Goal: Transaction & Acquisition: Register for event/course

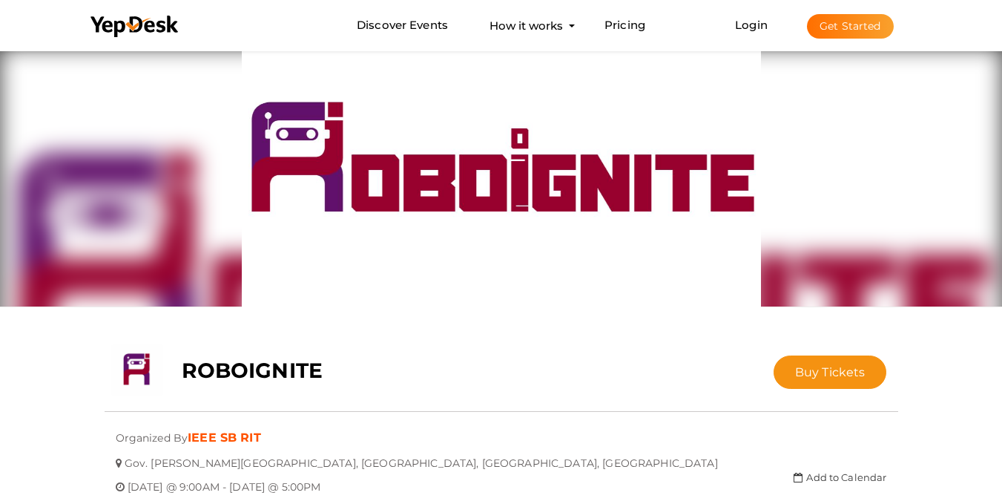
scroll to position [74, 0]
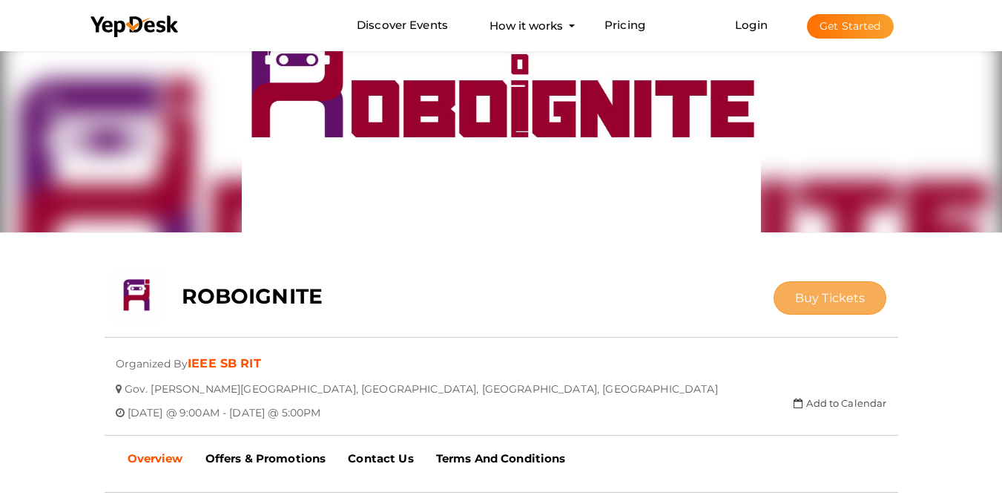
click at [819, 300] on span "Buy Tickets" at bounding box center [830, 298] width 70 height 14
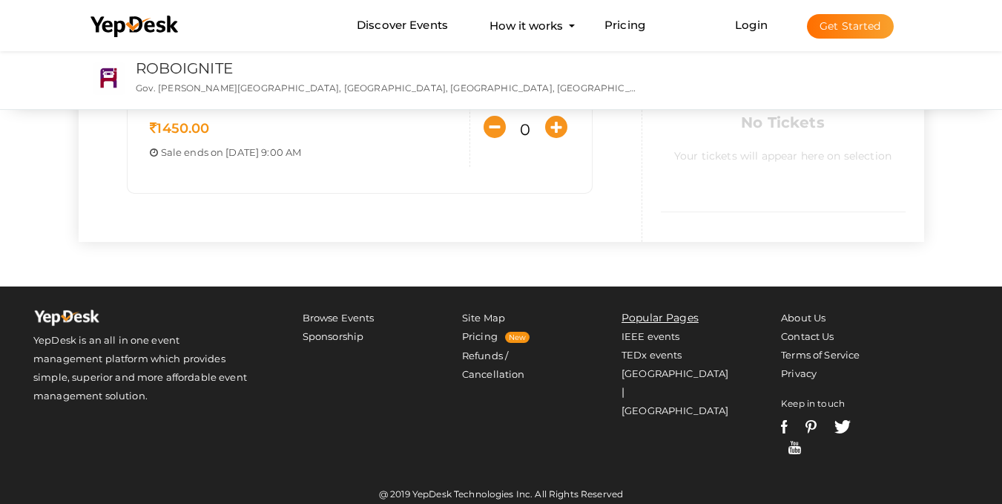
scroll to position [297, 0]
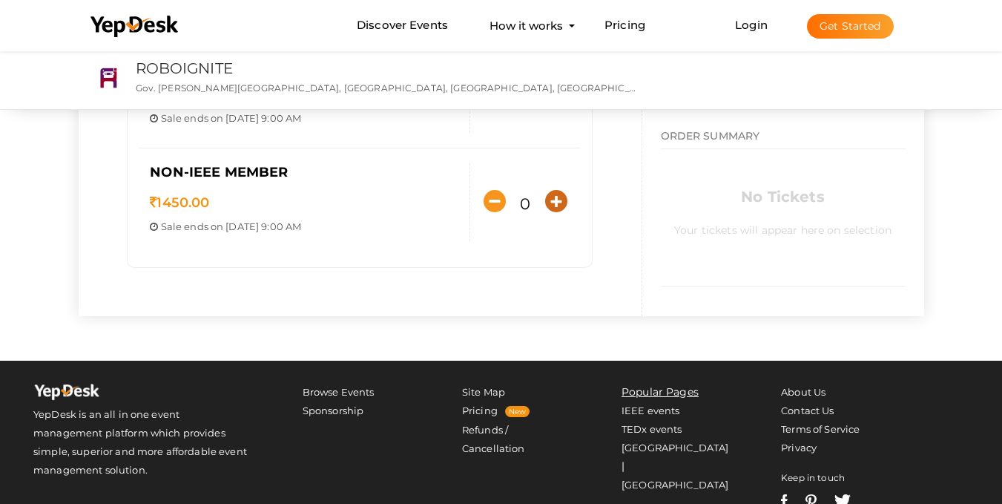
click at [561, 205] on icon "button" at bounding box center [556, 201] width 22 height 22
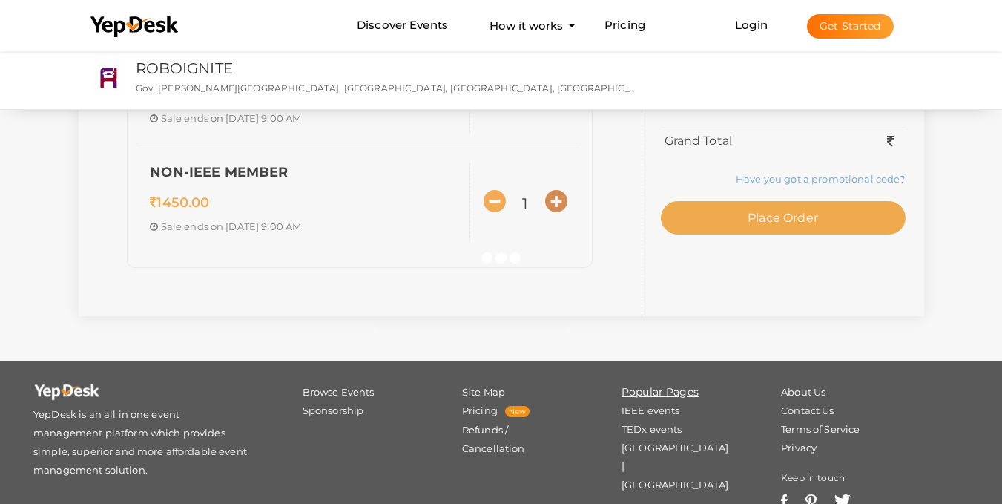
click at [561, 205] on icon "button" at bounding box center [556, 201] width 22 height 22
type input "3"
click at [561, 205] on div at bounding box center [501, 252] width 1002 height 504
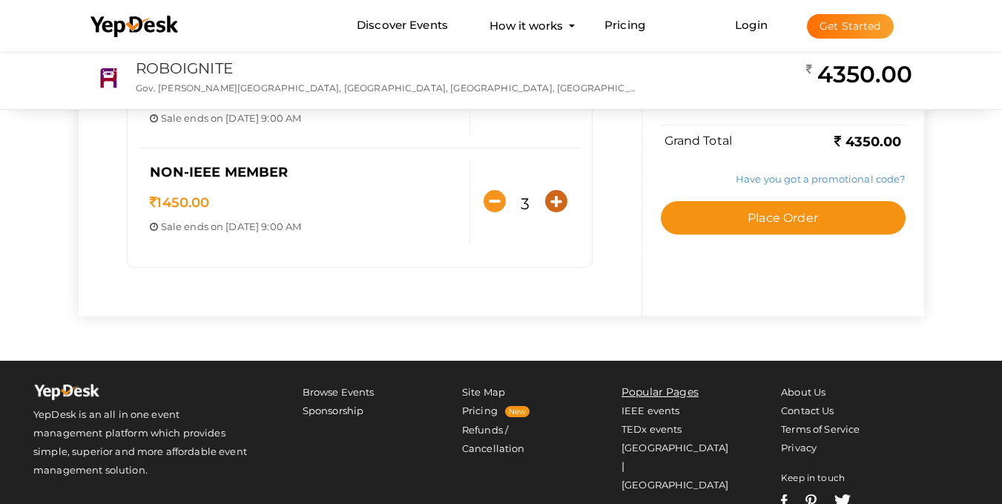
click at [561, 205] on icon "button" at bounding box center [556, 201] width 22 height 22
type input "5"
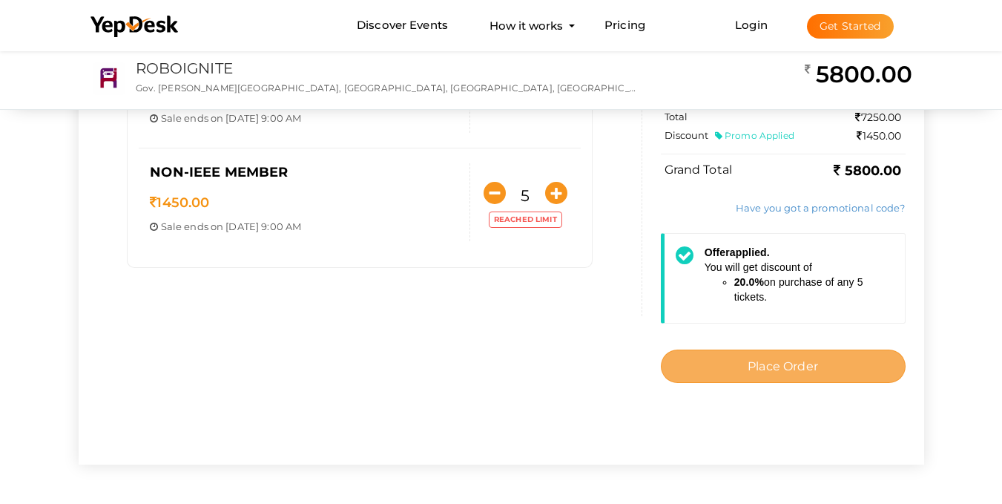
click at [843, 370] on button "Place Order" at bounding box center [783, 365] width 245 height 33
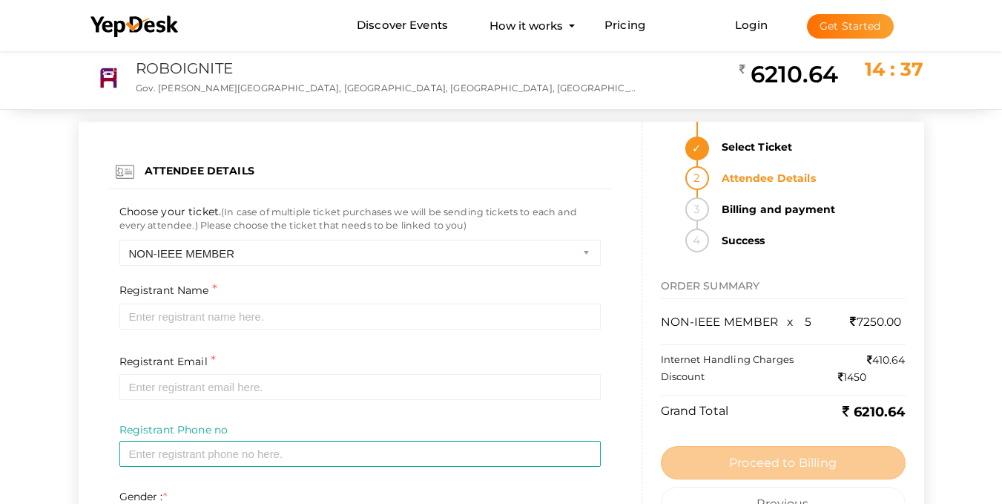
scroll to position [74, 0]
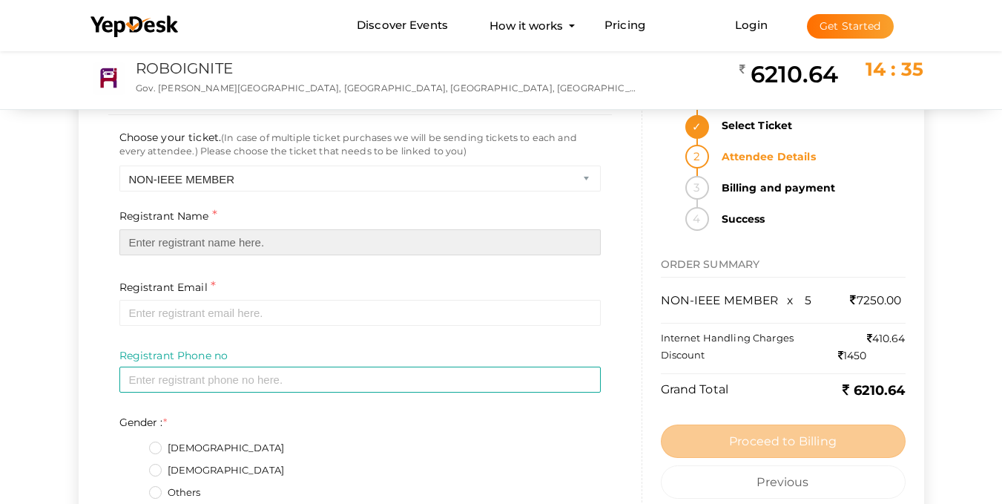
click at [427, 237] on input "text" at bounding box center [359, 242] width 481 height 26
click at [418, 237] on input "text" at bounding box center [359, 242] width 481 height 26
click at [463, 240] on input "text" at bounding box center [359, 242] width 481 height 26
type input "[PERSON_NAME]"
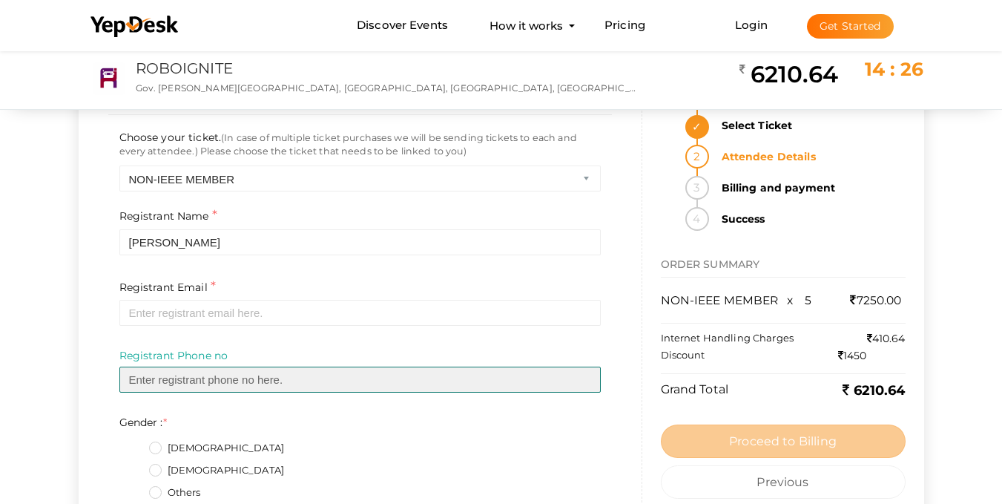
type input "09633186774"
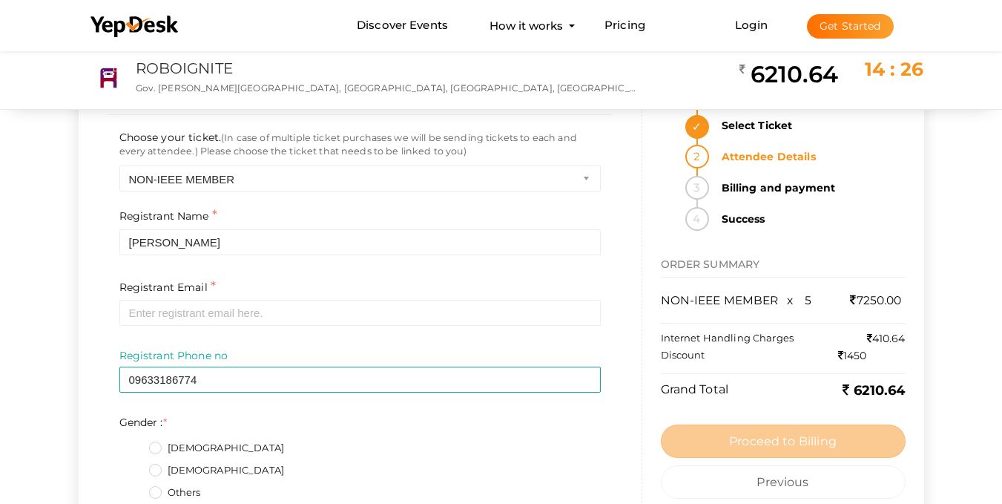
type textarea "[GEOGRAPHIC_DATA], [GEOGRAPHIC_DATA],[GEOGRAPHIC_DATA][DATE],[GEOGRAPHIC_DATA],…"
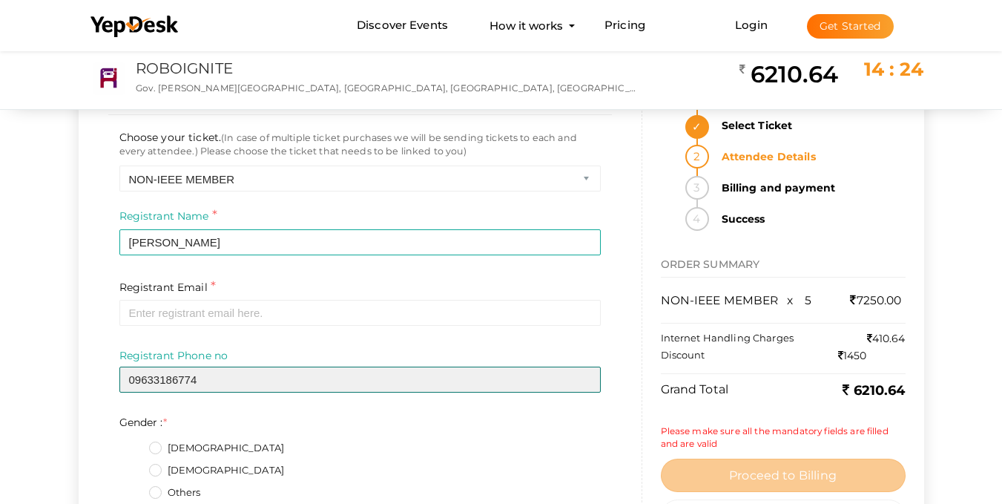
drag, startPoint x: 136, startPoint y: 377, endPoint x: 242, endPoint y: 381, distance: 106.2
click at [136, 377] on input "09633186774" at bounding box center [359, 379] width 481 height 26
type input "9633186774"
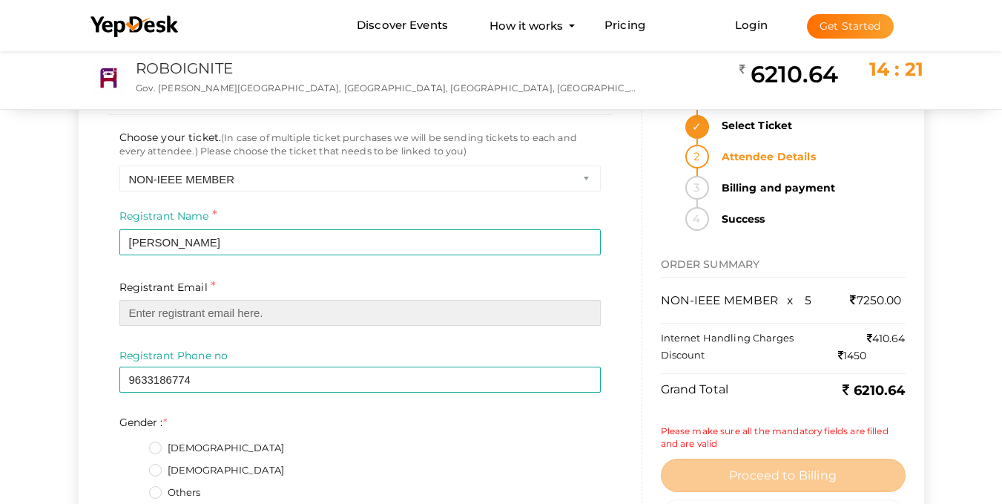
click at [176, 323] on input "email" at bounding box center [359, 313] width 481 height 26
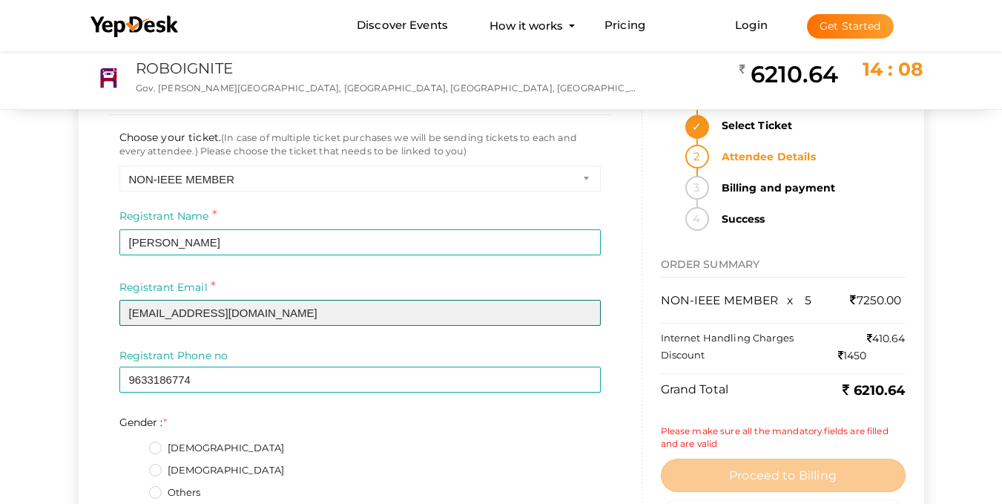
scroll to position [148, 0]
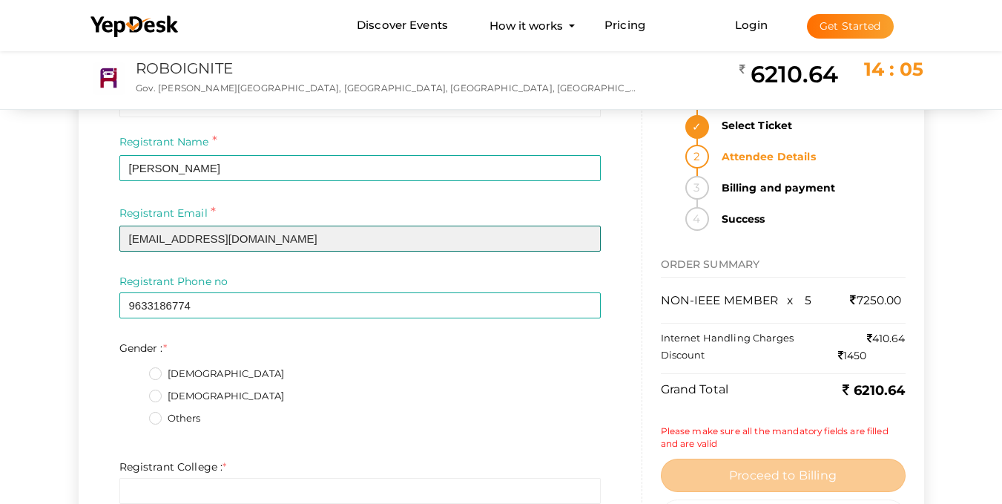
type input "[EMAIL_ADDRESS][DOMAIN_NAME]"
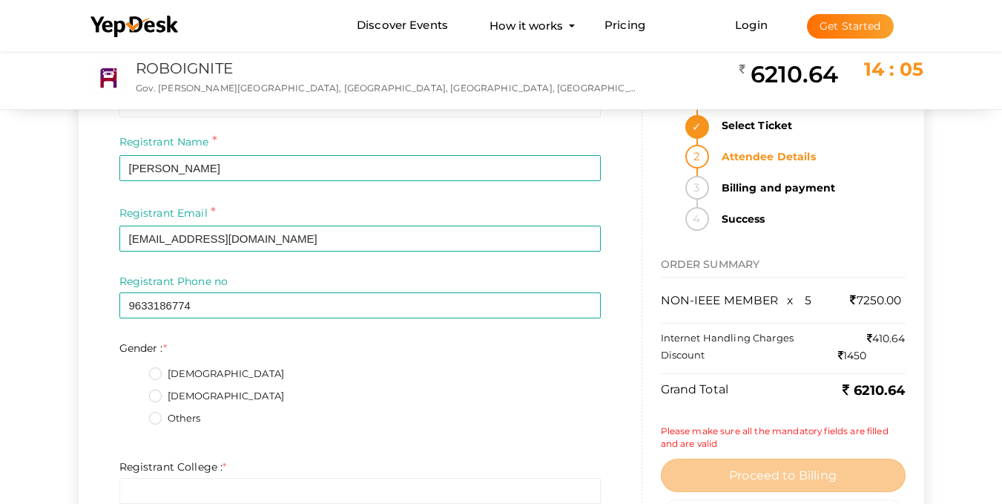
click at [159, 375] on label "[DEMOGRAPHIC_DATA]" at bounding box center [217, 373] width 136 height 15
click at [134, 369] on input "[DEMOGRAPHIC_DATA]" at bounding box center [134, 369] width 0 height 0
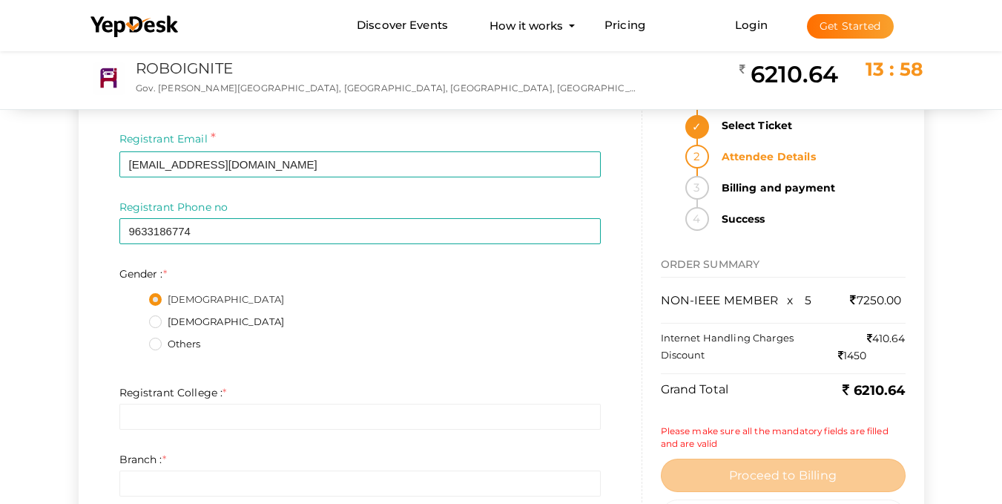
scroll to position [445, 0]
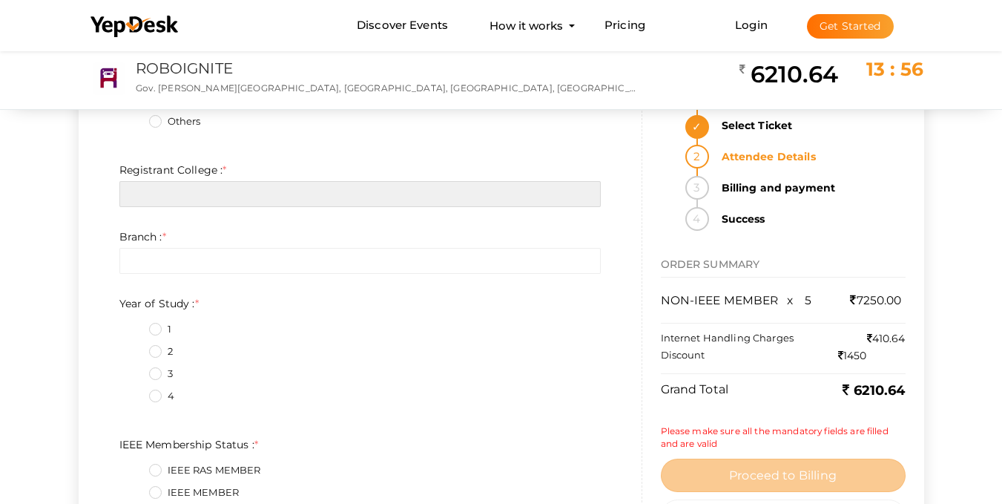
click at [223, 196] on input "text" at bounding box center [359, 194] width 481 height 26
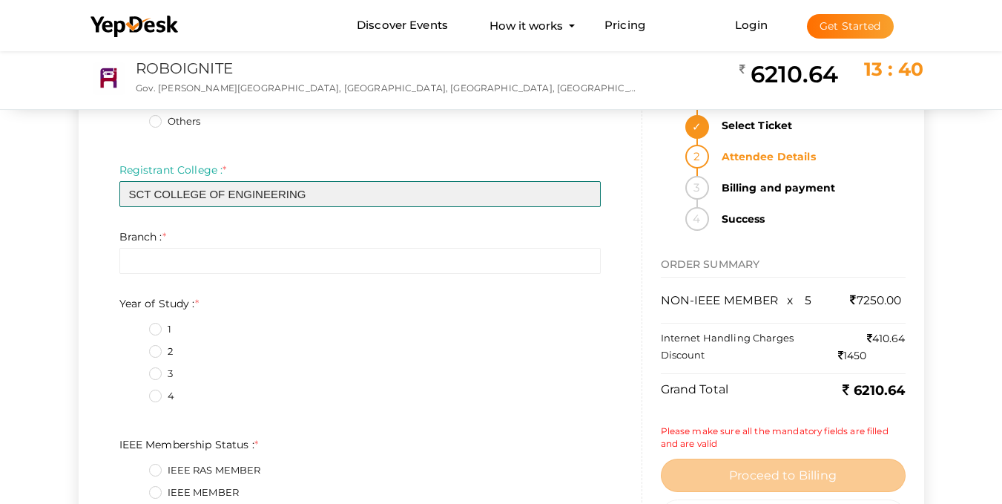
type input "SCT COLLEGE OF ENGINEERING"
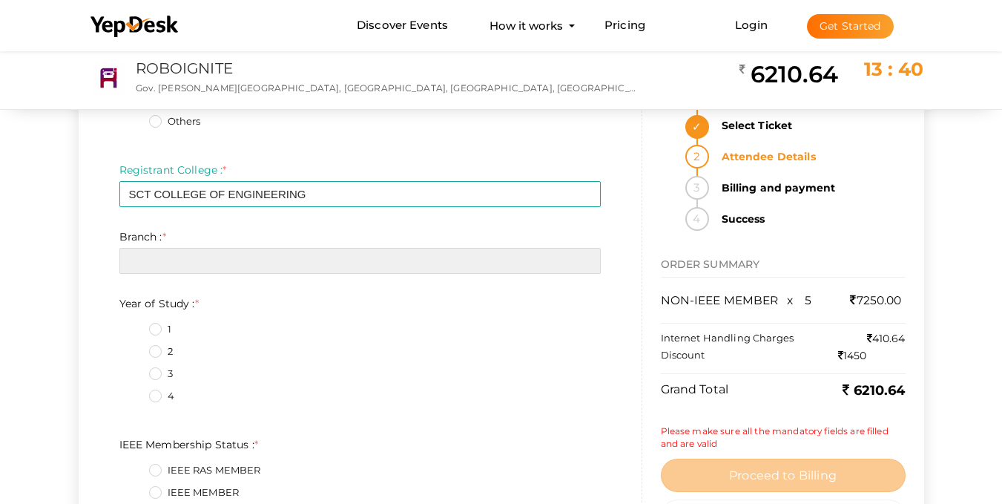
click at [221, 266] on input "text" at bounding box center [359, 261] width 481 height 26
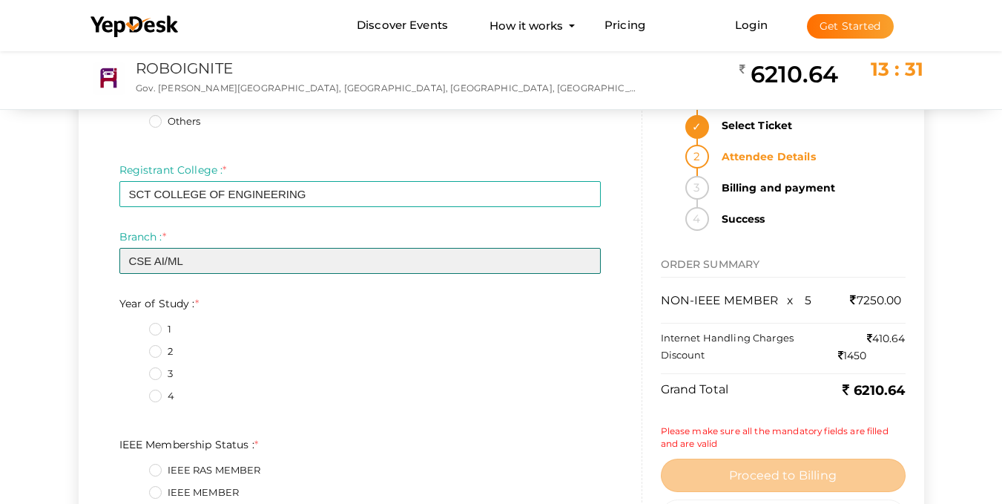
type input "CSE AI/ML"
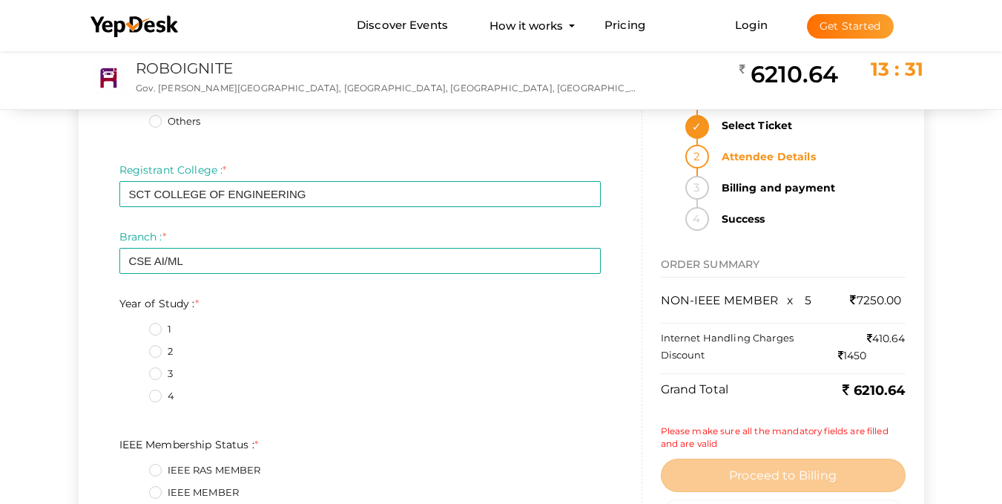
click at [158, 326] on label "1" at bounding box center [160, 329] width 22 height 15
click at [134, 325] on Study\+0\+1 "1" at bounding box center [134, 325] width 0 height 0
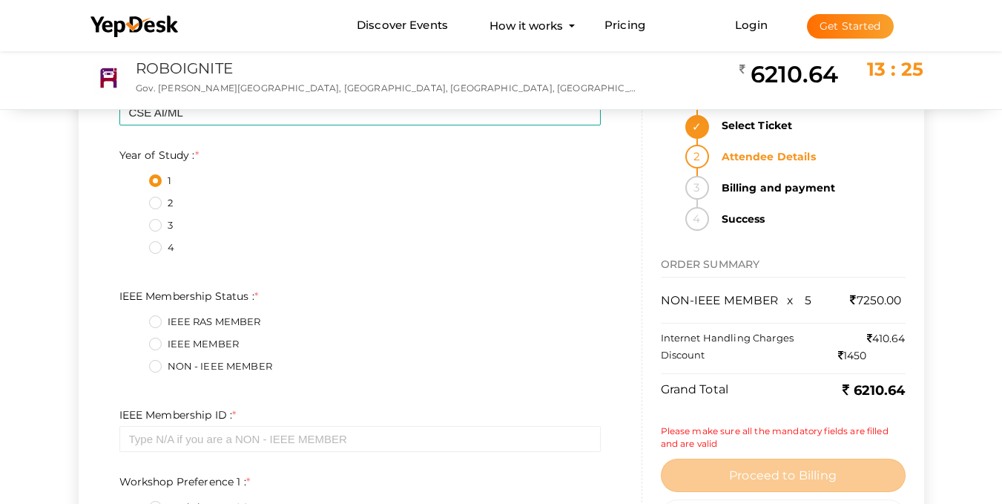
click at [157, 366] on label "NON - IEEE MEMBER" at bounding box center [210, 366] width 123 height 15
click at [134, 362] on Status\+2\+1 "NON - IEEE MEMBER" at bounding box center [134, 362] width 0 height 0
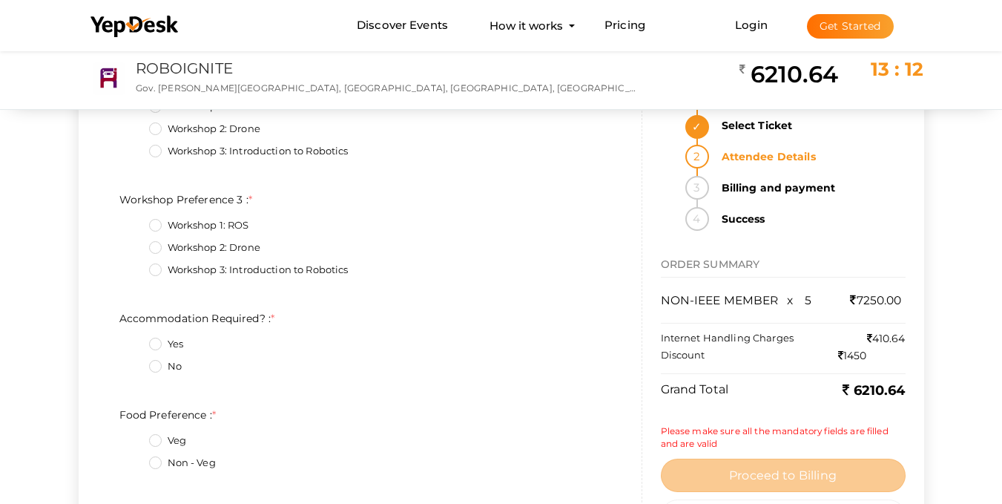
scroll to position [1261, 0]
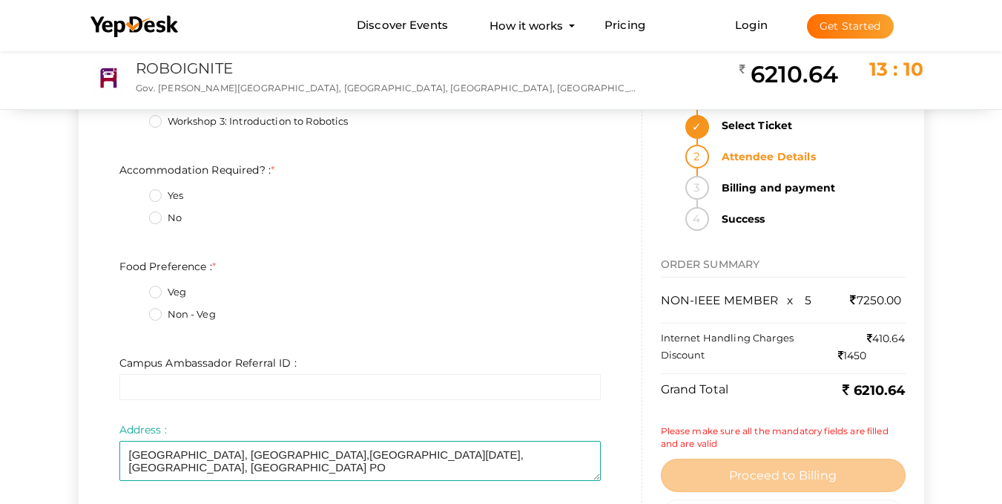
click at [157, 193] on label "Yes" at bounding box center [166, 195] width 34 height 15
click at [134, 191] on Required\?\+0\+1 "Yes" at bounding box center [134, 191] width 0 height 0
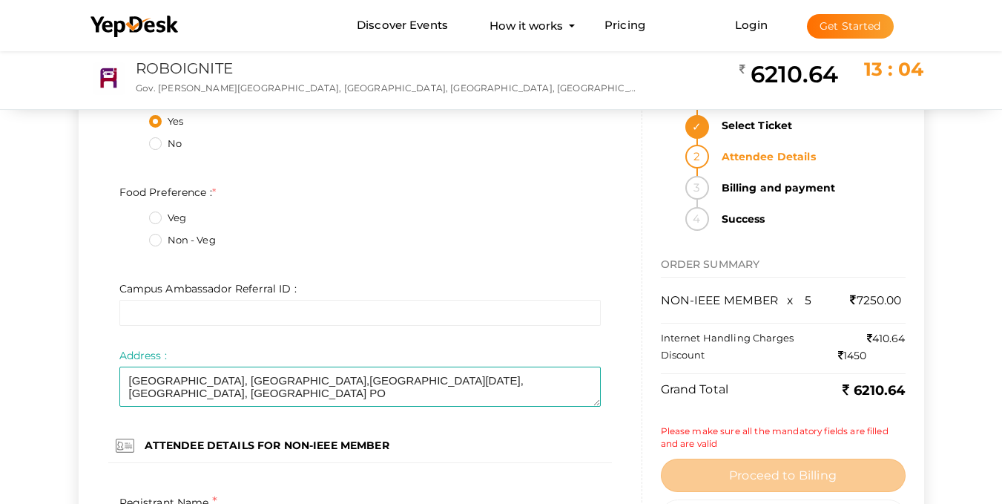
click at [159, 241] on label "Non - Veg" at bounding box center [182, 240] width 67 height 15
click at [134, 236] on Preference\+1\+1 "Non - Veg" at bounding box center [134, 236] width 0 height 0
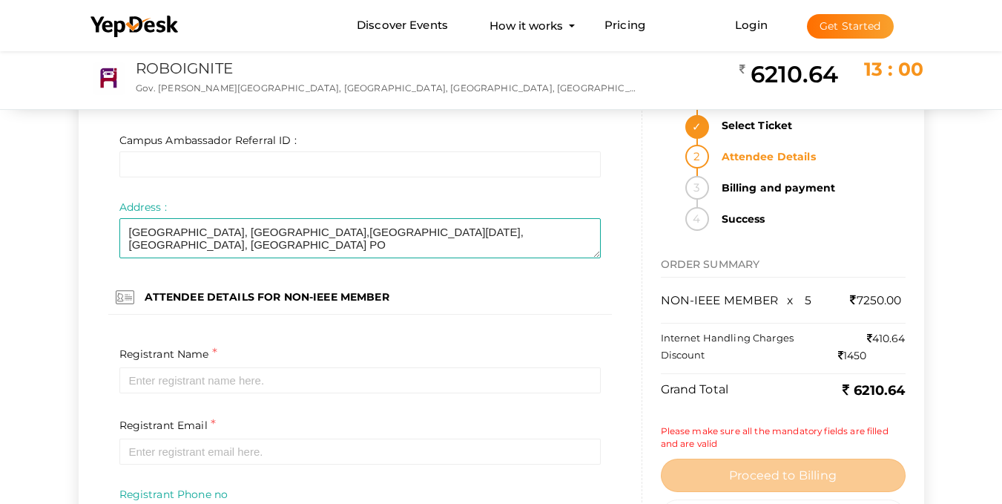
scroll to position [1632, 0]
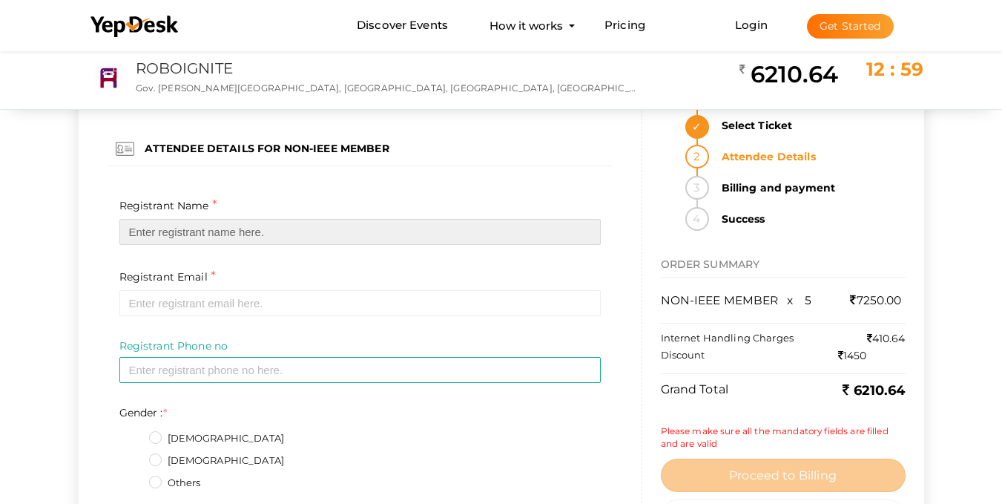
click at [266, 237] on input "text" at bounding box center [359, 232] width 481 height 26
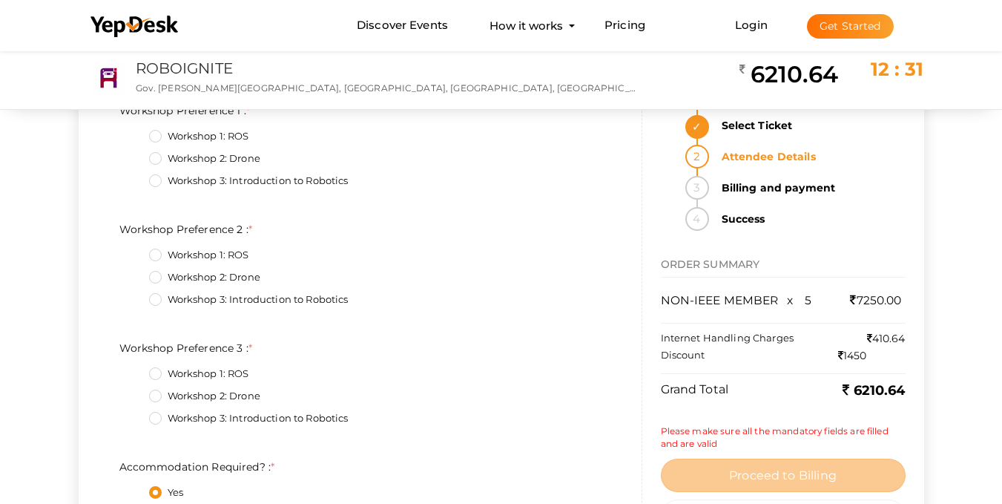
scroll to position [890, 0]
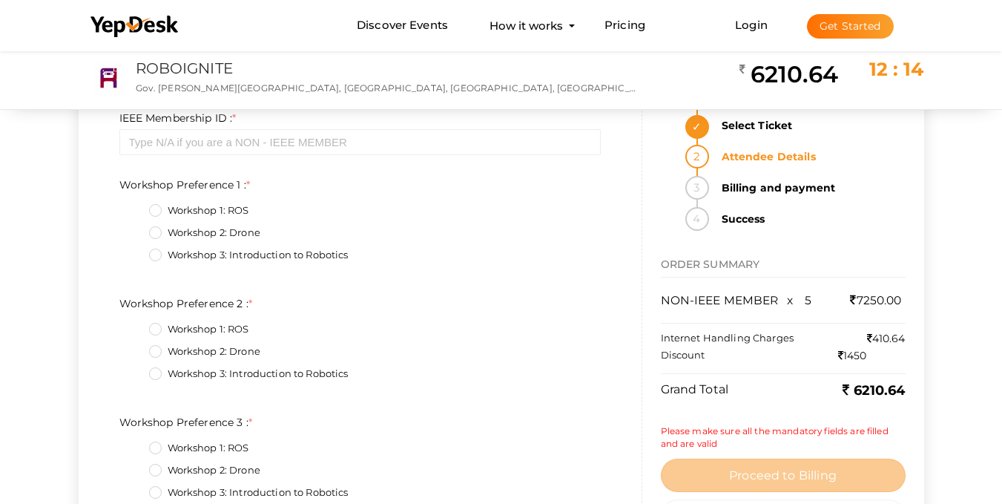
click at [158, 257] on label "Workshop 3: Introduction to Robotics" at bounding box center [249, 255] width 200 height 15
click at [134, 251] on 1\+2\+1 "Workshop 3: Introduction to Robotics" at bounding box center [134, 251] width 0 height 0
click at [160, 331] on label "Workshop 1: ROS" at bounding box center [199, 329] width 100 height 15
click at [134, 325] on 2\+0\+1 "Workshop 1: ROS" at bounding box center [134, 325] width 0 height 0
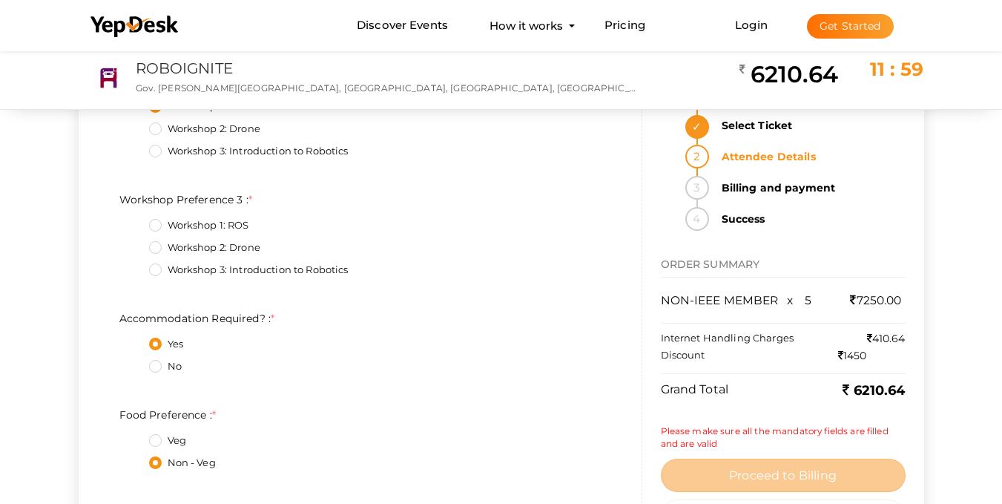
click at [156, 249] on label "Workshop 2: Drone" at bounding box center [204, 247] width 111 height 15
click at [134, 243] on 3\+1\+1 "Workshop 2: Drone" at bounding box center [134, 243] width 0 height 0
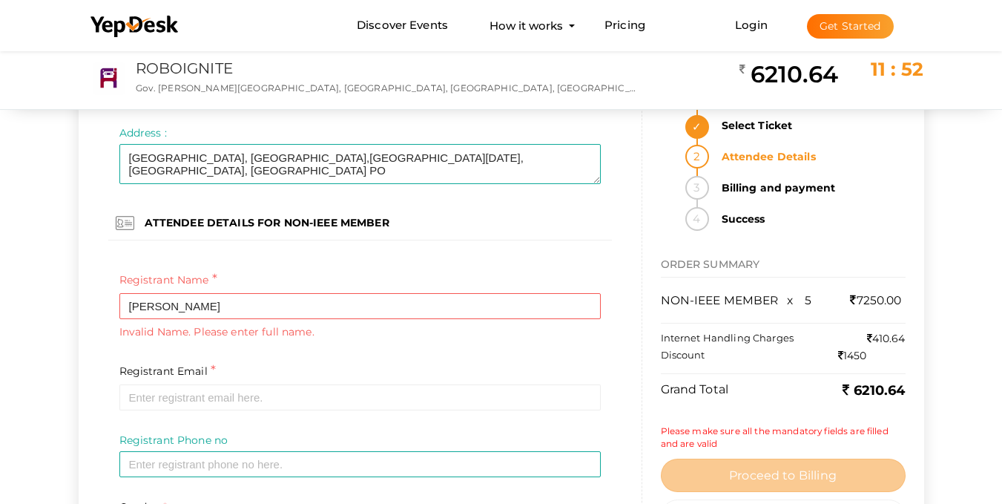
scroll to position [1632, 0]
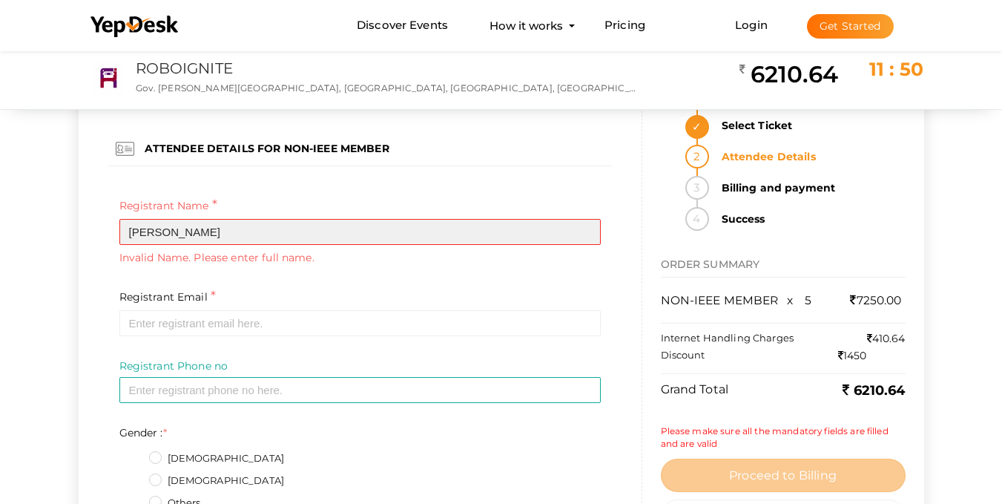
click at [138, 231] on input "[PERSON_NAME]" at bounding box center [359, 232] width 481 height 26
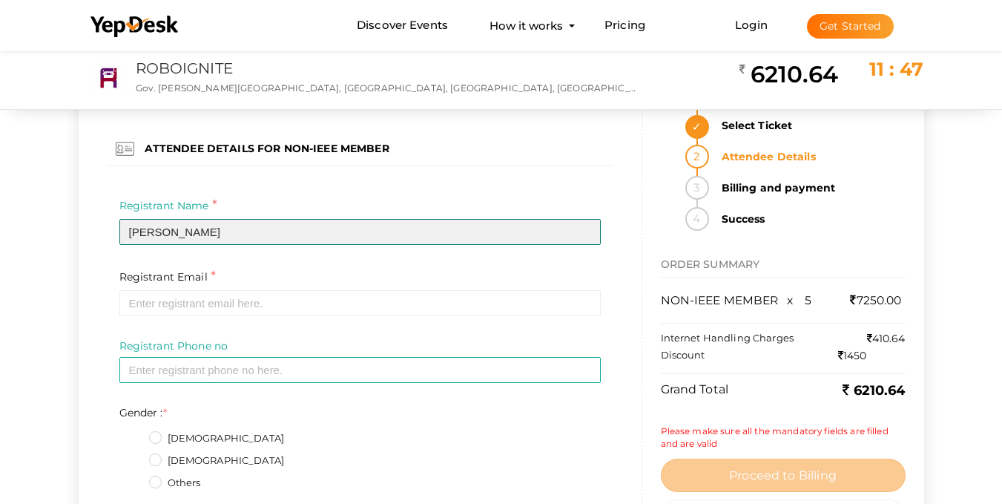
type input "[PERSON_NAME]"
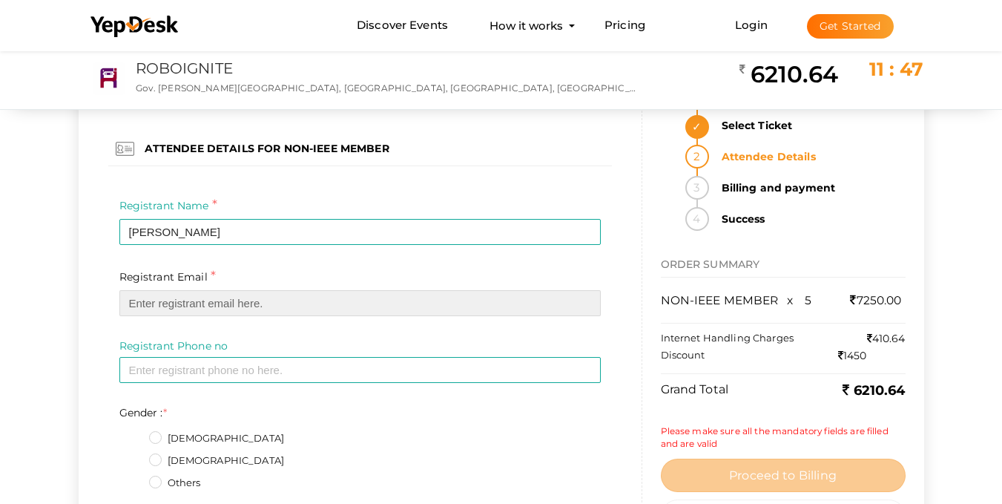
click at [225, 306] on input "email" at bounding box center [359, 303] width 481 height 26
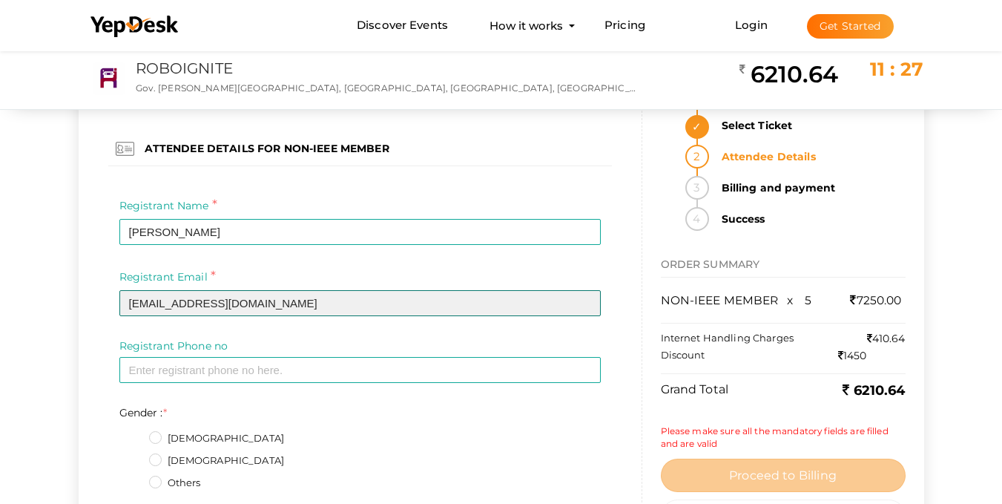
type input "[EMAIL_ADDRESS][DOMAIN_NAME]"
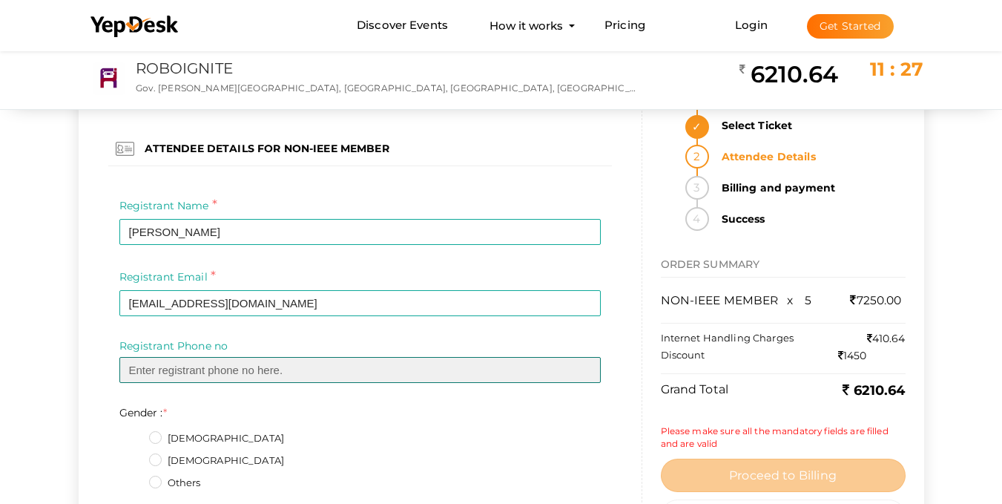
click at [406, 375] on input "text" at bounding box center [359, 370] width 481 height 26
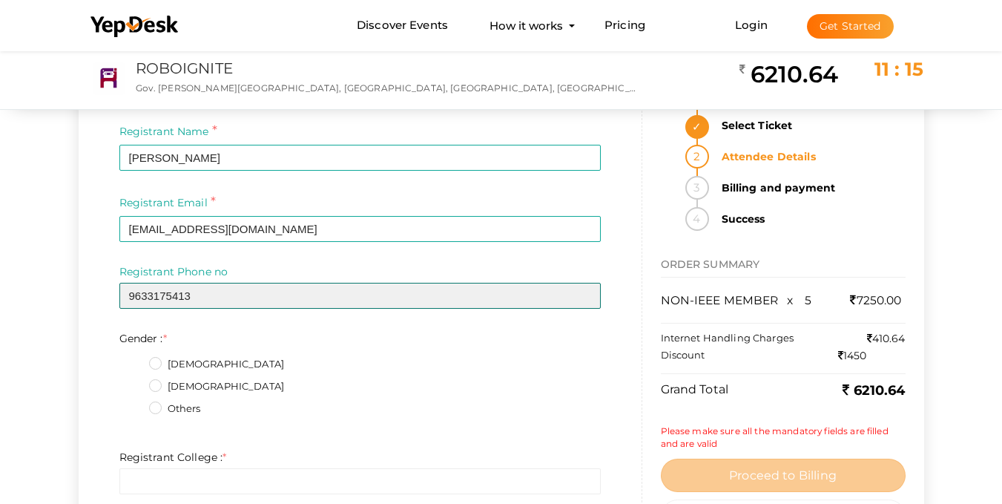
type input "9633175413"
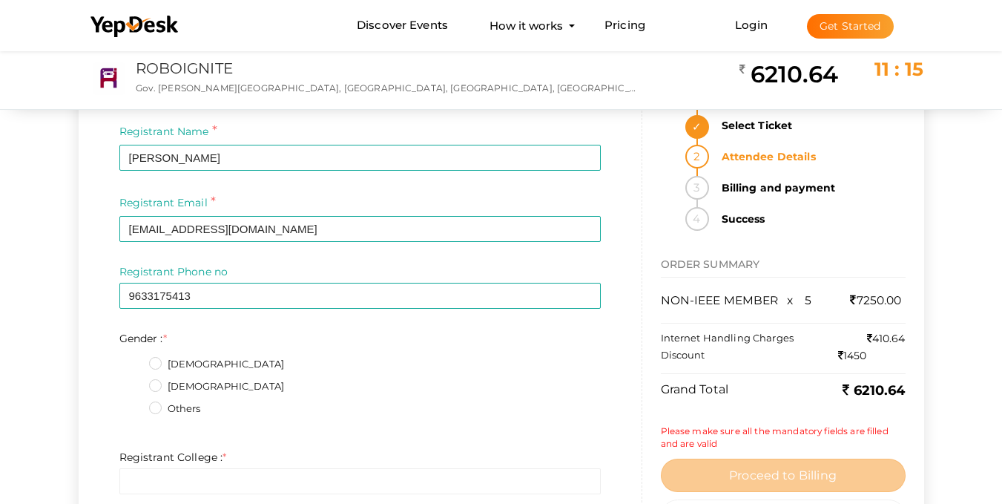
click at [154, 363] on label "[DEMOGRAPHIC_DATA]" at bounding box center [217, 364] width 136 height 15
click at [134, 360] on input "[DEMOGRAPHIC_DATA]" at bounding box center [134, 360] width 0 height 0
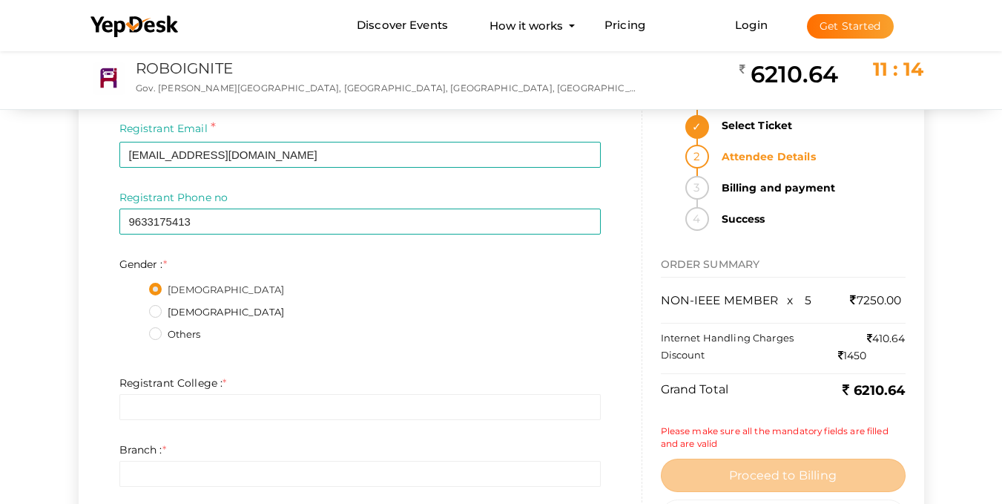
scroll to position [1929, 0]
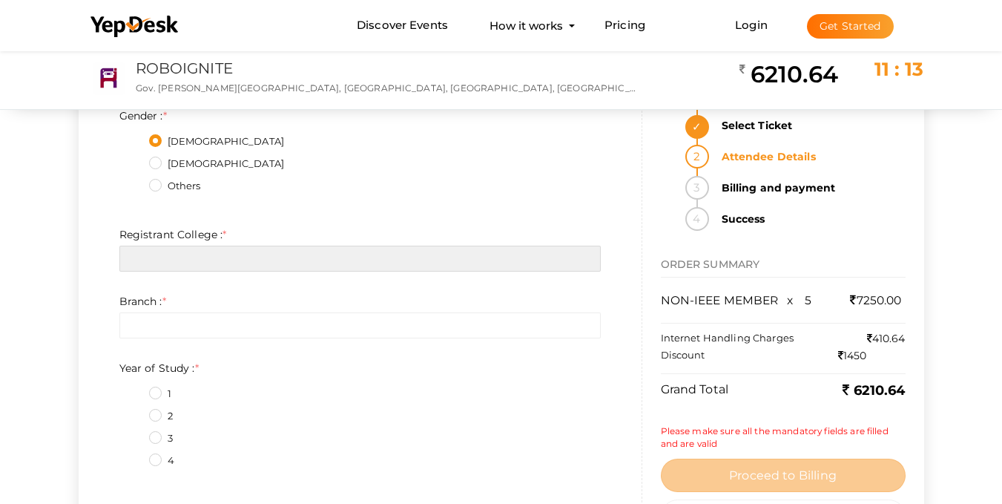
click at [227, 259] on input "text" at bounding box center [359, 259] width 481 height 26
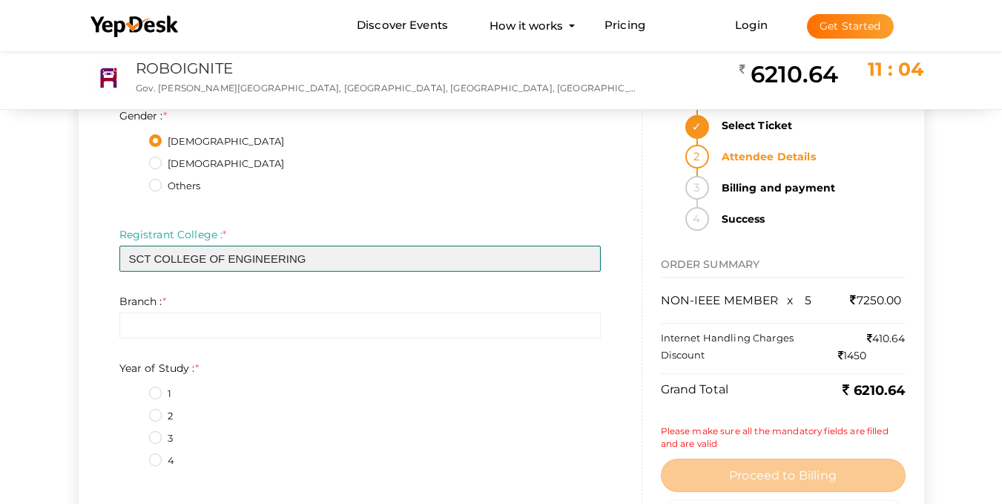
type input "SCT COLLEGE OF ENGINEERING"
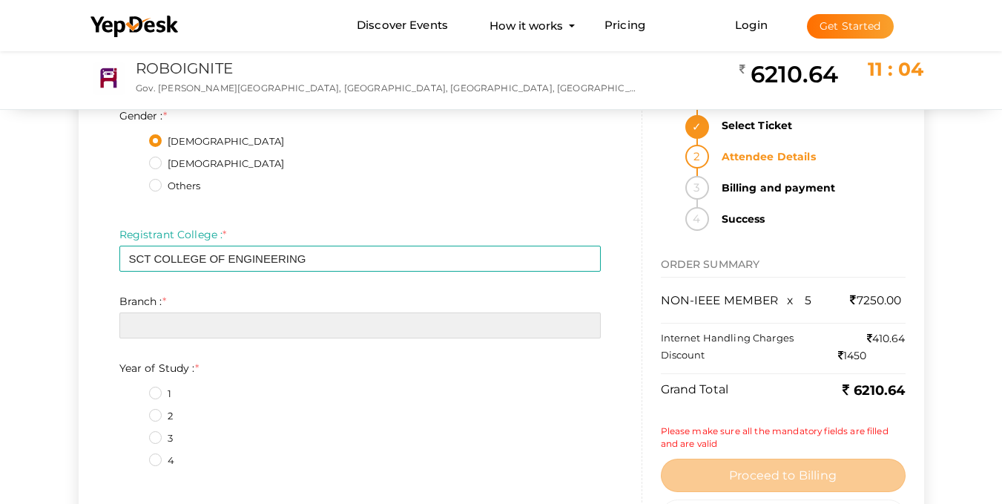
click at [255, 322] on input "text" at bounding box center [359, 325] width 481 height 26
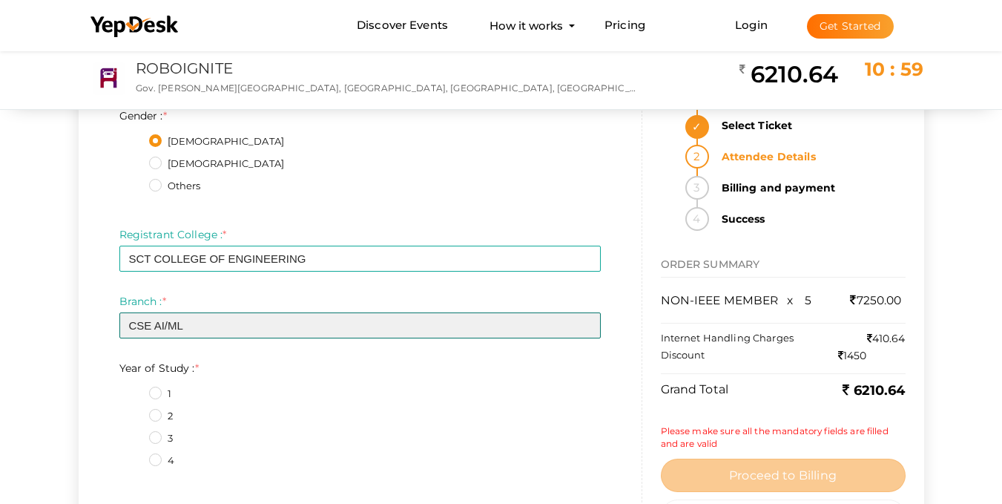
type input "CSE AI/ML"
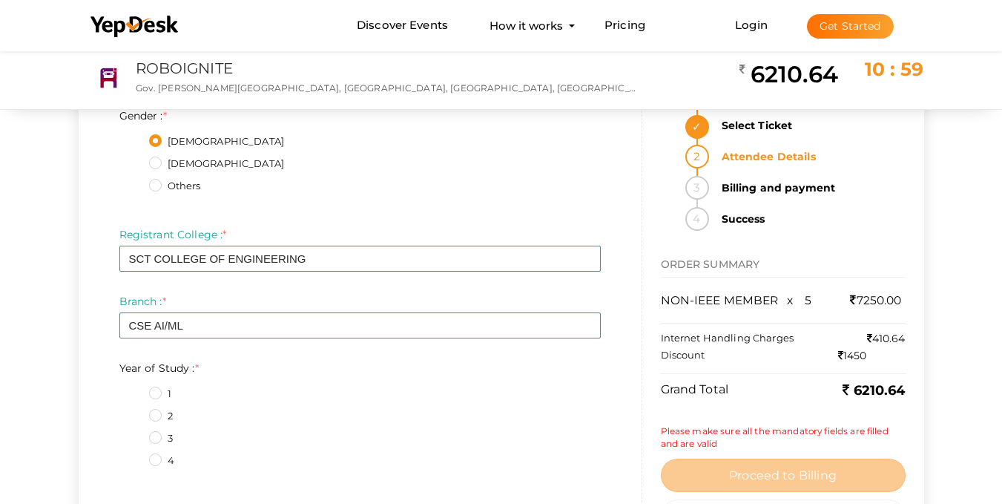
click at [158, 386] on label "1" at bounding box center [160, 393] width 22 height 15
click at [134, 389] on Study\+0\+2 "1" at bounding box center [134, 389] width 0 height 0
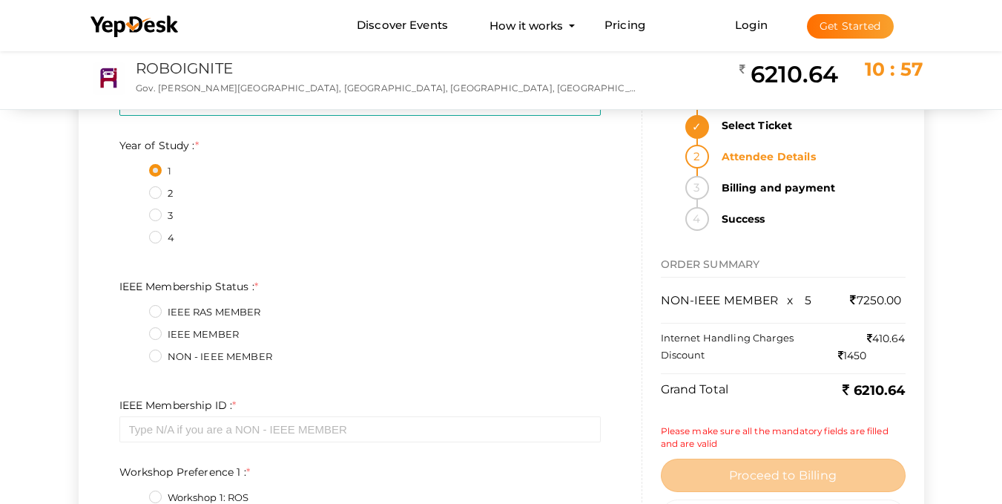
scroll to position [2077, 0]
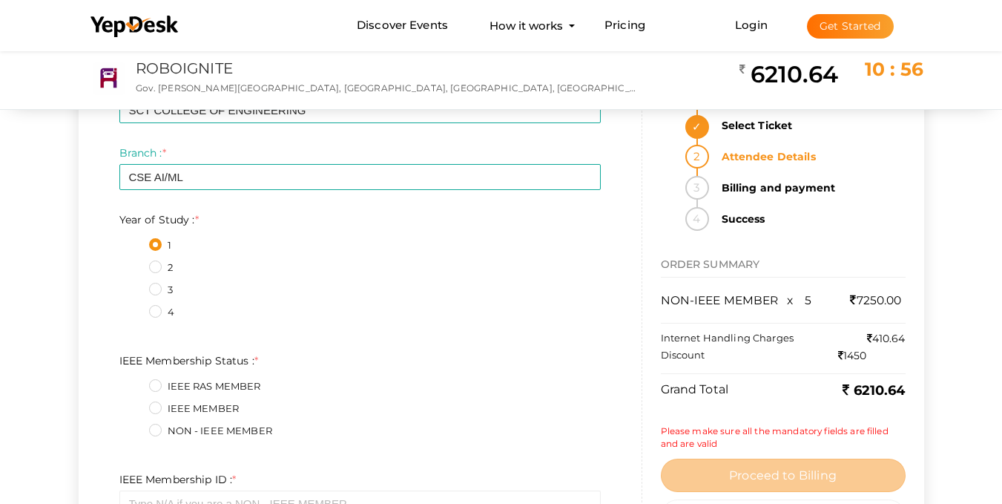
click at [157, 429] on label "NON - IEEE MEMBER" at bounding box center [210, 431] width 123 height 15
click at [134, 427] on Status\+2\+2 "NON - IEEE MEMBER" at bounding box center [134, 427] width 0 height 0
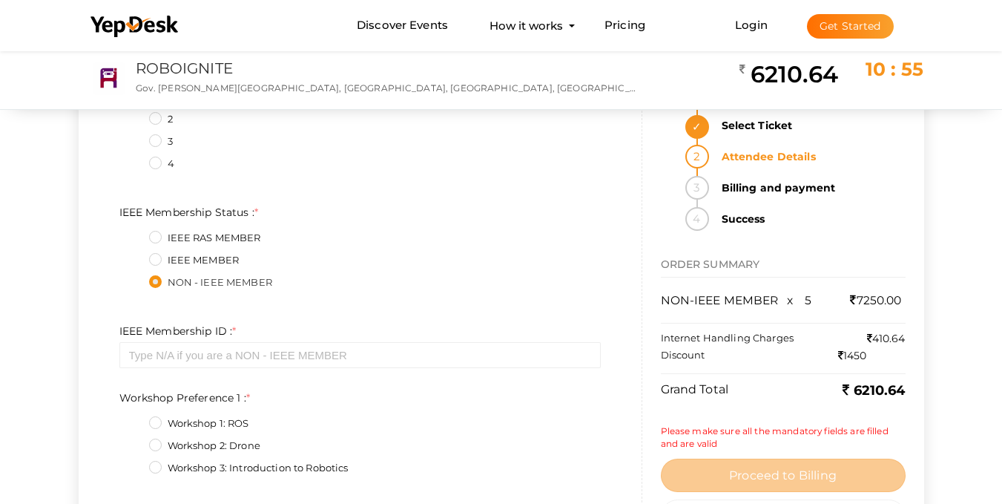
scroll to position [2374, 0]
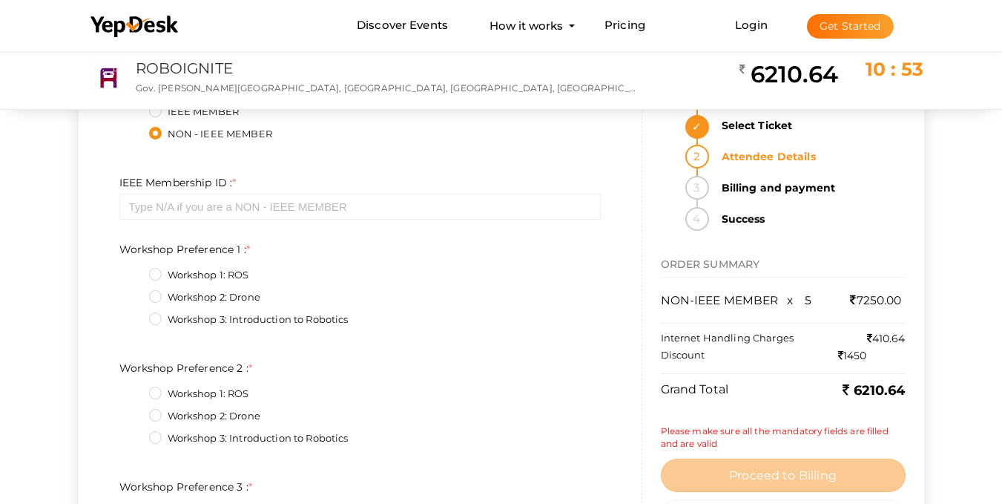
click at [156, 318] on label "Workshop 3: Introduction to Robotics" at bounding box center [249, 319] width 200 height 15
click at [134, 315] on 1\+2\+2 "Workshop 3: Introduction to Robotics" at bounding box center [134, 315] width 0 height 0
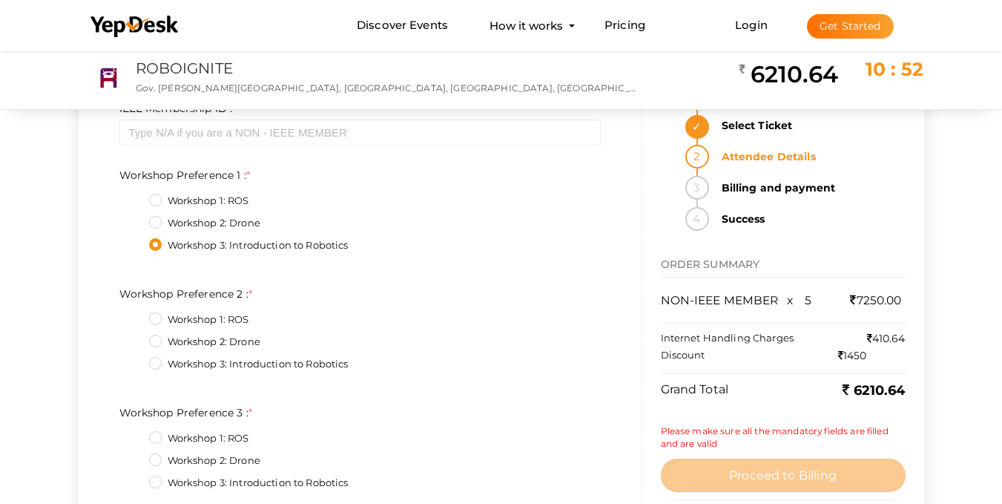
click at [162, 335] on label "Workshop 2: Drone" at bounding box center [204, 342] width 111 height 15
click at [134, 338] on 2\+1\+2 "Workshop 2: Drone" at bounding box center [134, 338] width 0 height 0
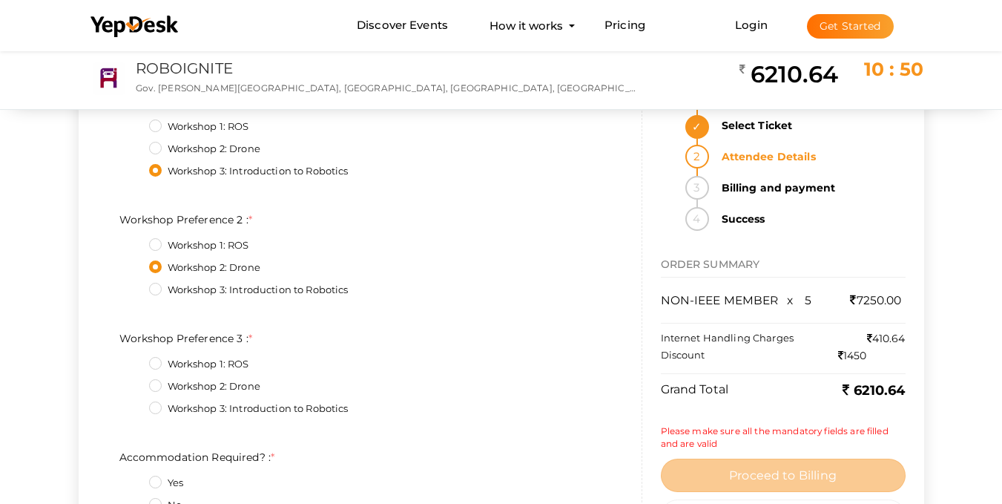
click at [157, 241] on label "Workshop 1: ROS" at bounding box center [199, 245] width 100 height 15
click at [134, 241] on 2\+0\+2 "Workshop 1: ROS" at bounding box center [134, 241] width 0 height 0
click at [154, 385] on label "Workshop 2: Drone" at bounding box center [204, 386] width 111 height 15
click at [134, 382] on 3\+1\+2 "Workshop 2: Drone" at bounding box center [134, 382] width 0 height 0
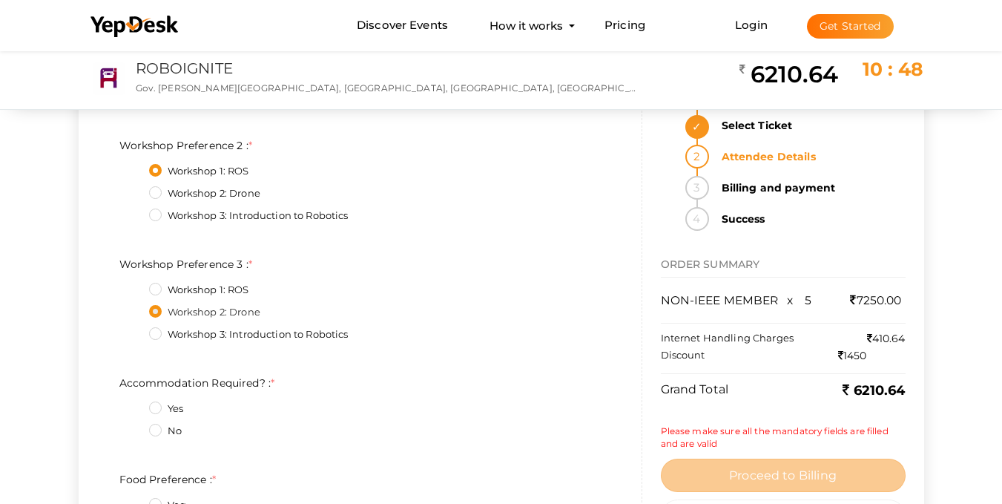
scroll to position [2670, 0]
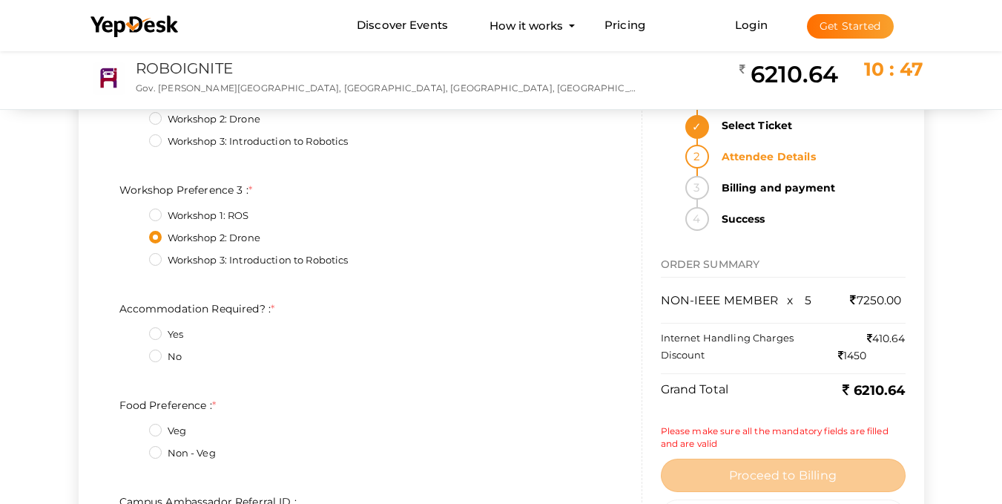
click at [150, 331] on label "Yes" at bounding box center [166, 334] width 34 height 15
click at [134, 330] on Required\?\+0\+2 "Yes" at bounding box center [134, 330] width 0 height 0
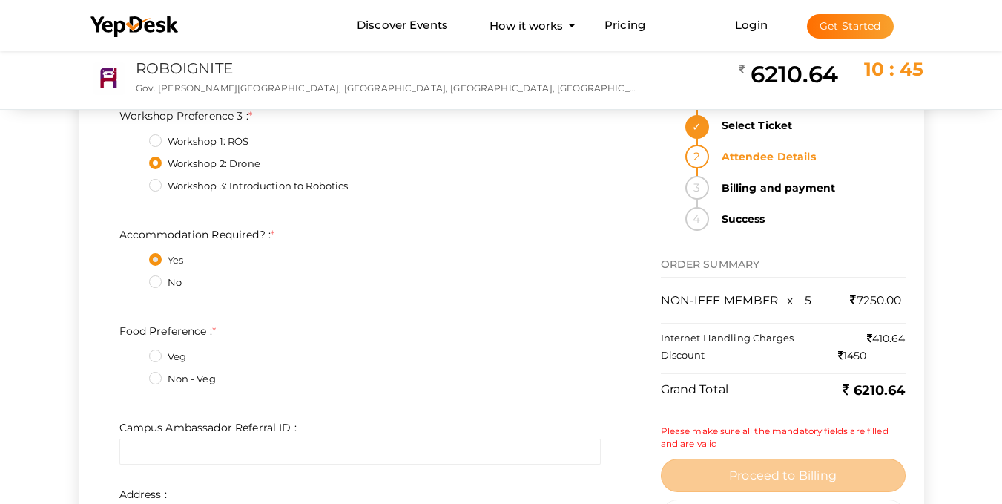
scroll to position [2819, 0]
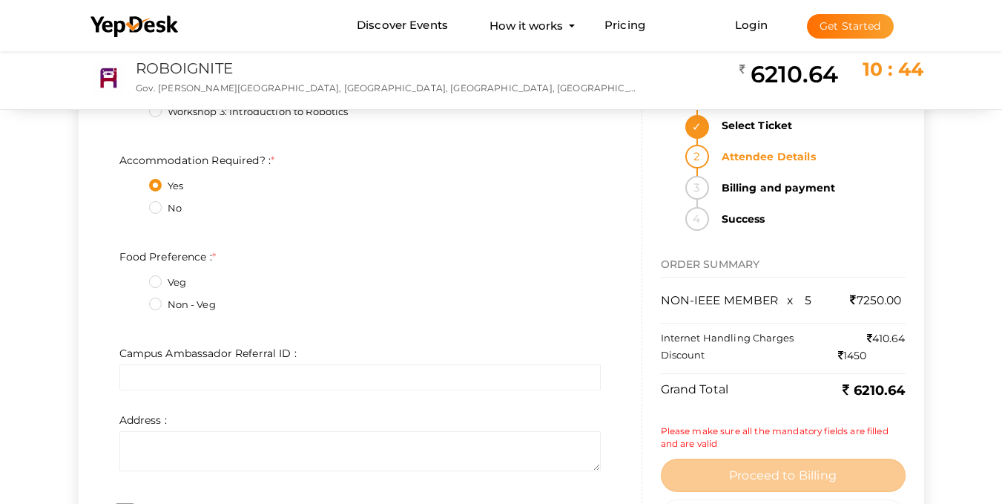
click at [154, 305] on label "Non - Veg" at bounding box center [182, 304] width 67 height 15
click at [134, 300] on Preference\+1\+2 "Non - Veg" at bounding box center [134, 300] width 0 height 0
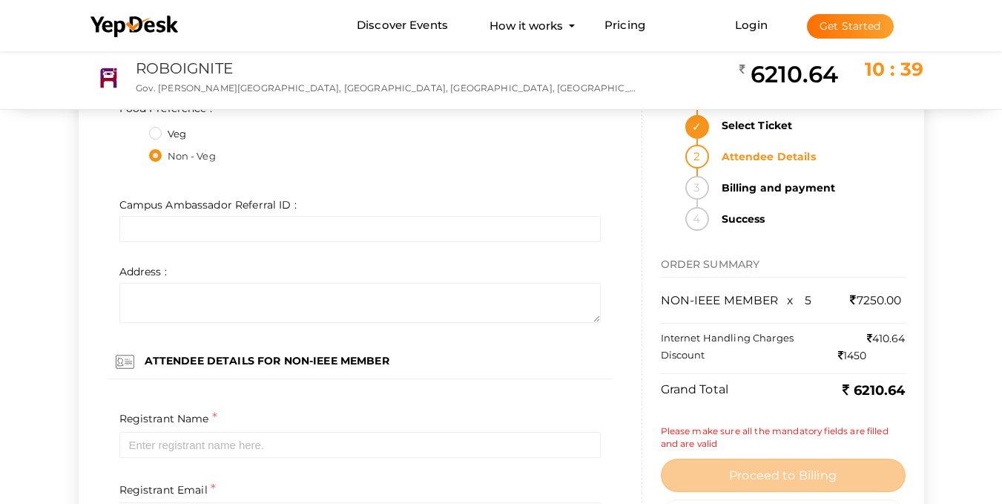
scroll to position [3041, 0]
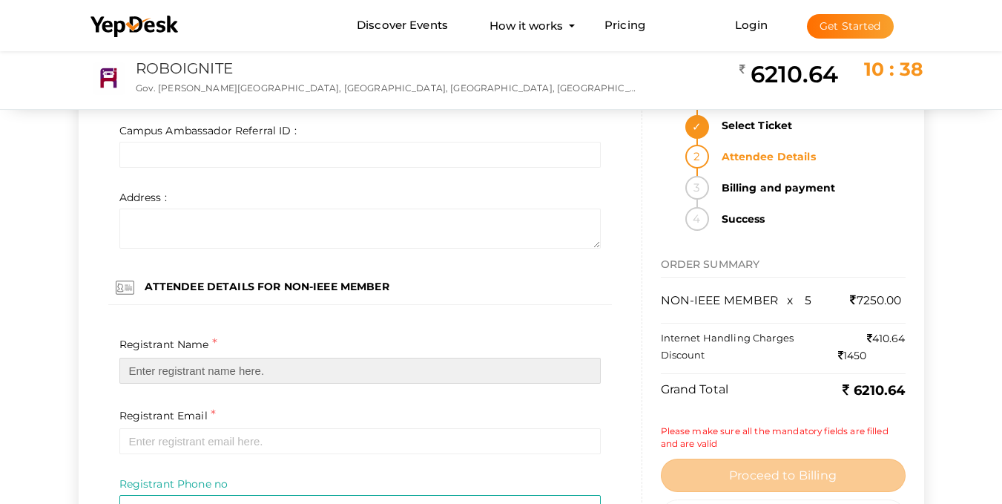
click at [231, 375] on input "text" at bounding box center [359, 371] width 481 height 26
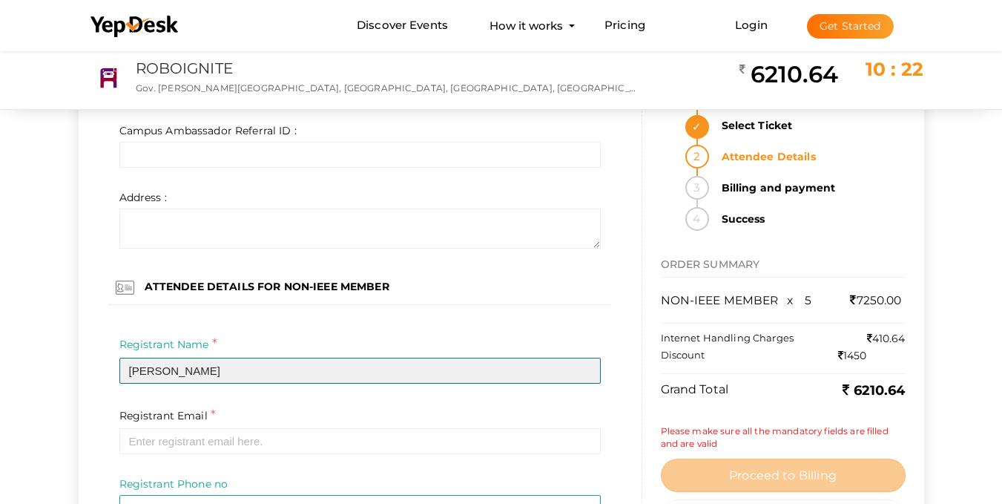
type input "[PERSON_NAME]"
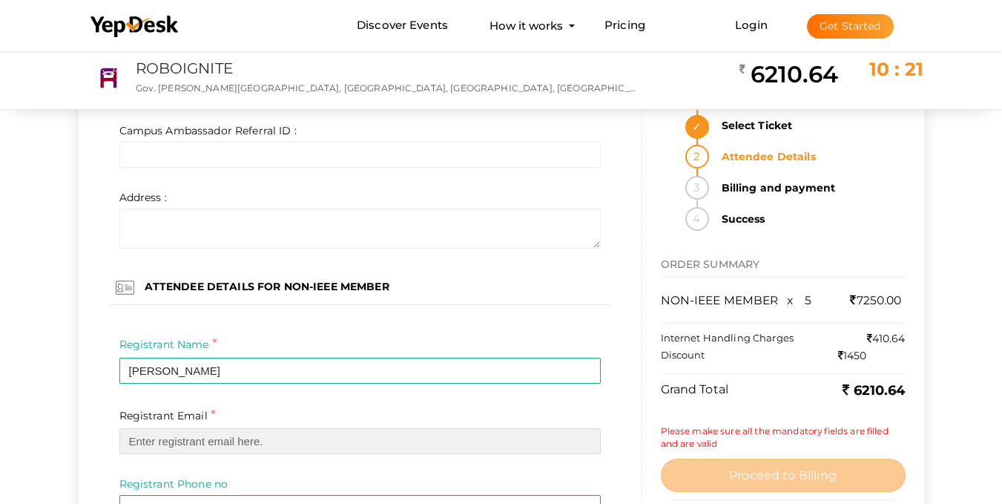
click at [263, 445] on input "email" at bounding box center [359, 441] width 481 height 26
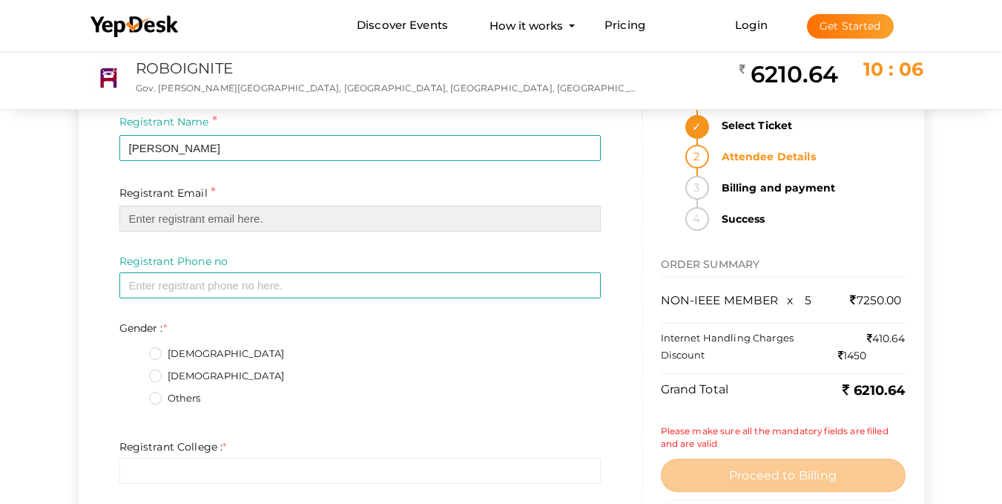
scroll to position [3116, 0]
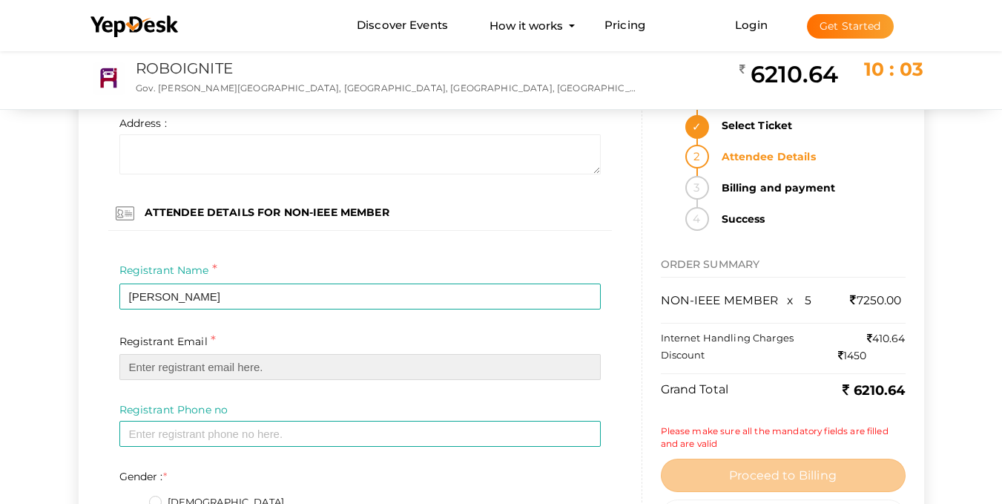
click at [308, 361] on input "email" at bounding box center [359, 367] width 481 height 26
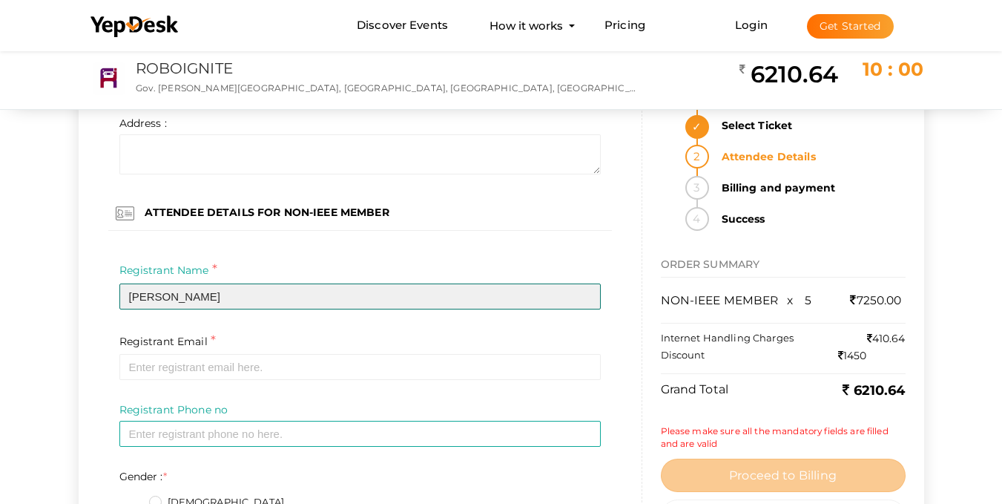
click at [441, 294] on input "[PERSON_NAME]" at bounding box center [359, 296] width 481 height 26
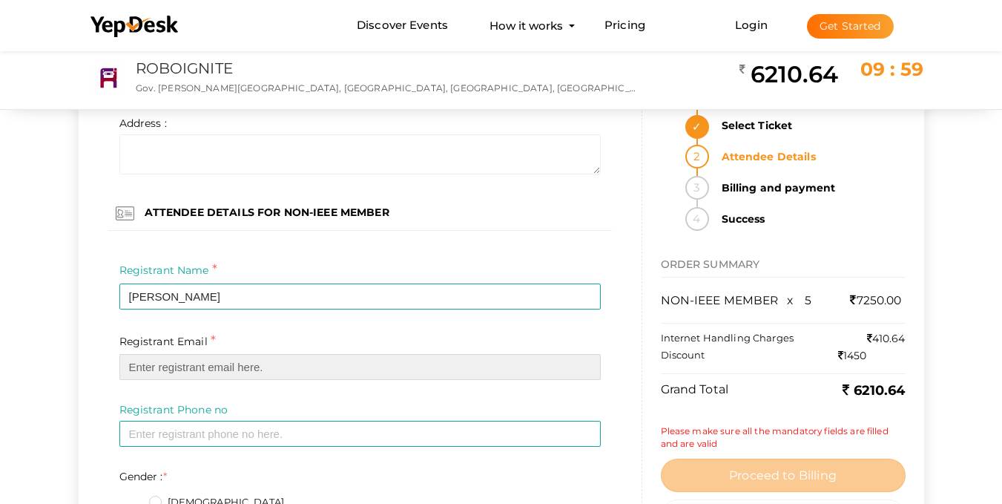
click at [272, 365] on input "email" at bounding box center [359, 367] width 481 height 26
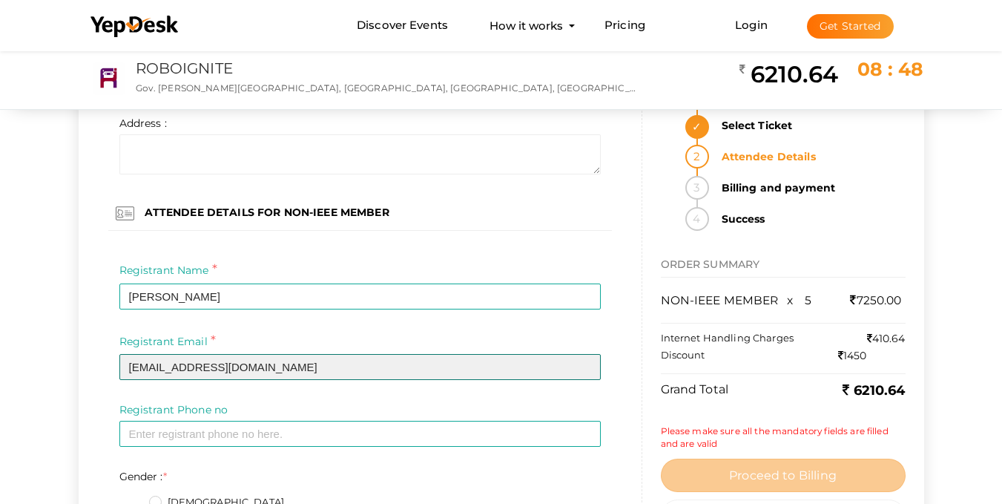
type input "[EMAIL_ADDRESS][DOMAIN_NAME]"
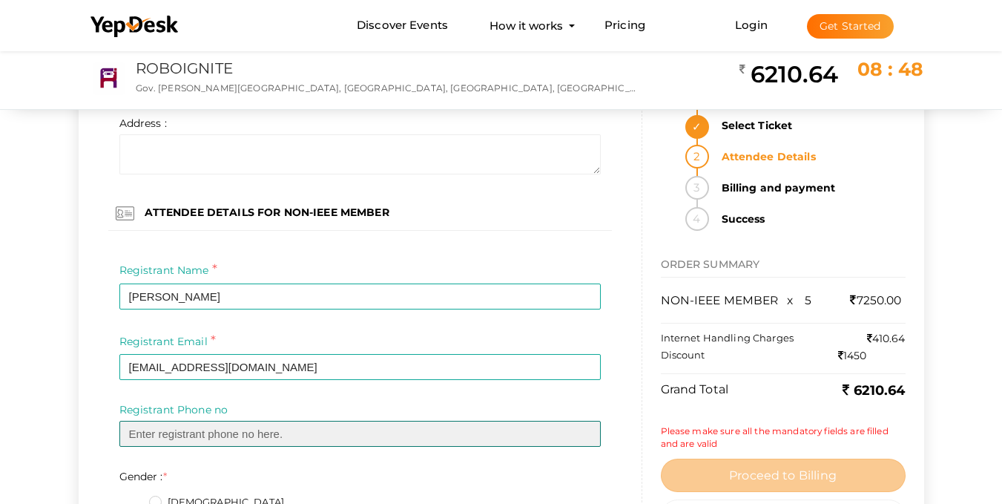
drag, startPoint x: 434, startPoint y: 433, endPoint x: 441, endPoint y: 429, distance: 7.6
click at [435, 434] on input "text" at bounding box center [359, 434] width 481 height 26
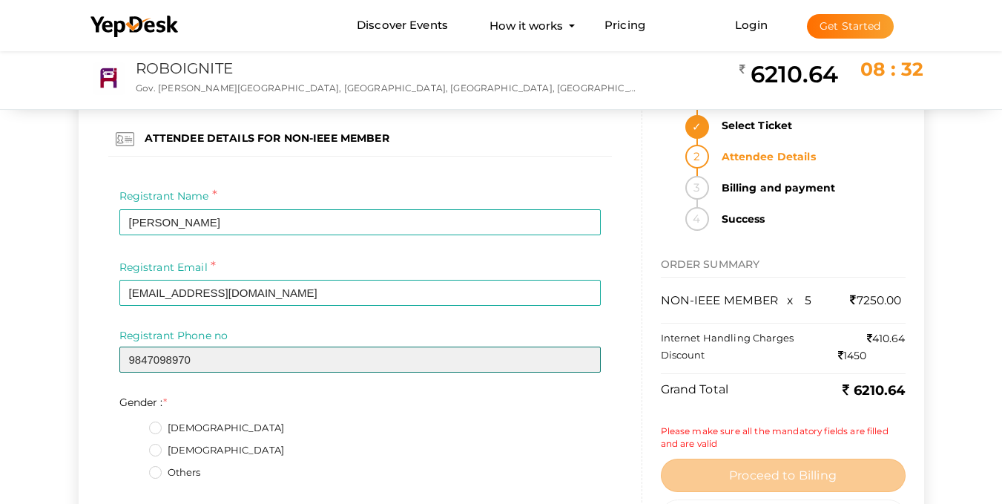
scroll to position [3338, 0]
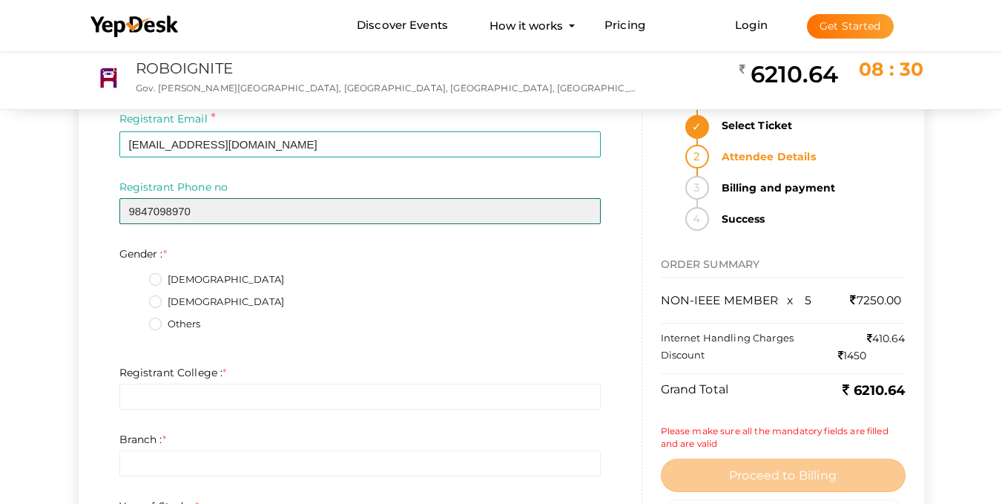
type input "9847098970"
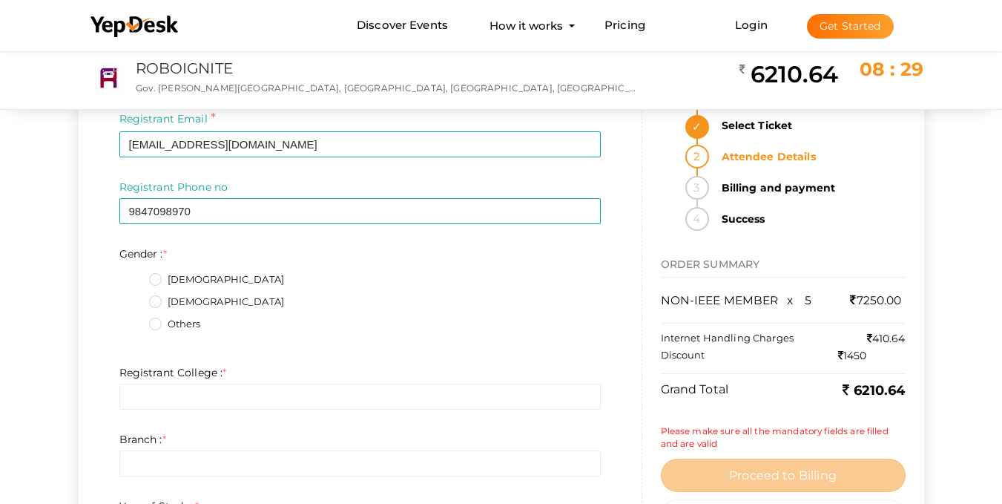
drag, startPoint x: 150, startPoint y: 277, endPoint x: 159, endPoint y: 274, distance: 9.4
click at [150, 277] on label "[DEMOGRAPHIC_DATA]" at bounding box center [217, 279] width 136 height 15
click at [134, 275] on input "[DEMOGRAPHIC_DATA]" at bounding box center [134, 275] width 0 height 0
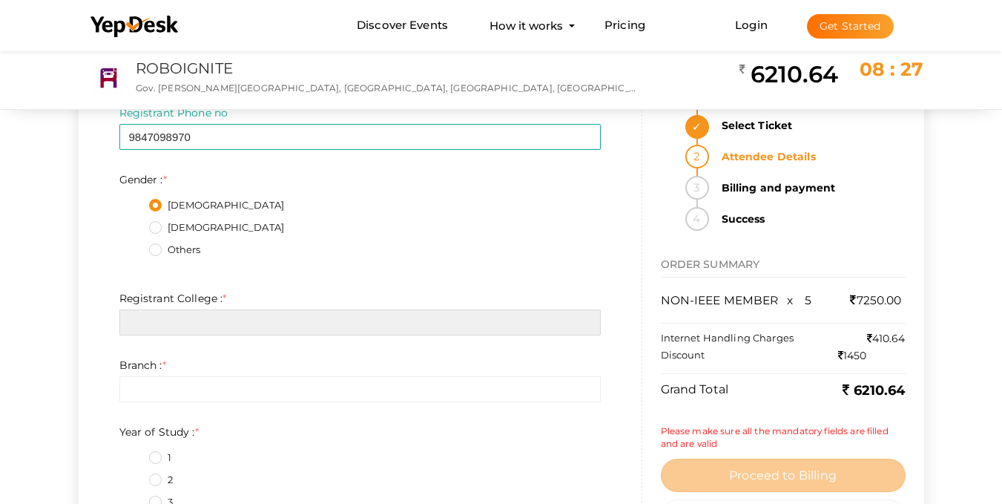
click at [227, 322] on input "text" at bounding box center [359, 322] width 481 height 26
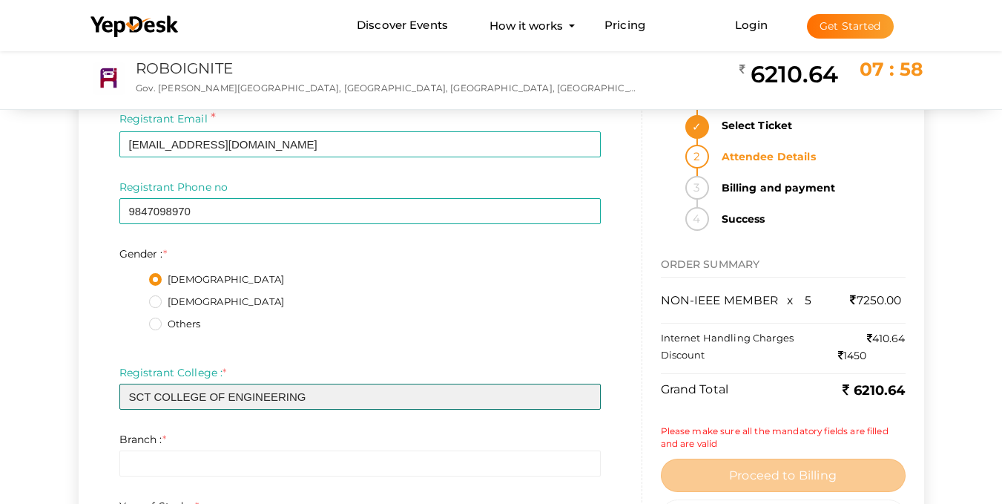
scroll to position [3486, 0]
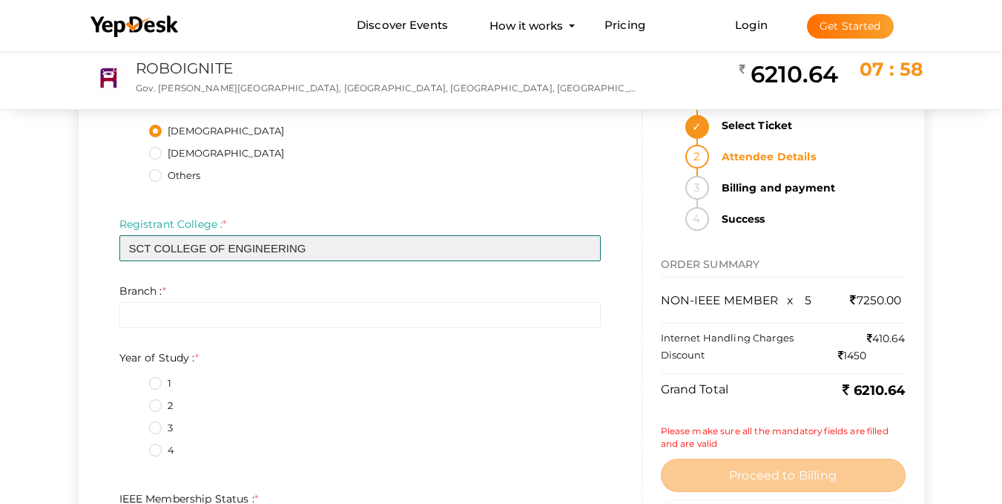
type input "SCT COLLEGE OF ENGINEERING"
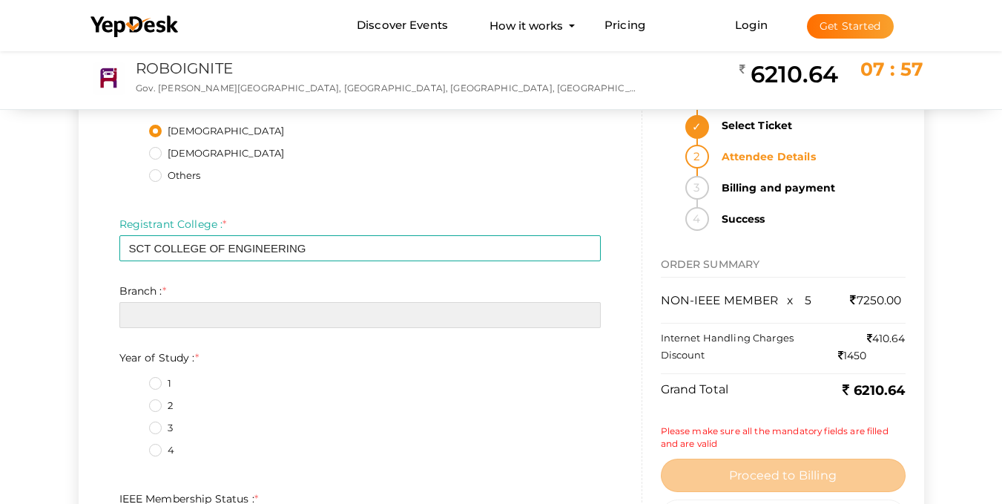
click at [363, 309] on input "text" at bounding box center [359, 315] width 481 height 26
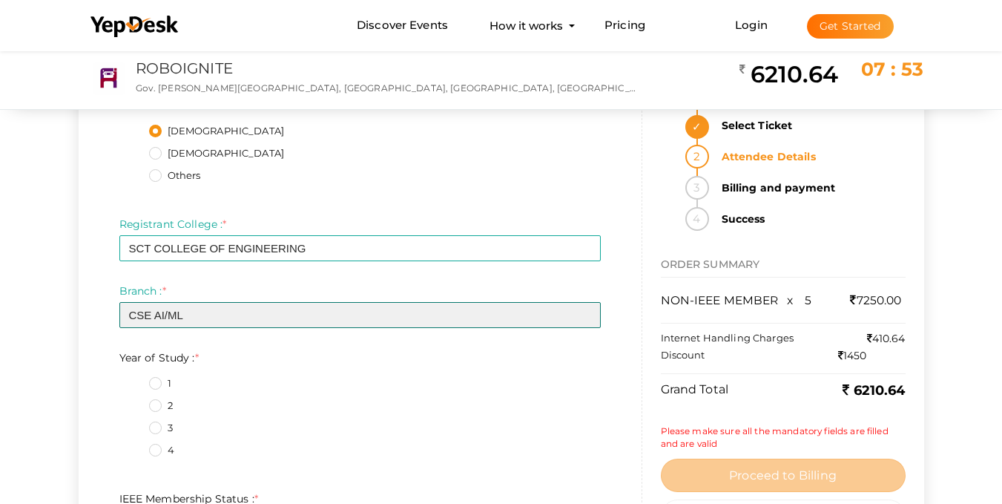
type input "CSE AI/ML"
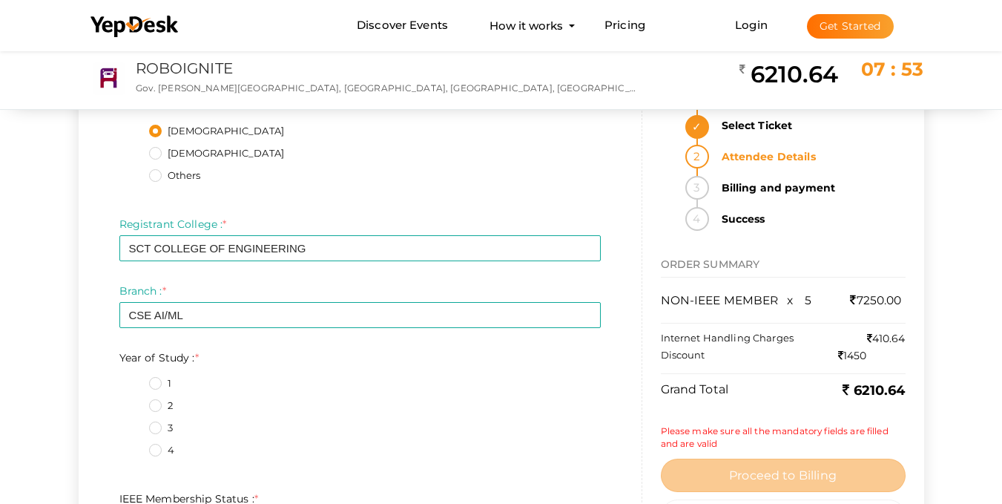
click at [159, 384] on label "1" at bounding box center [160, 383] width 22 height 15
click at [134, 379] on Study\+0\+3 "1" at bounding box center [134, 379] width 0 height 0
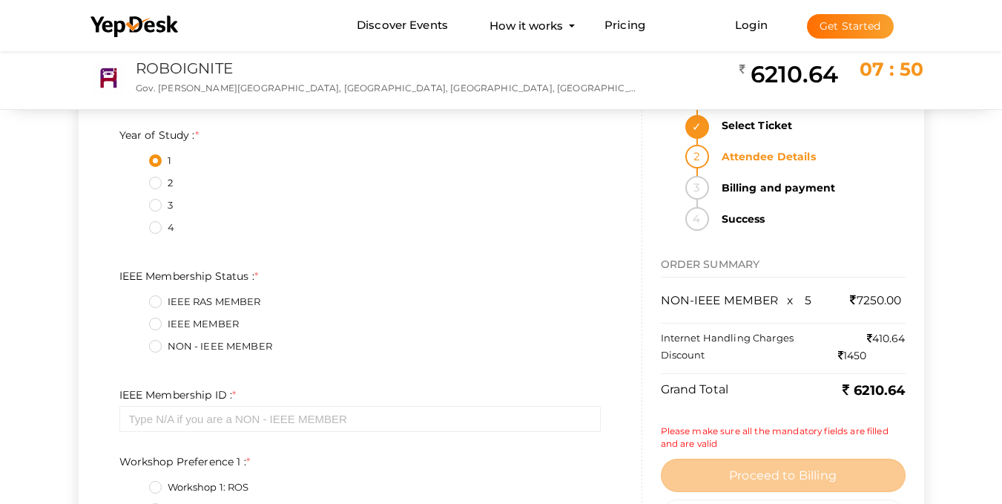
click at [157, 346] on label "NON - IEEE MEMBER" at bounding box center [210, 346] width 123 height 15
click at [134, 342] on Status\+2\+3 "NON - IEEE MEMBER" at bounding box center [134, 342] width 0 height 0
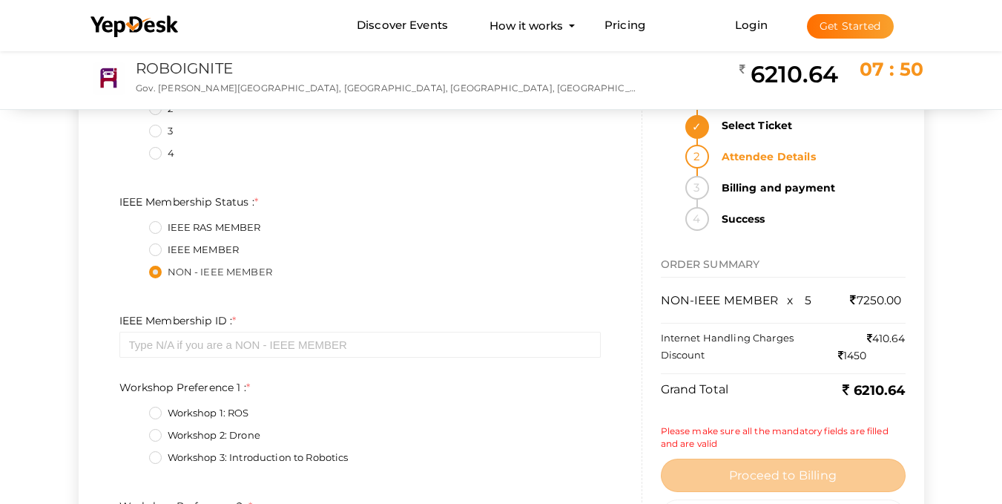
scroll to position [3857, 0]
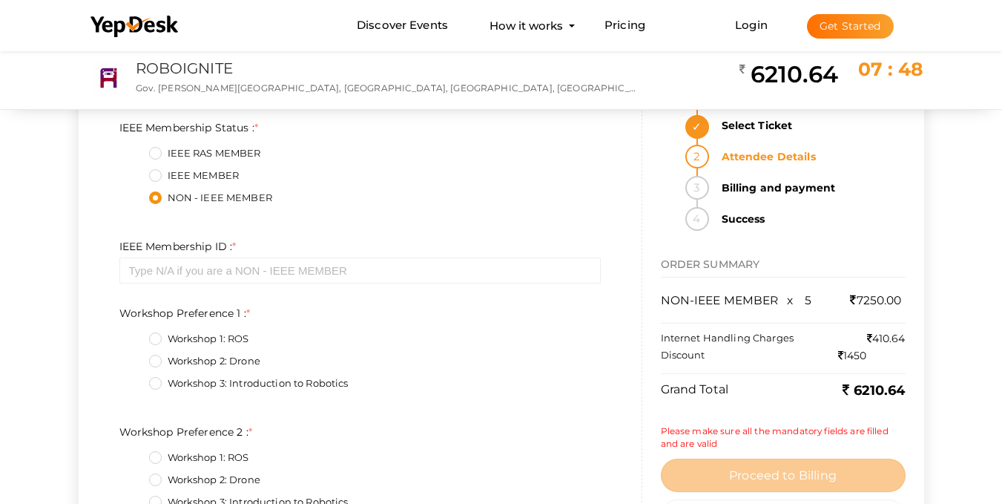
click at [152, 388] on label "Workshop 3: Introduction to Robotics" at bounding box center [249, 383] width 200 height 15
click at [134, 379] on 1\+2\+3 "Workshop 3: Introduction to Robotics" at bounding box center [134, 379] width 0 height 0
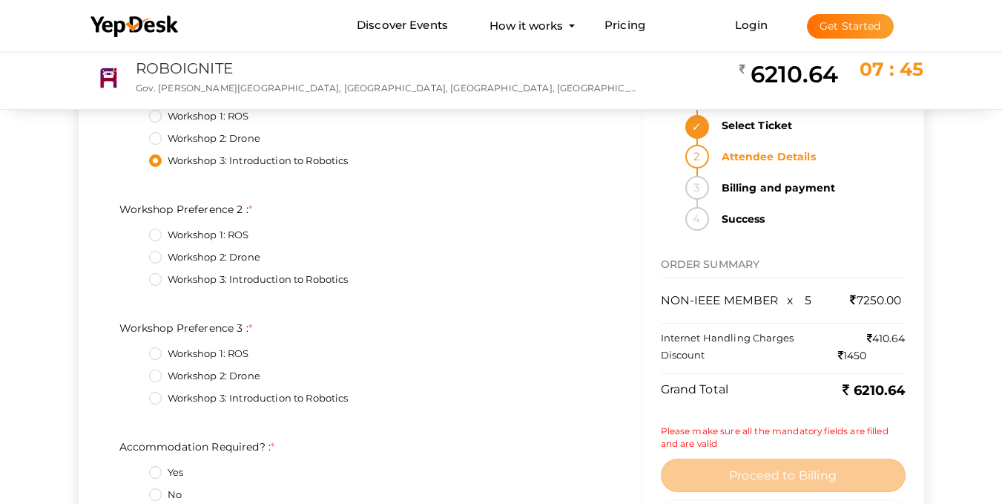
click at [151, 350] on label "Workshop 1: ROS" at bounding box center [199, 353] width 100 height 15
click at [134, 349] on 3\+0\+3 "Workshop 1: ROS" at bounding box center [134, 349] width 0 height 0
click at [152, 233] on label "Workshop 1: ROS" at bounding box center [199, 235] width 100 height 15
click at [134, 231] on 2\+0\+3 "Workshop 1: ROS" at bounding box center [134, 231] width 0 height 0
drag, startPoint x: 157, startPoint y: 374, endPoint x: 165, endPoint y: 340, distance: 34.2
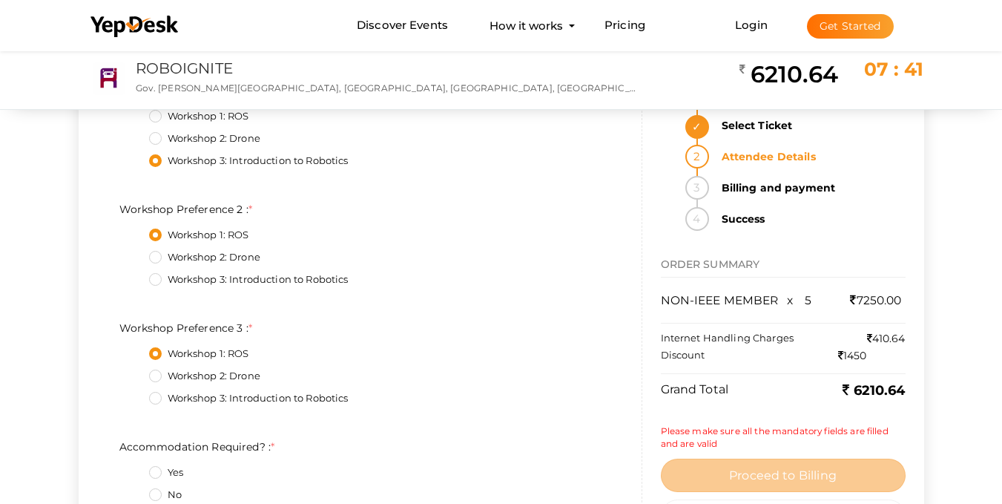
click at [157, 375] on label "Workshop 2: Drone" at bounding box center [204, 376] width 111 height 15
click at [134, 372] on 3\+1\+3 "Workshop 2: Drone" at bounding box center [134, 372] width 0 height 0
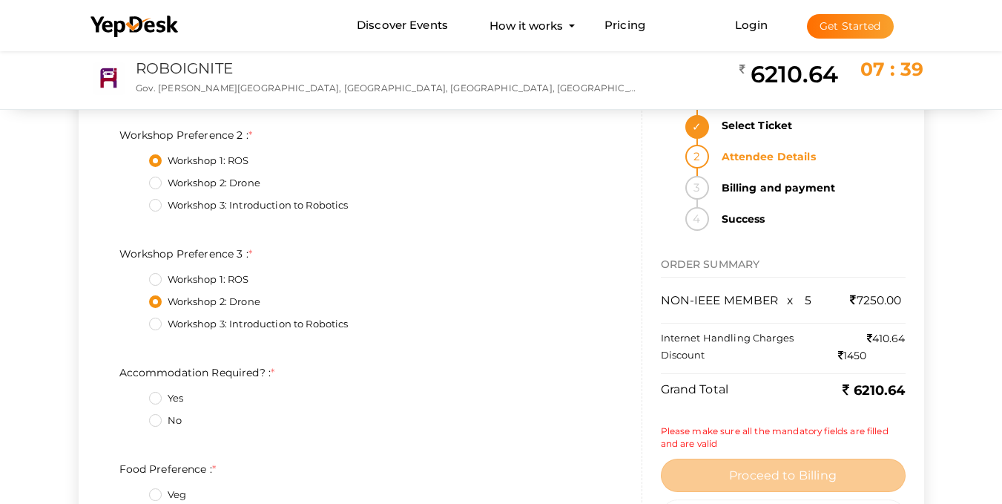
click at [154, 395] on label "Yes" at bounding box center [166, 398] width 34 height 15
click at [134, 394] on Required\?\+0\+3 "Yes" at bounding box center [134, 394] width 0 height 0
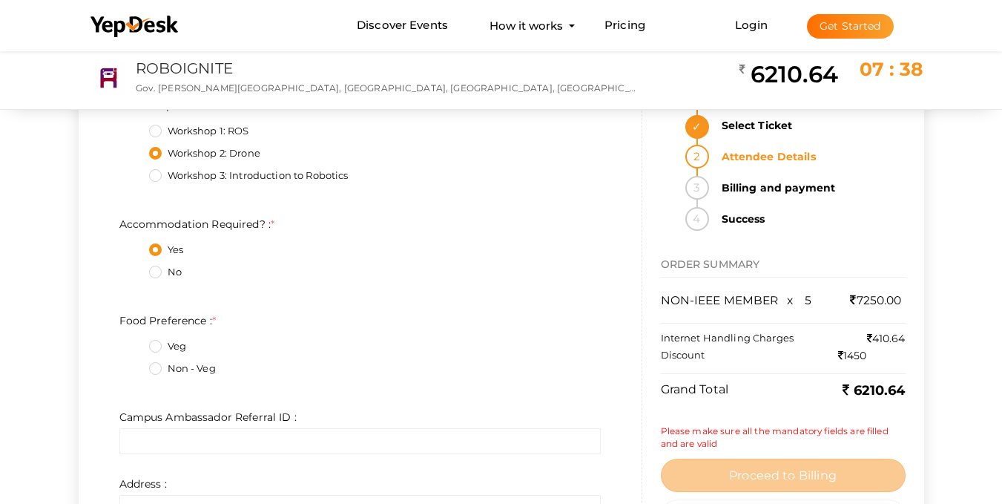
click at [158, 367] on label "Non - Veg" at bounding box center [182, 368] width 67 height 15
click at [134, 364] on Preference\+1\+3 "Non - Veg" at bounding box center [134, 364] width 0 height 0
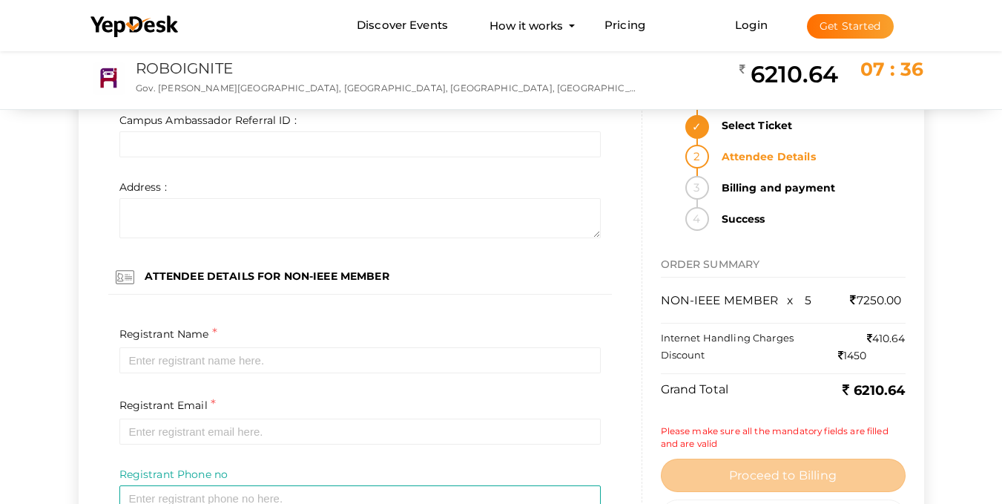
scroll to position [4673, 0]
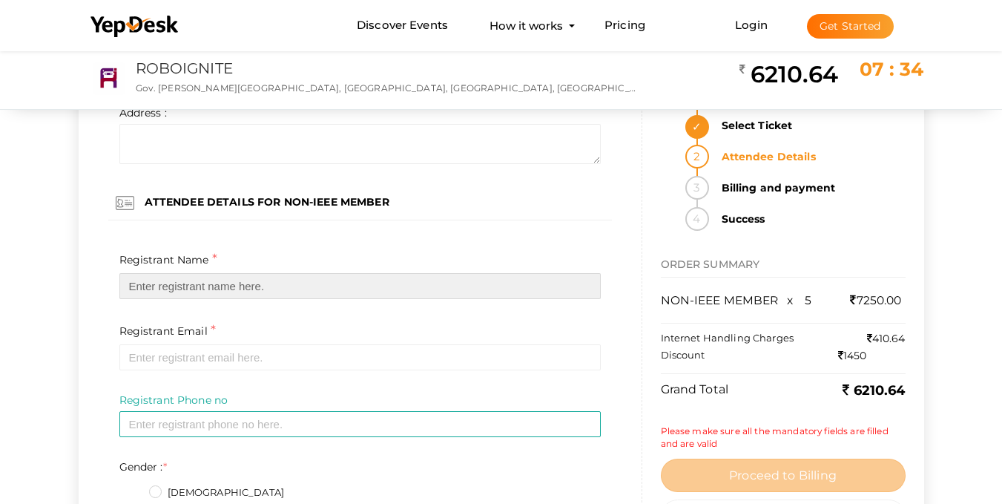
click at [234, 289] on input "text" at bounding box center [359, 286] width 481 height 26
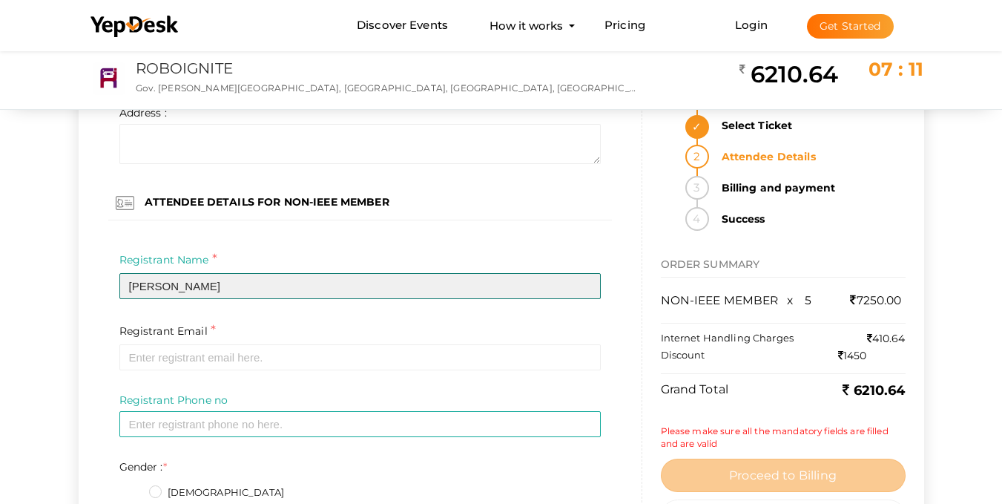
type input "[PERSON_NAME]"
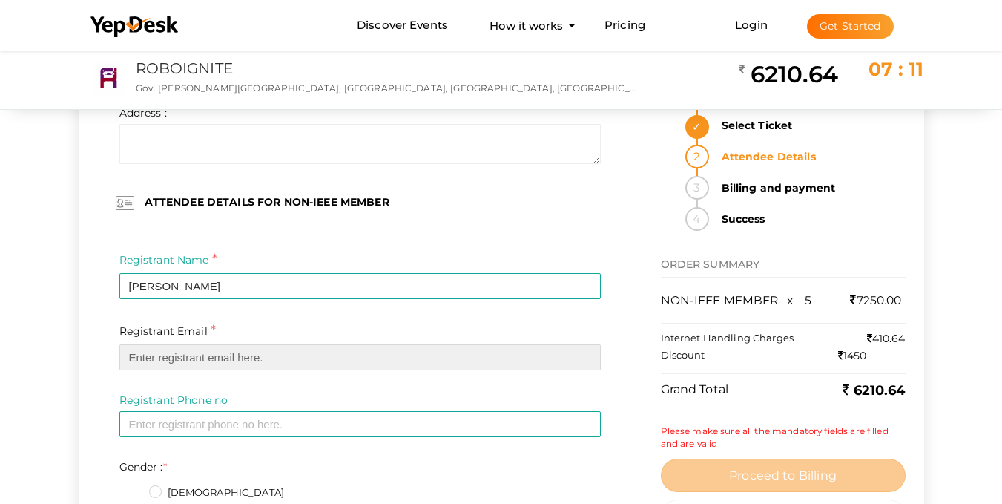
click at [252, 360] on input "email" at bounding box center [359, 357] width 481 height 26
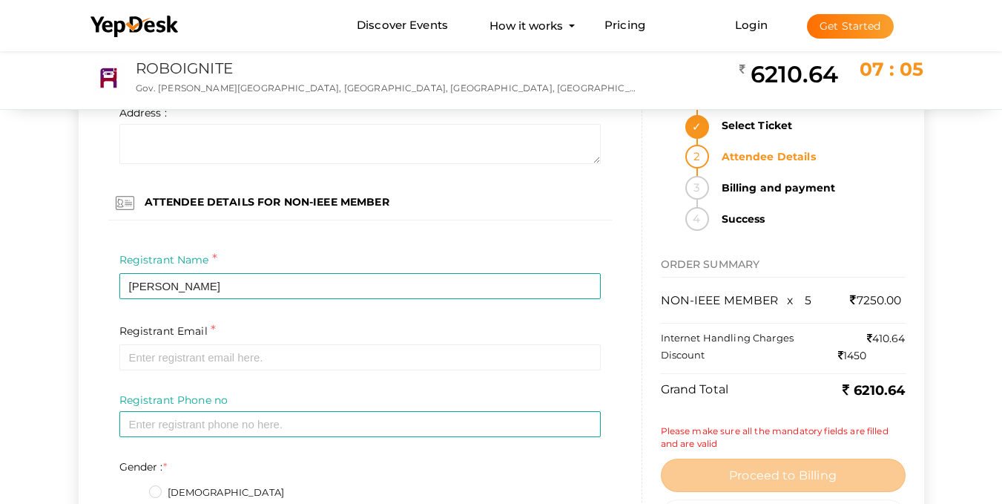
click at [544, 329] on div "Registrant Email * Required Invalid email" at bounding box center [359, 345] width 481 height 49
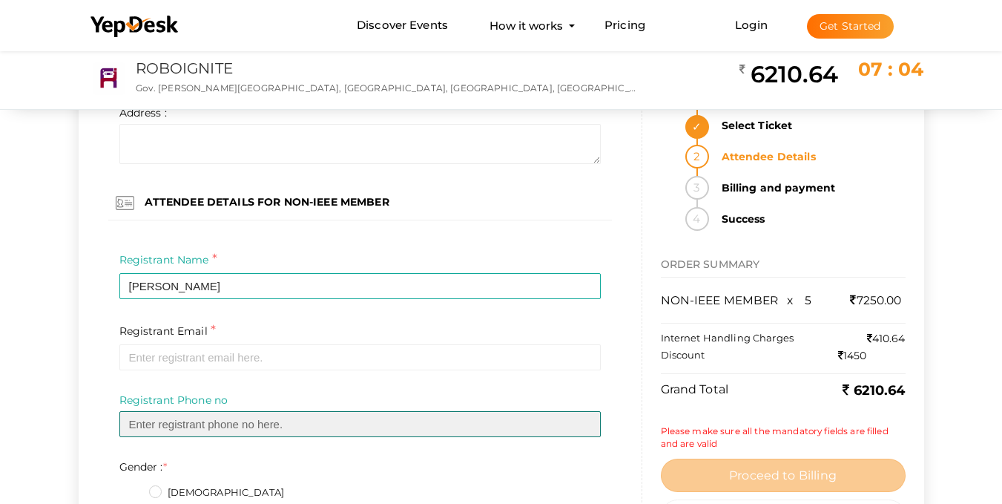
click at [461, 427] on input "text" at bounding box center [359, 424] width 481 height 26
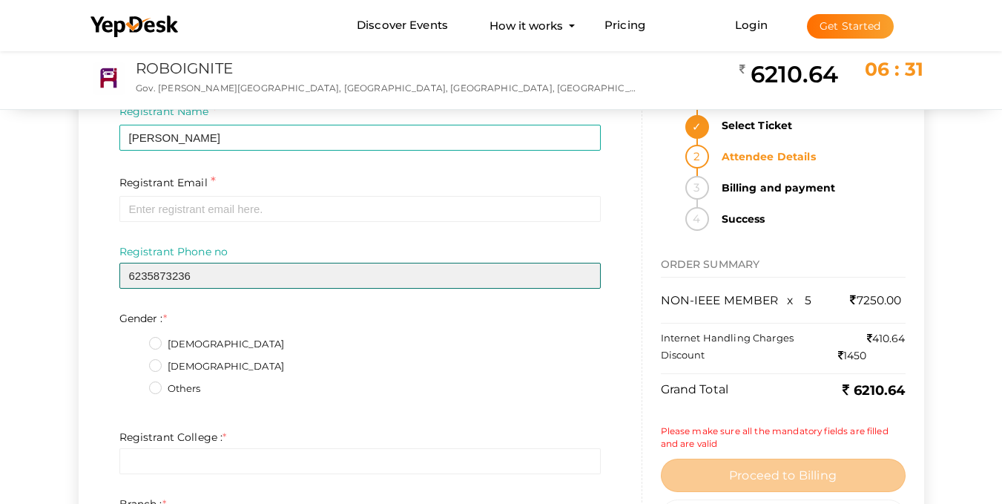
type input "6235873236"
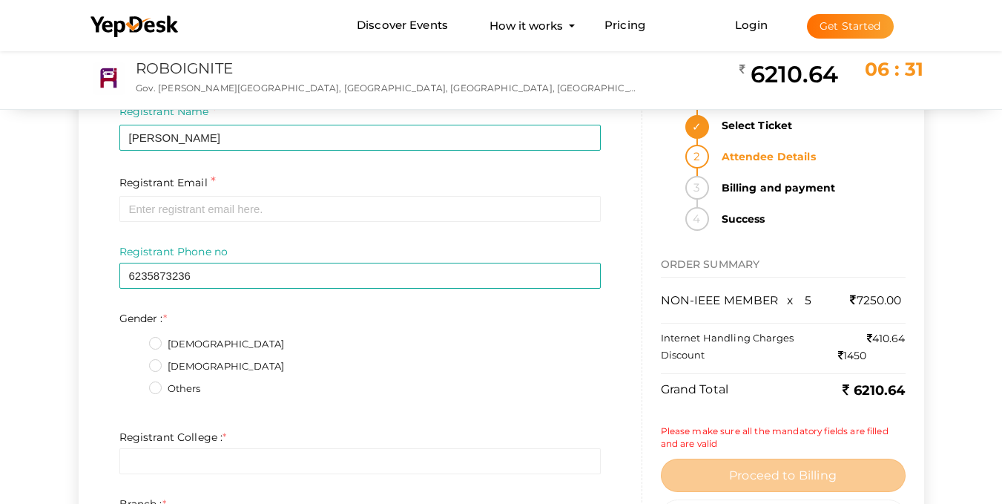
click at [154, 370] on label "[DEMOGRAPHIC_DATA]" at bounding box center [217, 366] width 136 height 15
click at [134, 362] on input "[DEMOGRAPHIC_DATA]" at bounding box center [134, 362] width 0 height 0
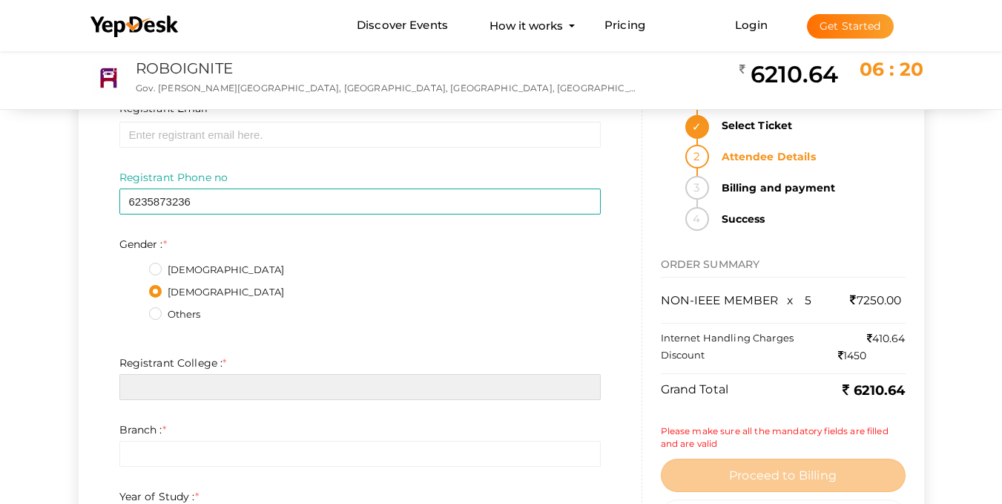
click at [295, 396] on input "text" at bounding box center [359, 387] width 481 height 26
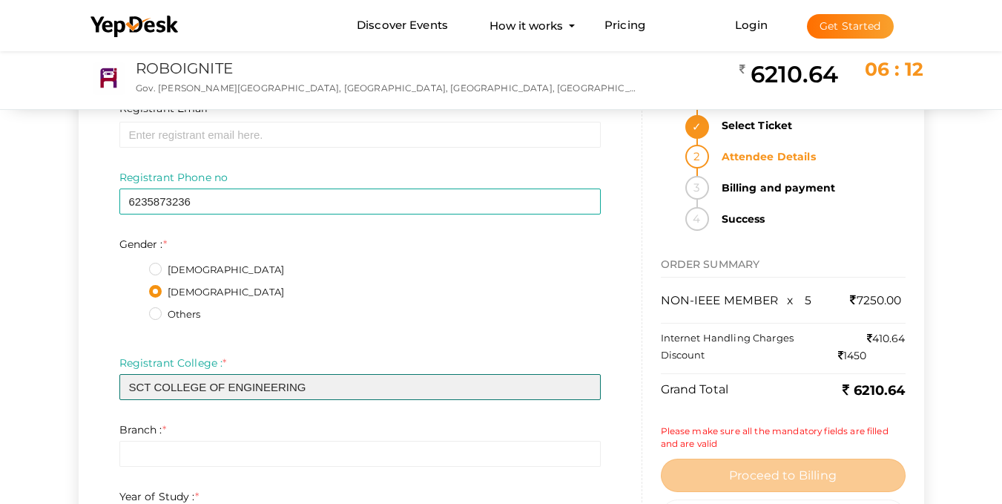
scroll to position [4970, 0]
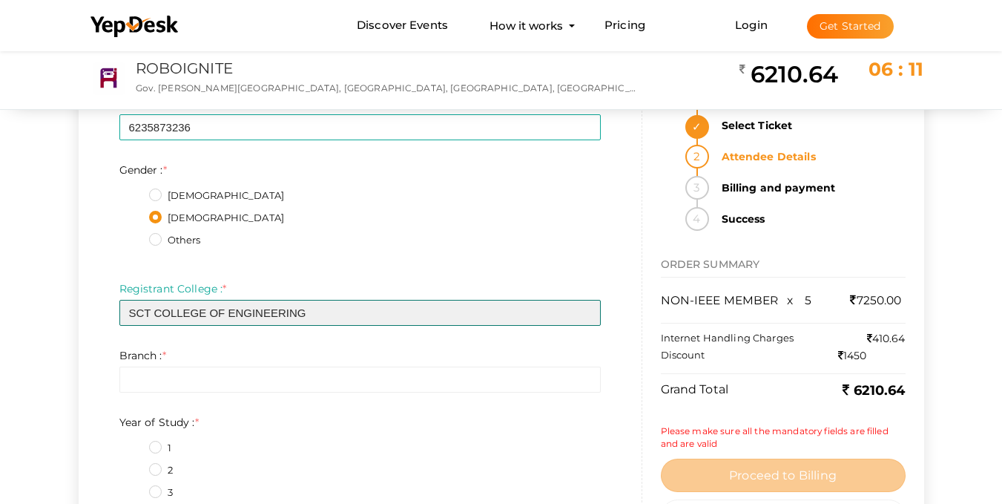
type input "SCT COLLEGE OF ENGINEERING"
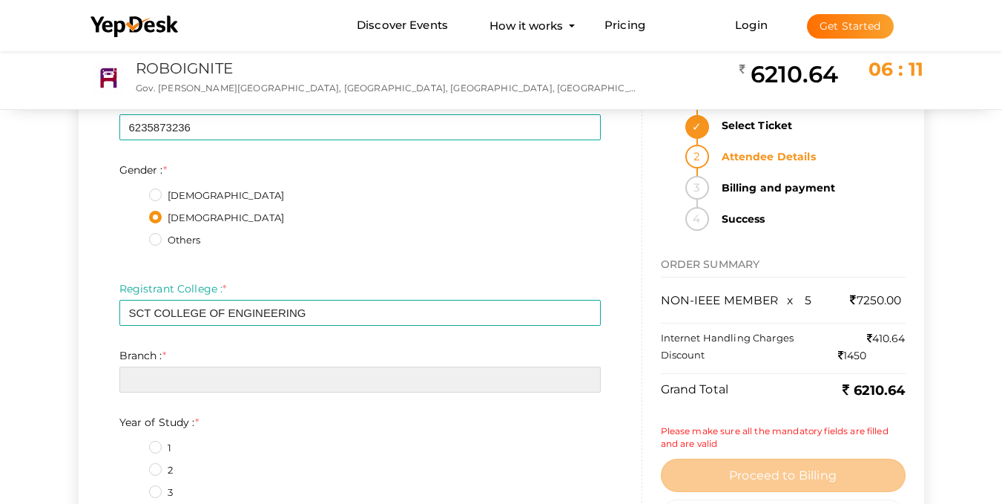
click at [306, 375] on input "text" at bounding box center [359, 379] width 481 height 26
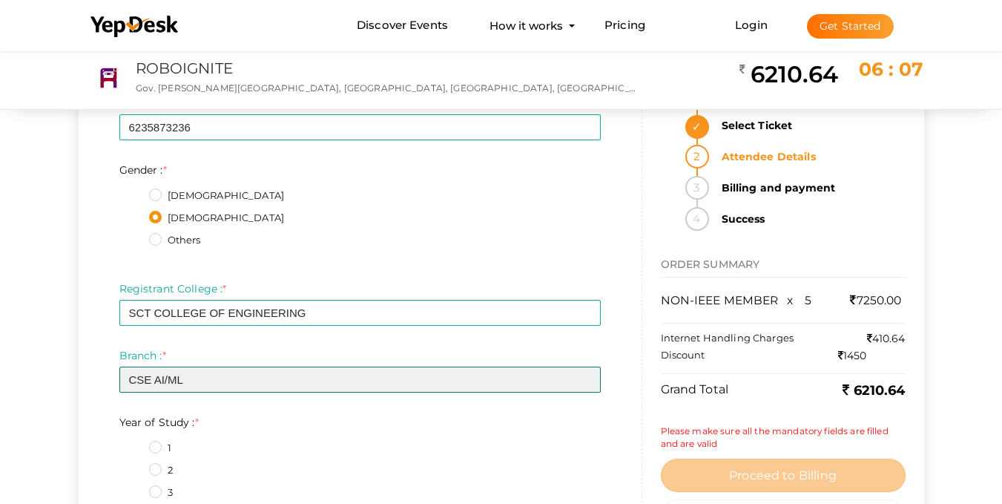
scroll to position [5118, 0]
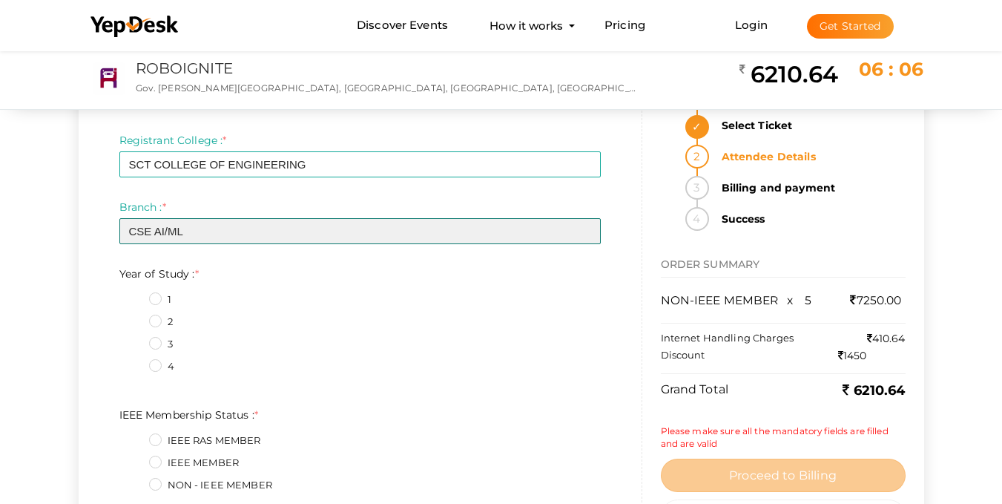
type input "CSE AI/ML"
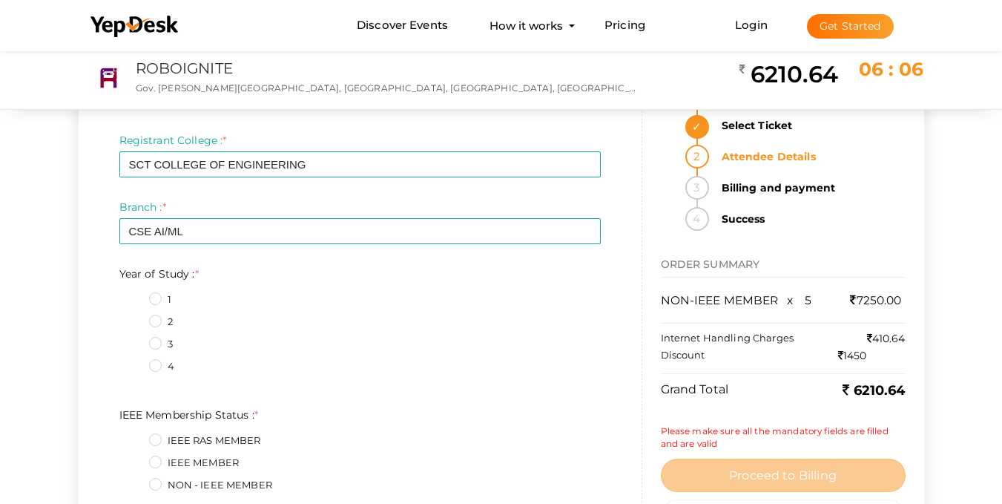
click at [157, 294] on label "1" at bounding box center [160, 299] width 22 height 15
click at [134, 295] on Study\+0\+4 "1" at bounding box center [134, 295] width 0 height 0
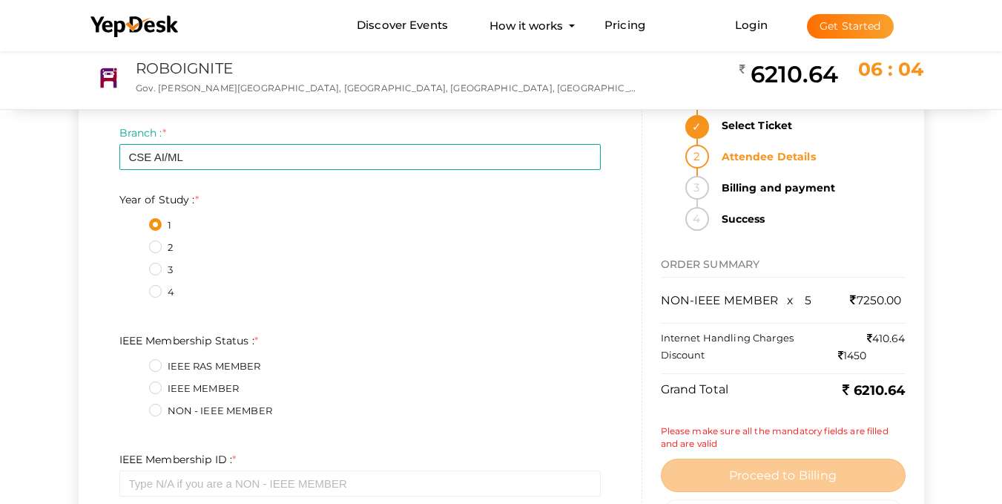
click at [159, 404] on label "NON - IEEE MEMBER" at bounding box center [210, 411] width 123 height 15
click at [134, 407] on Status\+2\+4 "NON - IEEE MEMBER" at bounding box center [134, 407] width 0 height 0
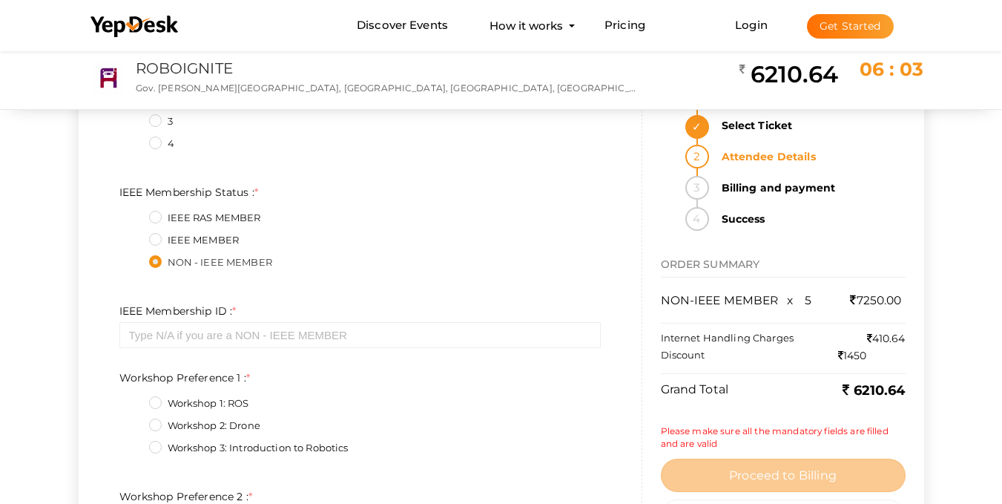
scroll to position [5415, 0]
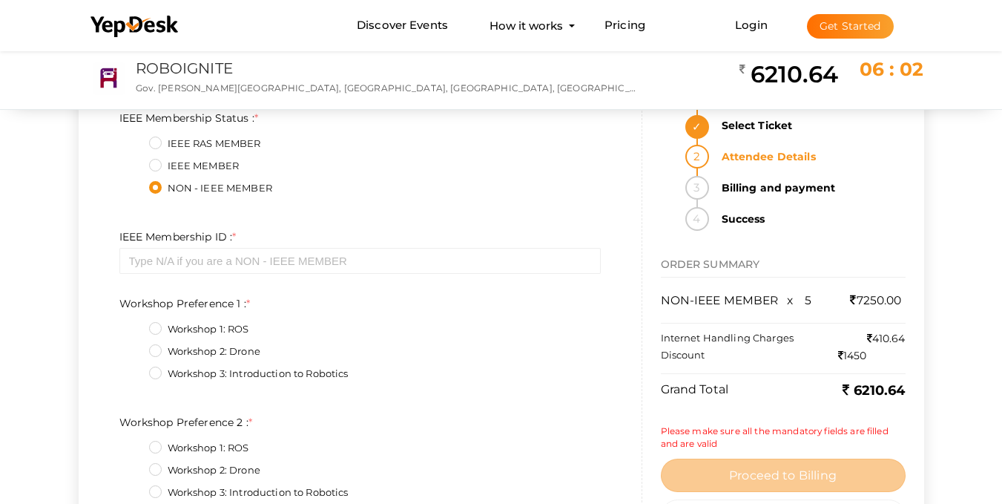
click at [161, 373] on label "Workshop 3: Introduction to Robotics" at bounding box center [249, 373] width 200 height 15
click at [134, 369] on 1\+2\+4 "Workshop 3: Introduction to Robotics" at bounding box center [134, 369] width 0 height 0
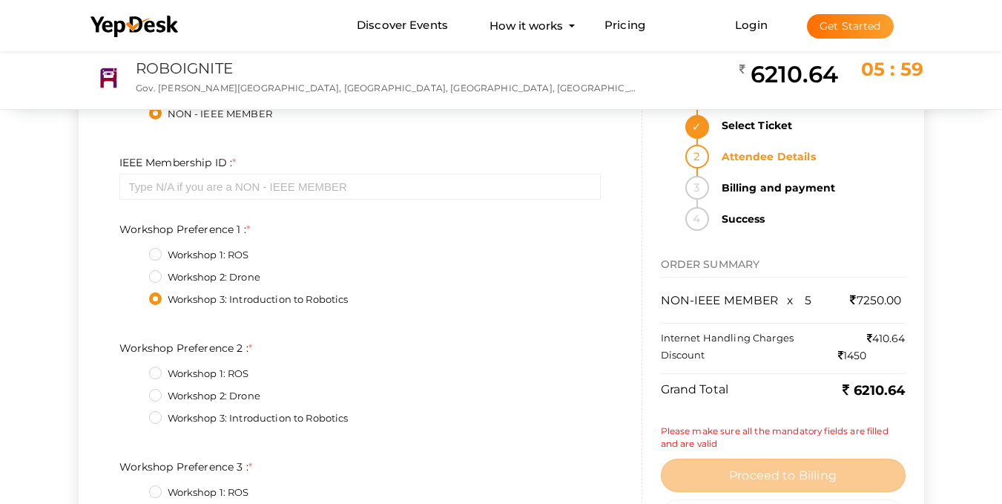
click at [157, 375] on label "Workshop 1: ROS" at bounding box center [199, 373] width 100 height 15
click at [134, 369] on 2\+0\+4 "Workshop 1: ROS" at bounding box center [134, 369] width 0 height 0
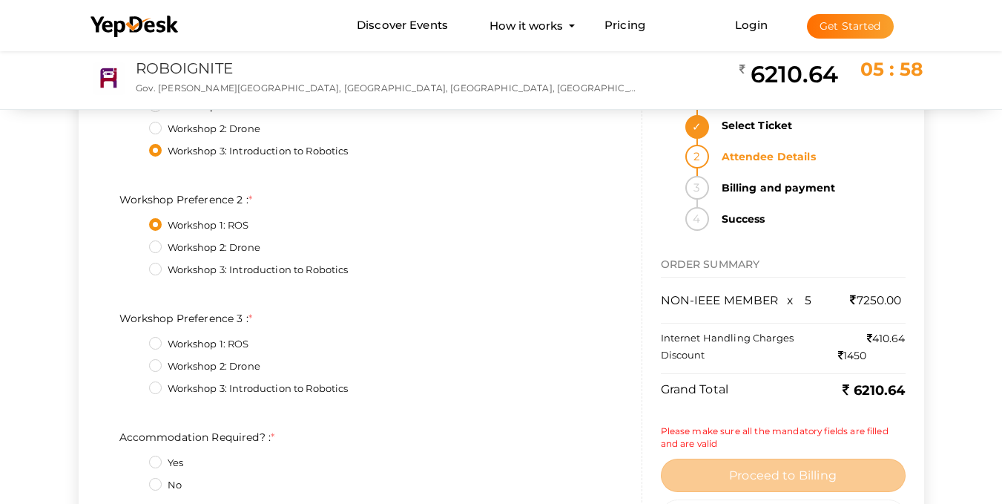
click at [153, 366] on label "Workshop 2: Drone" at bounding box center [204, 366] width 111 height 15
click at [134, 362] on 3\+1\+4 "Workshop 2: Drone" at bounding box center [134, 362] width 0 height 0
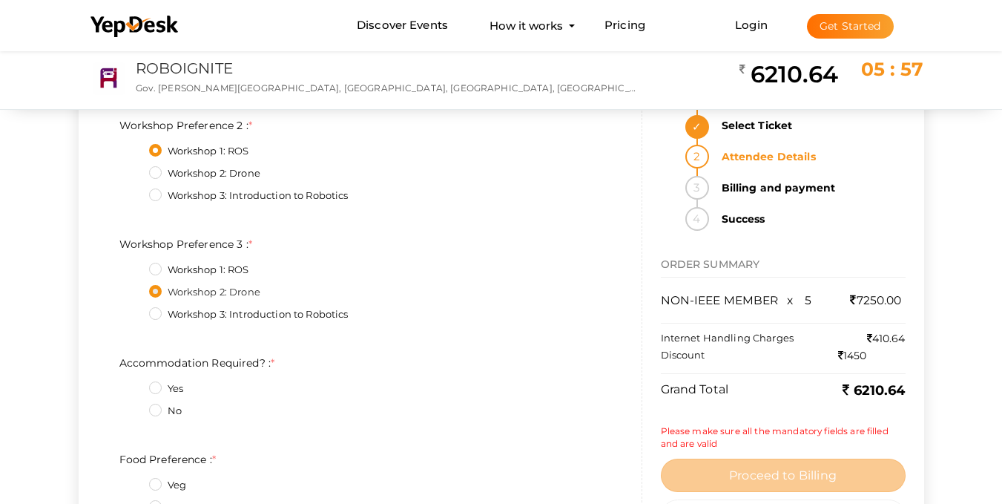
scroll to position [5786, 0]
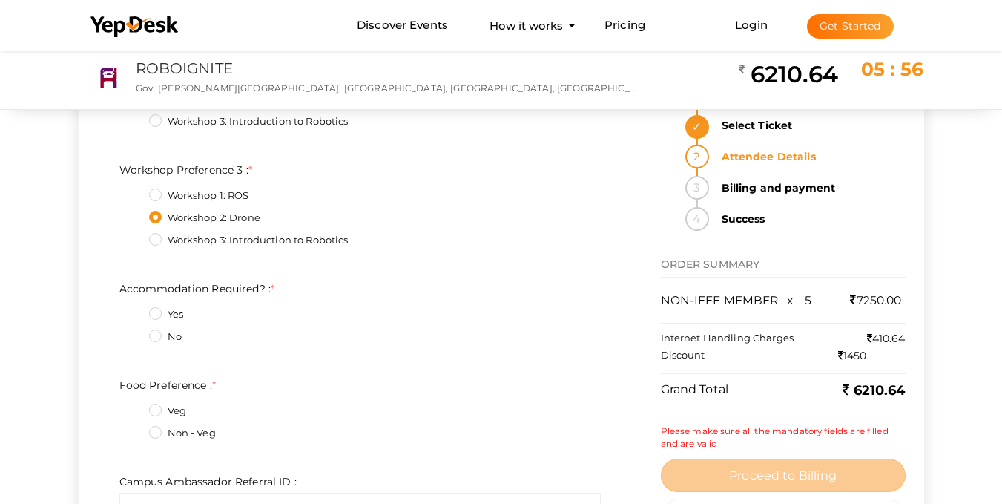
click at [160, 312] on label "Yes" at bounding box center [166, 314] width 34 height 15
click at [134, 310] on Required\?\+0\+4 "Yes" at bounding box center [134, 310] width 0 height 0
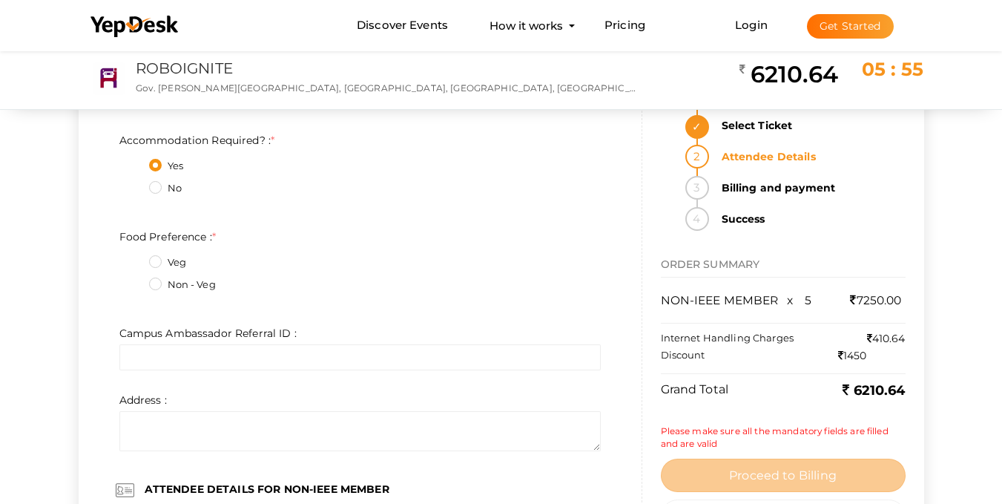
click at [154, 280] on label "Non - Veg" at bounding box center [182, 284] width 67 height 15
click at [134, 280] on Preference\+1\+4 "Non - Veg" at bounding box center [134, 280] width 0 height 0
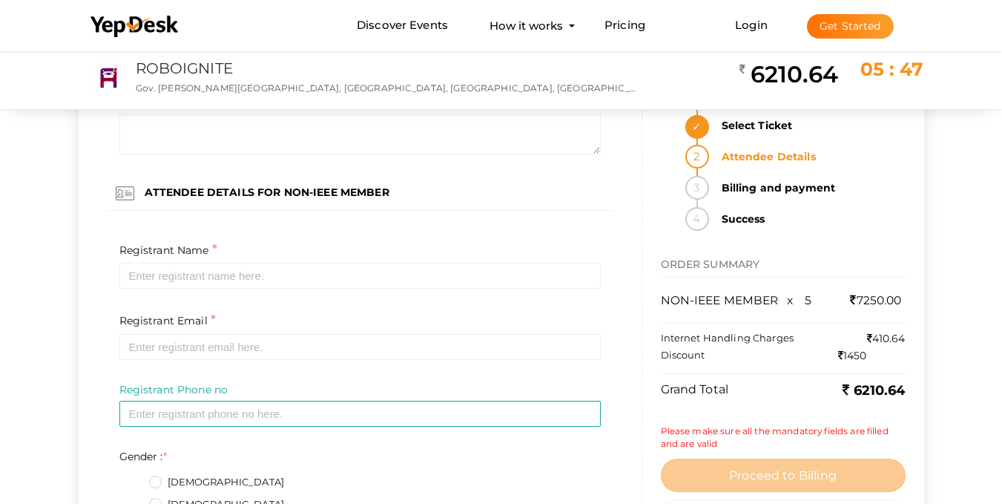
scroll to position [6305, 0]
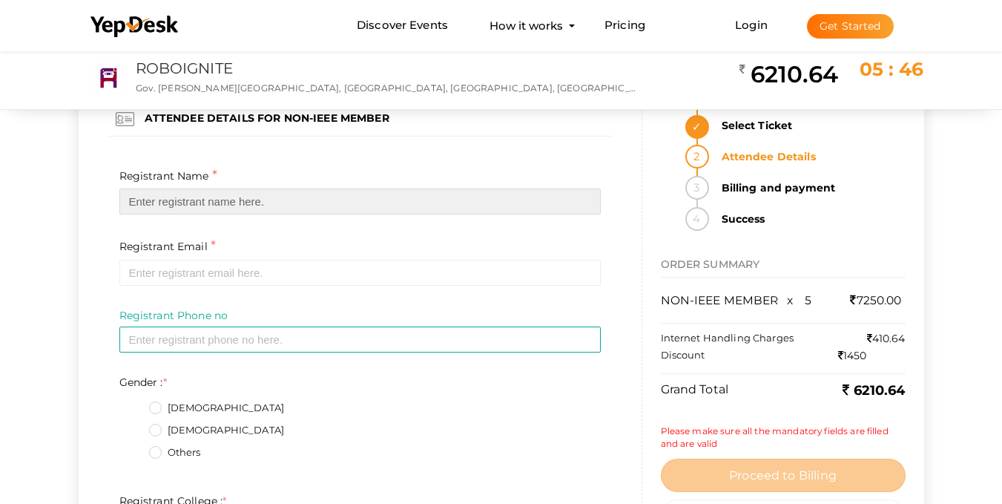
click at [214, 199] on input "text" at bounding box center [359, 201] width 481 height 26
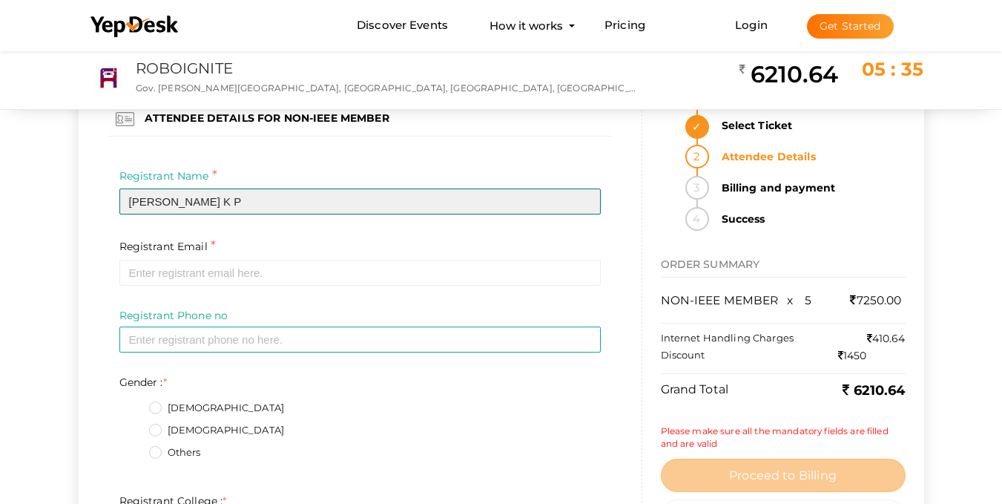
type input "[PERSON_NAME] K P"
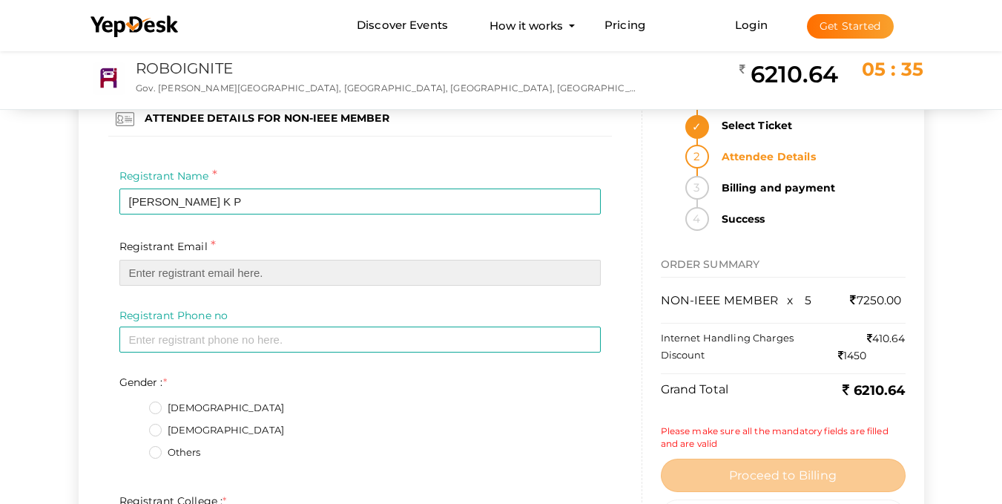
click at [197, 271] on input "email" at bounding box center [359, 273] width 481 height 26
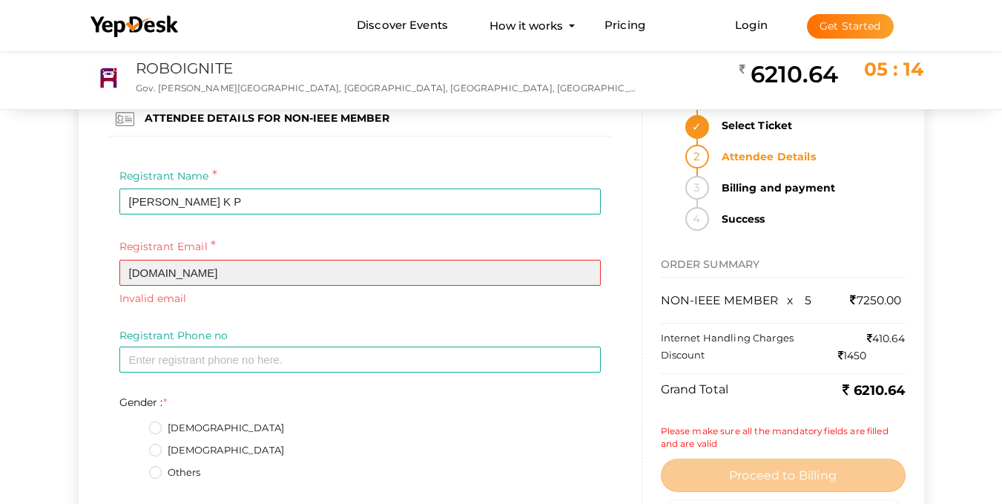
drag, startPoint x: 208, startPoint y: 269, endPoint x: 197, endPoint y: 262, distance: 12.8
click at [207, 268] on input "[DOMAIN_NAME]" at bounding box center [359, 273] width 481 height 26
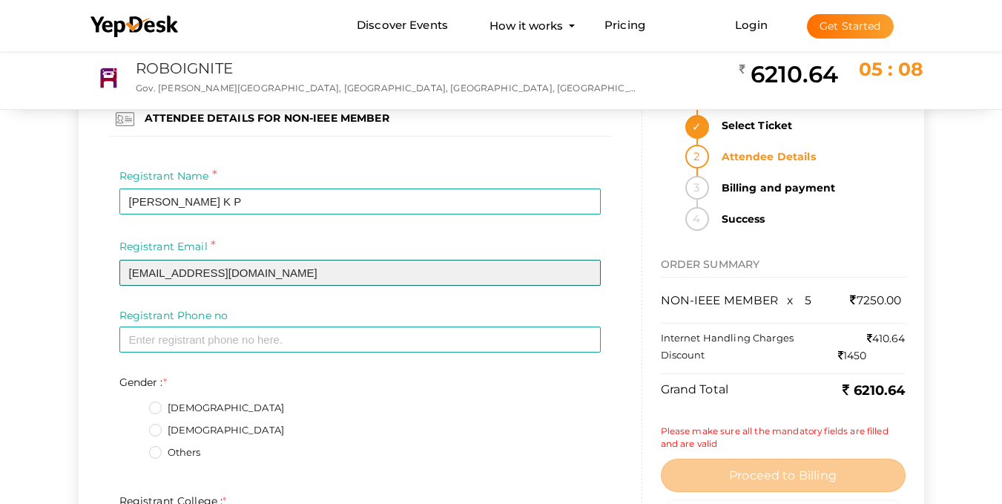
type input "[EMAIL_ADDRESS][DOMAIN_NAME]"
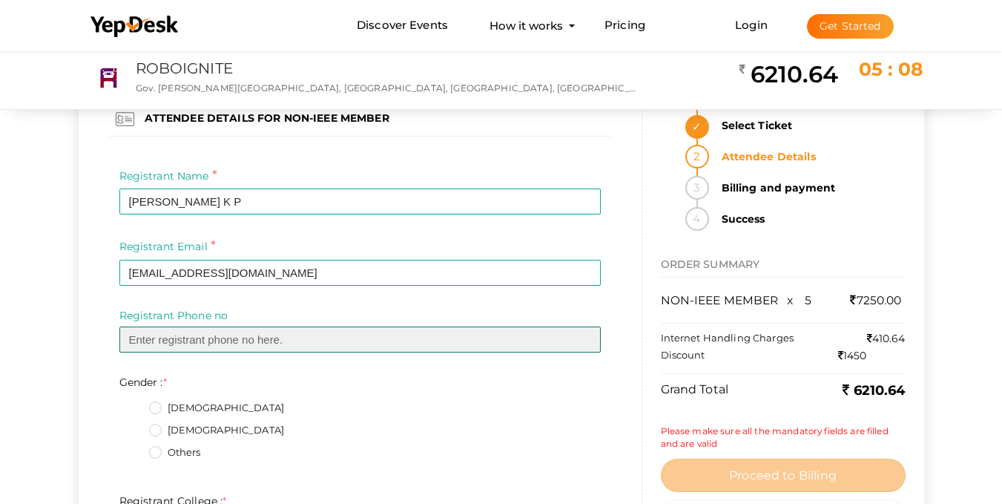
click at [324, 332] on input "text" at bounding box center [359, 339] width 481 height 26
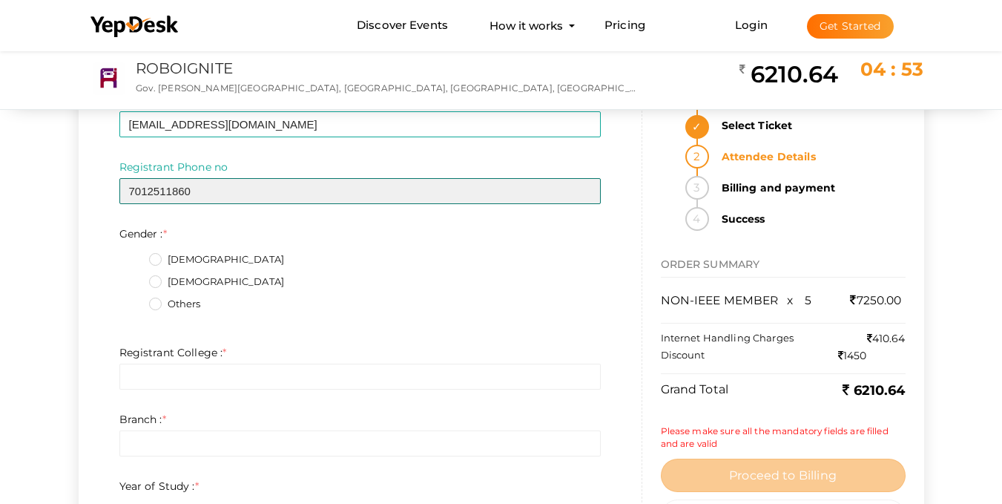
type input "7012511860"
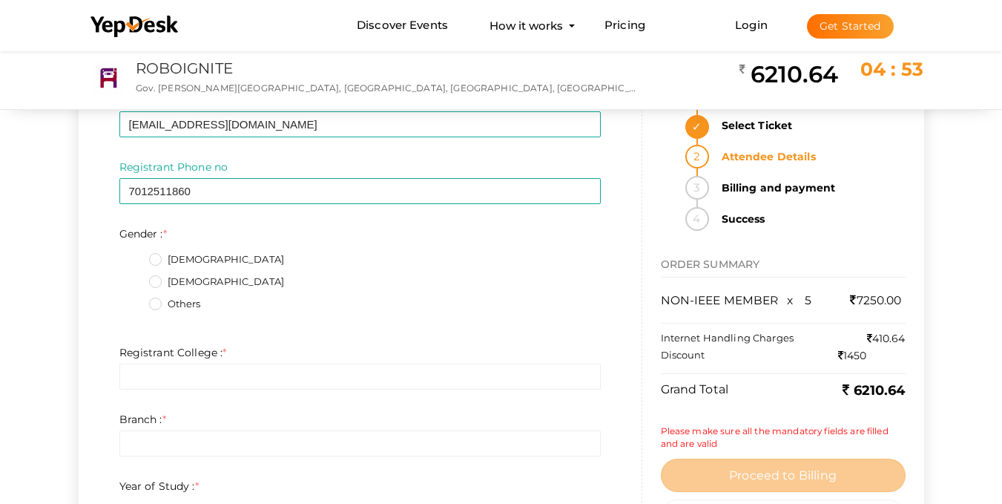
click at [155, 281] on label "[DEMOGRAPHIC_DATA]" at bounding box center [217, 281] width 136 height 15
click at [134, 277] on input "[DEMOGRAPHIC_DATA]" at bounding box center [134, 277] width 0 height 0
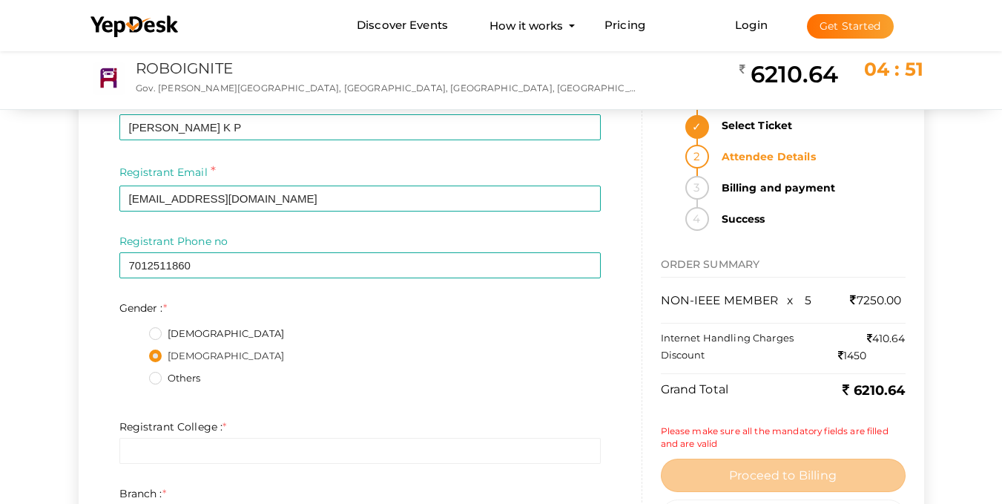
scroll to position [6602, 0]
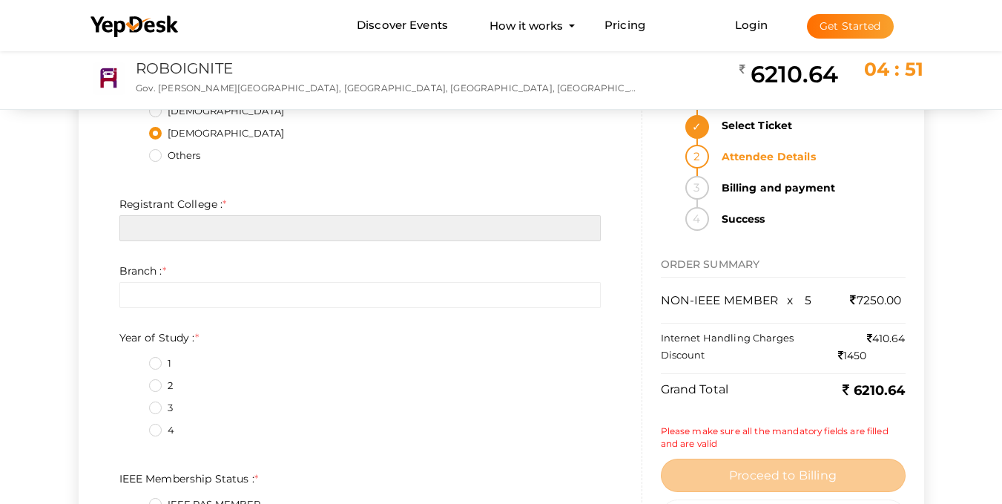
click at [162, 224] on input "text" at bounding box center [359, 228] width 481 height 26
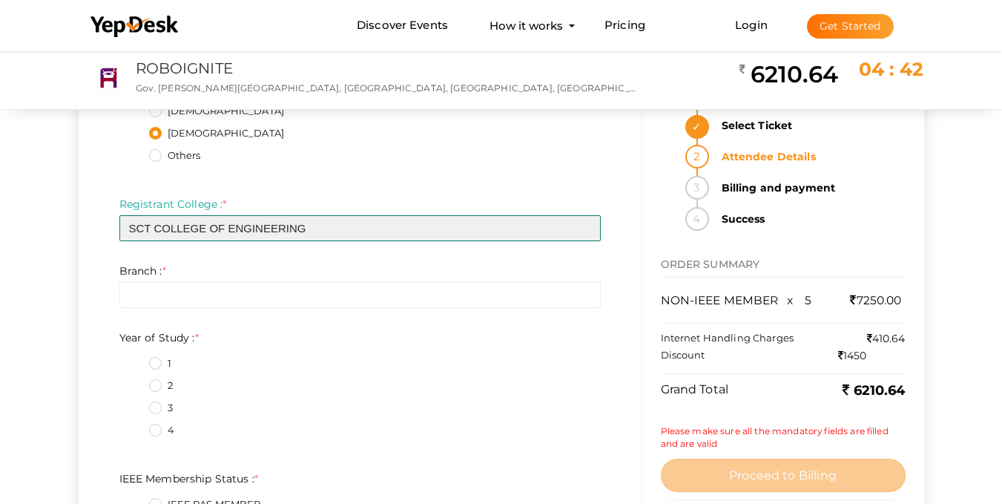
type input "SCT COLLEGE OF ENGINEERING"
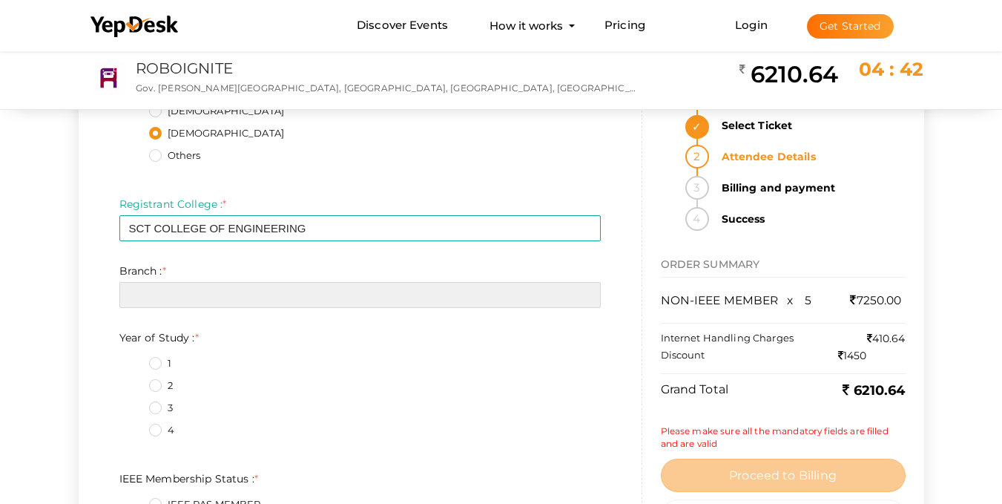
click at [203, 307] on input "text" at bounding box center [359, 295] width 481 height 26
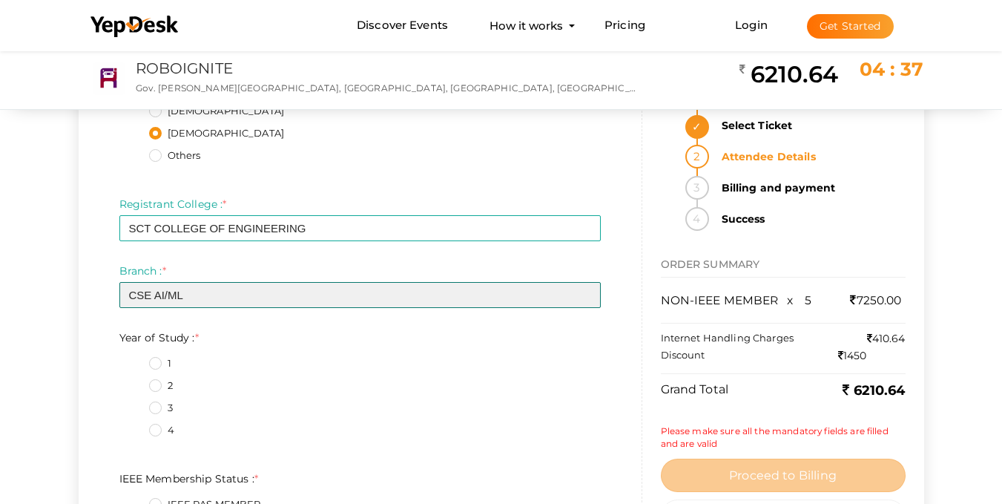
scroll to position [6676, 0]
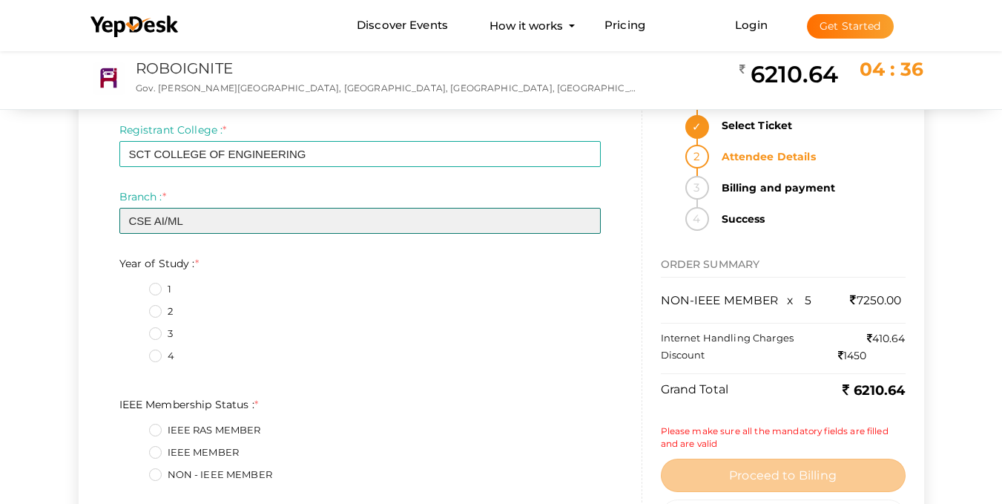
type input "CSE AI/ML"
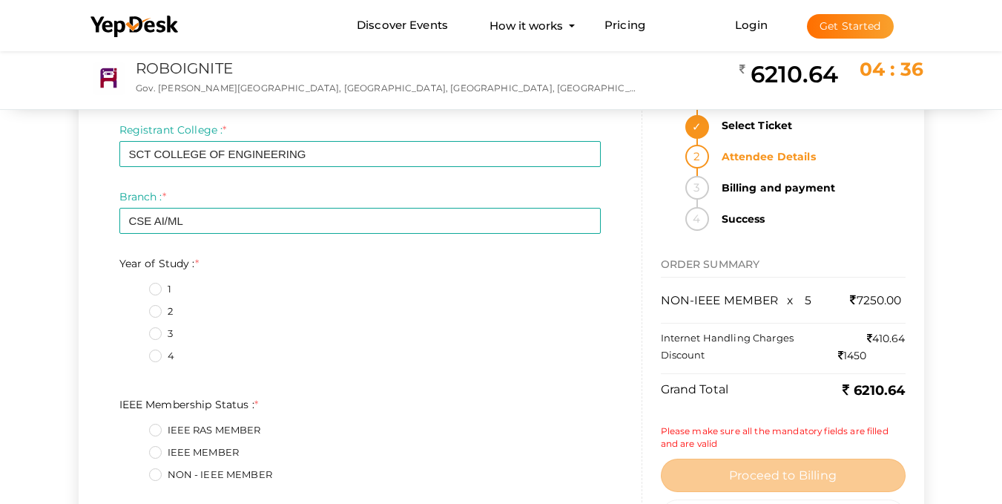
click at [156, 288] on label "1" at bounding box center [160, 289] width 22 height 15
click at [134, 285] on Study\+0\+5 "1" at bounding box center [134, 285] width 0 height 0
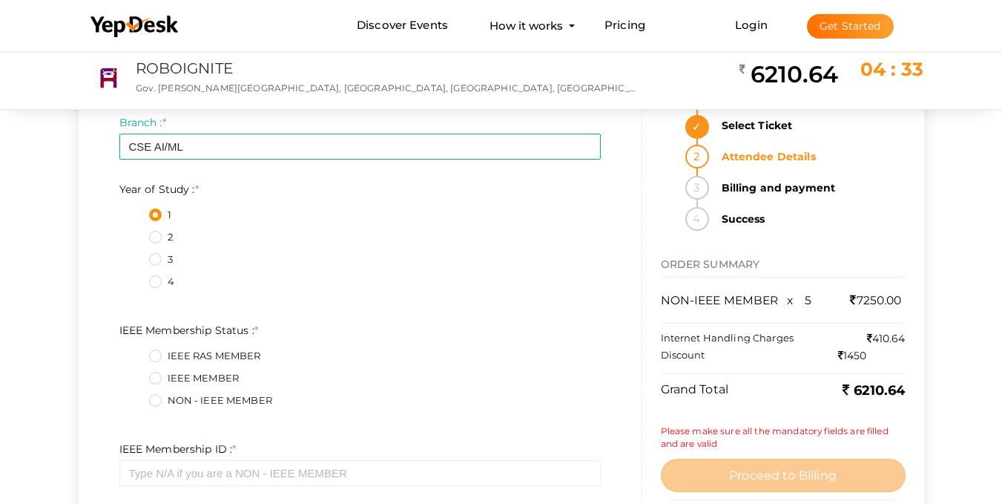
click at [159, 398] on label "NON - IEEE MEMBER" at bounding box center [210, 400] width 123 height 15
click at [134, 396] on Status\+2\+5 "NON - IEEE MEMBER" at bounding box center [134, 396] width 0 height 0
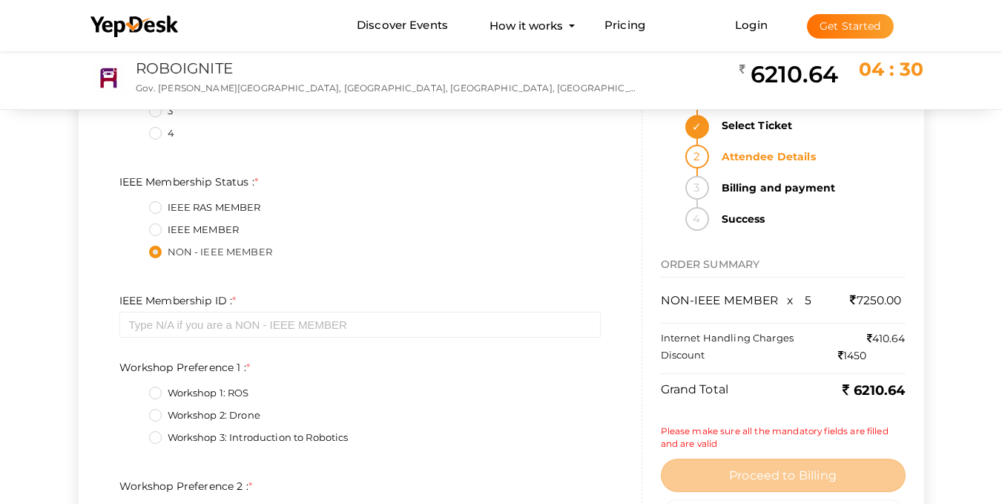
scroll to position [6973, 0]
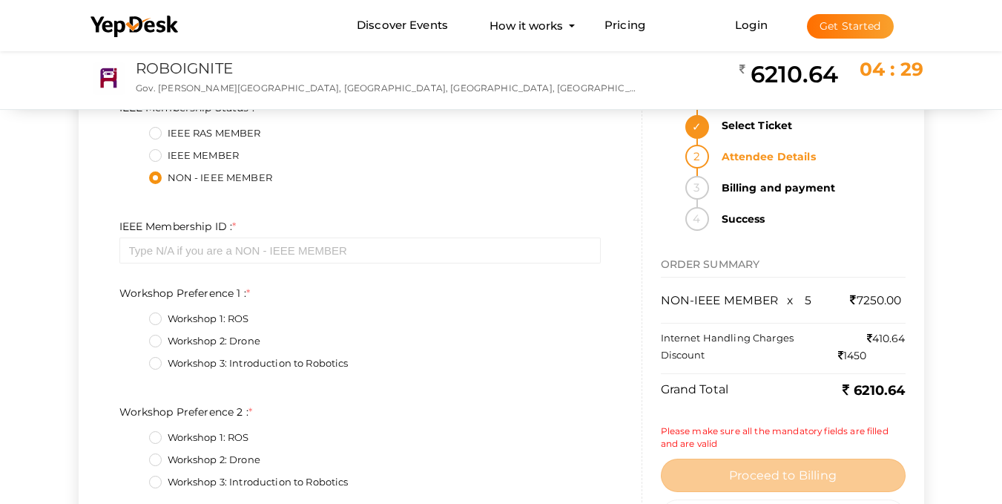
click at [154, 361] on label "Workshop 3: Introduction to Robotics" at bounding box center [249, 363] width 200 height 15
click at [134, 359] on 1\+2\+5 "Workshop 3: Introduction to Robotics" at bounding box center [134, 359] width 0 height 0
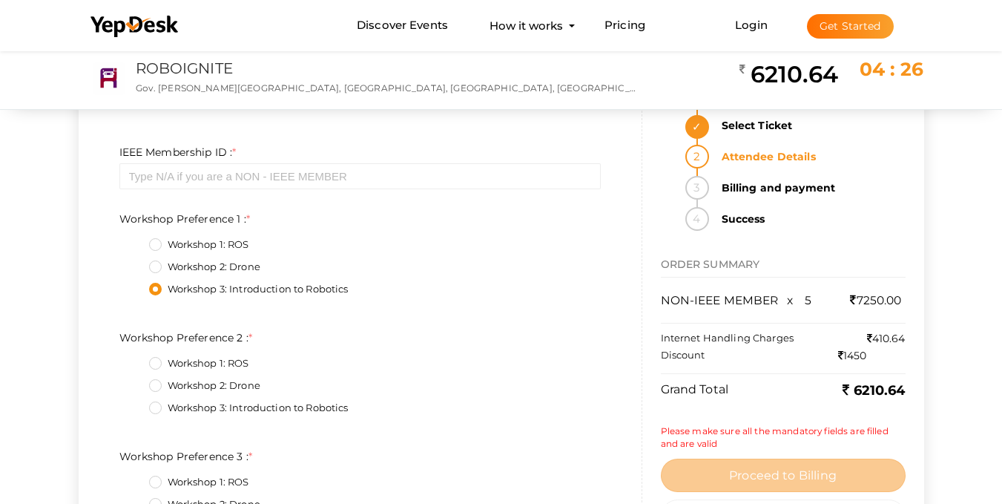
click at [158, 362] on label "Workshop 1: ROS" at bounding box center [199, 363] width 100 height 15
click at [134, 359] on 2\+0\+5 "Workshop 1: ROS" at bounding box center [134, 359] width 0 height 0
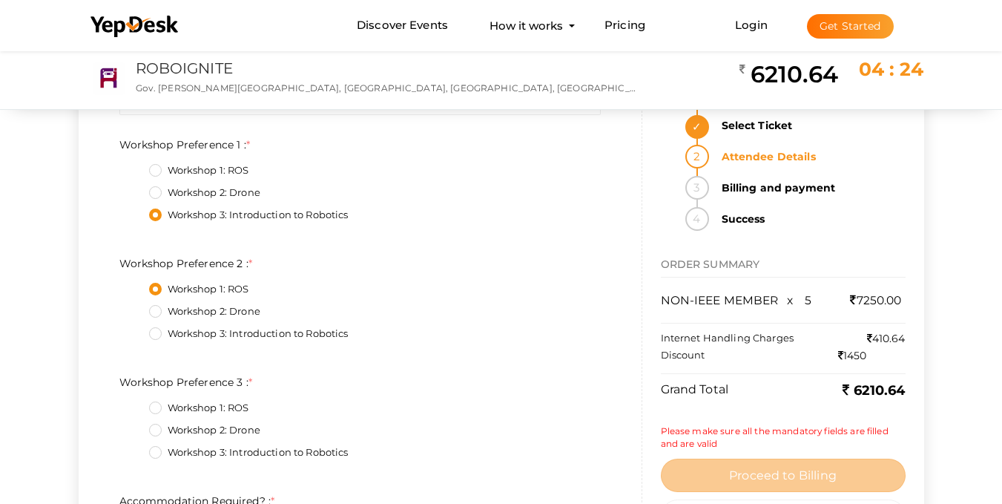
click at [158, 427] on label "Workshop 2: Drone" at bounding box center [204, 430] width 111 height 15
click at [134, 426] on 3\+1\+5 "Workshop 2: Drone" at bounding box center [134, 426] width 0 height 0
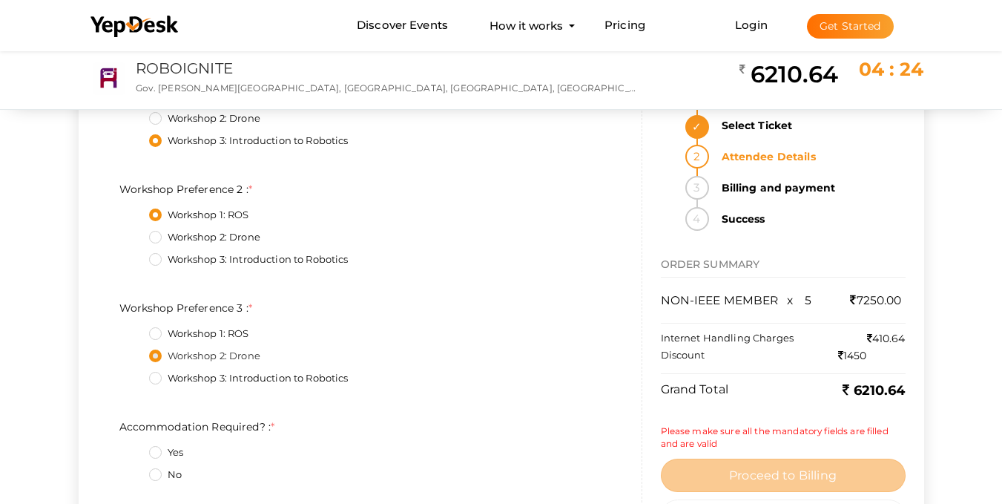
scroll to position [7270, 0]
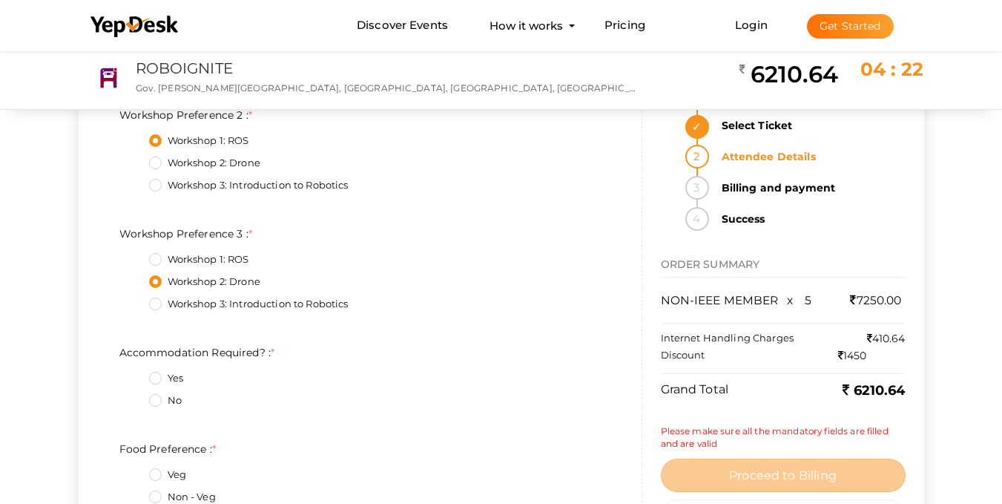
click at [152, 378] on label "Yes" at bounding box center [166, 378] width 34 height 15
click at [134, 374] on Required\?\+0\+5 "Yes" at bounding box center [134, 374] width 0 height 0
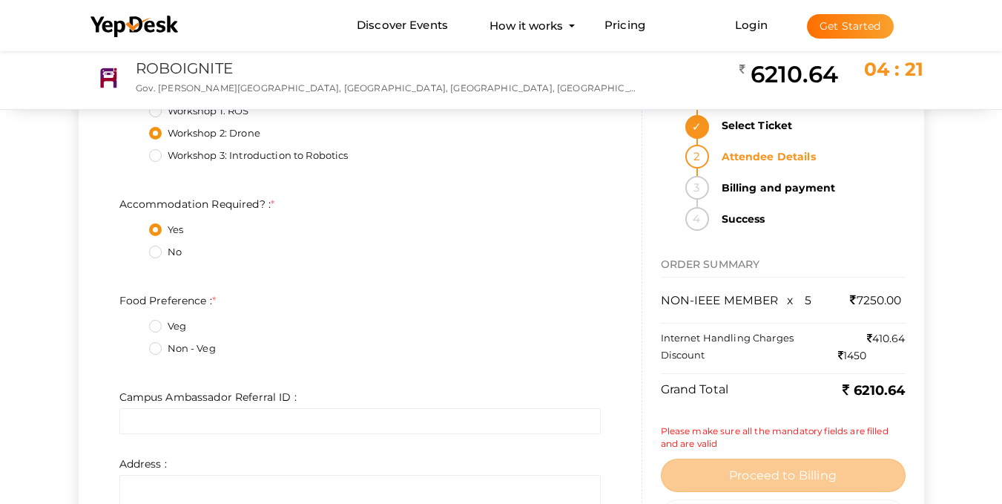
click at [159, 348] on label "Non - Veg" at bounding box center [182, 348] width 67 height 15
click at [134, 344] on Preference\+1\+5 "Non - Veg" at bounding box center [134, 344] width 0 height 0
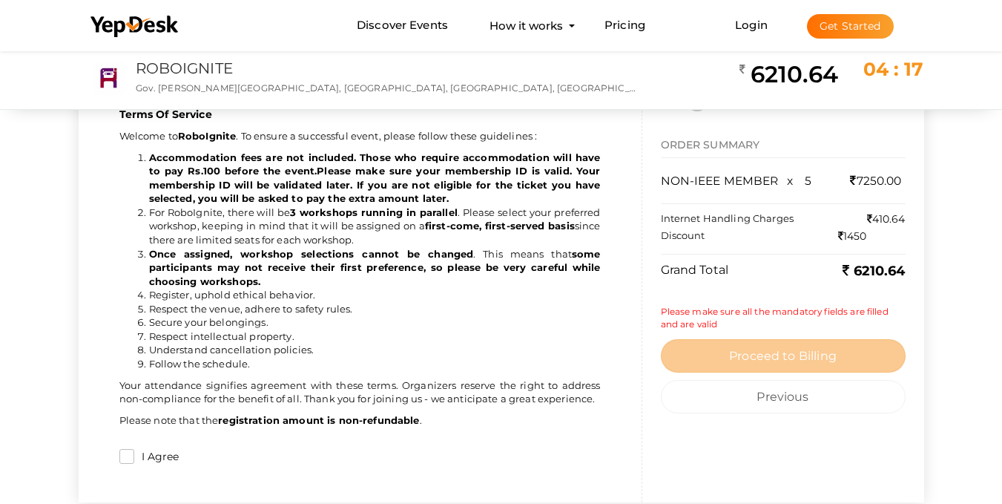
scroll to position [7937, 0]
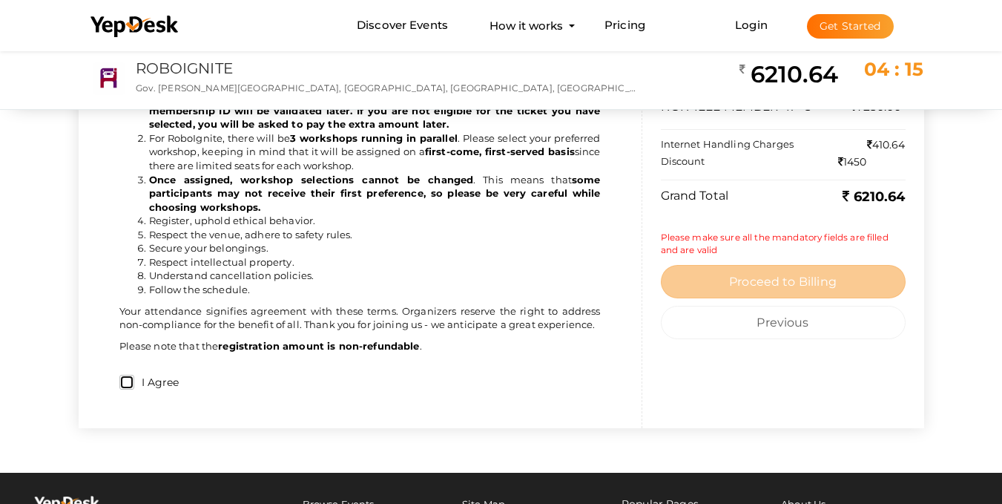
click at [131, 379] on input "I Agree" at bounding box center [126, 382] width 15 height 15
checkbox input "true"
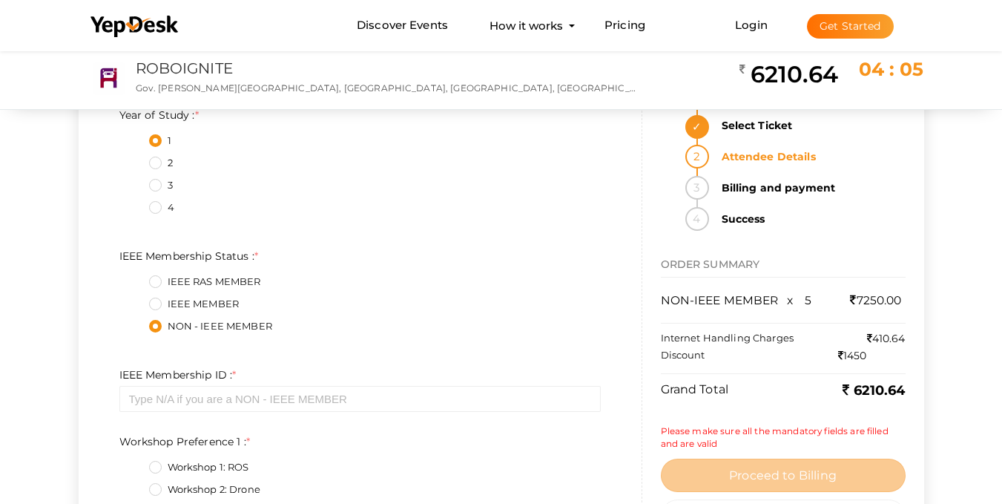
scroll to position [6750, 0]
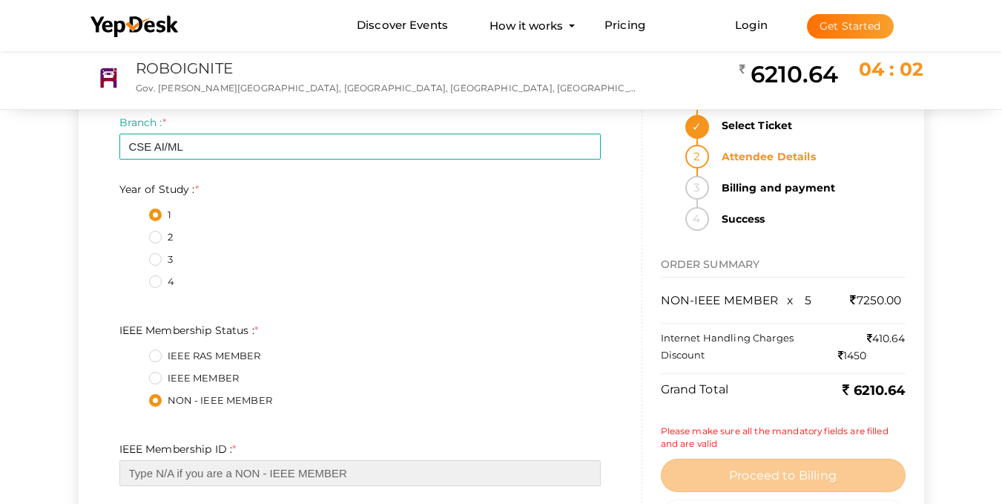
click at [348, 472] on input "text" at bounding box center [359, 473] width 481 height 26
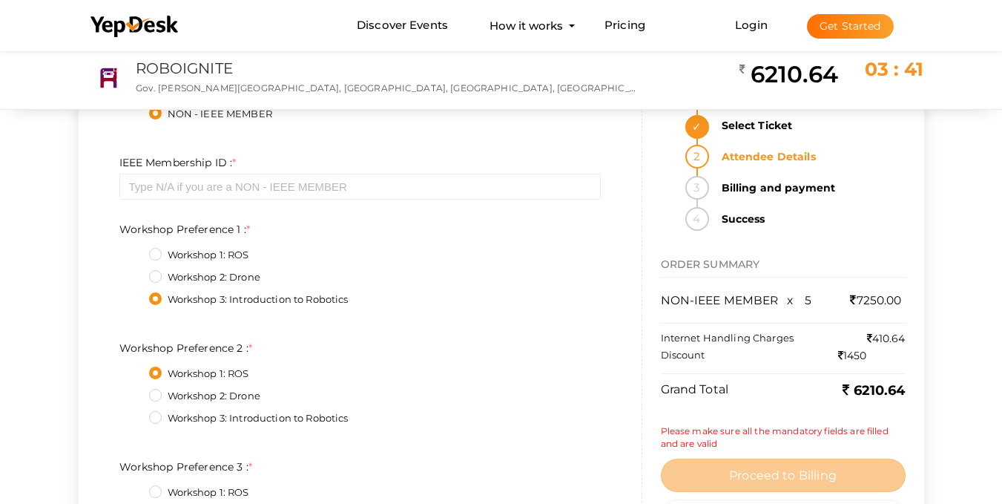
scroll to position [5415, 0]
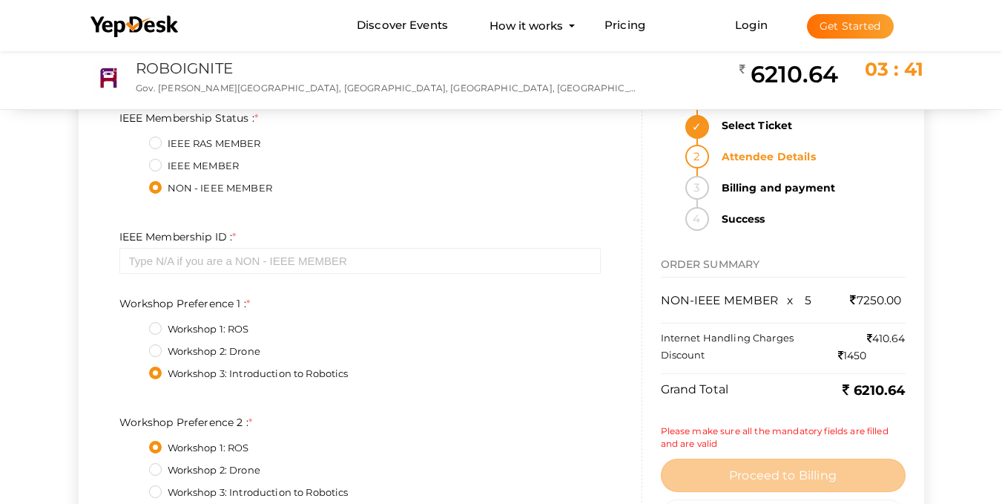
type input "N/A"
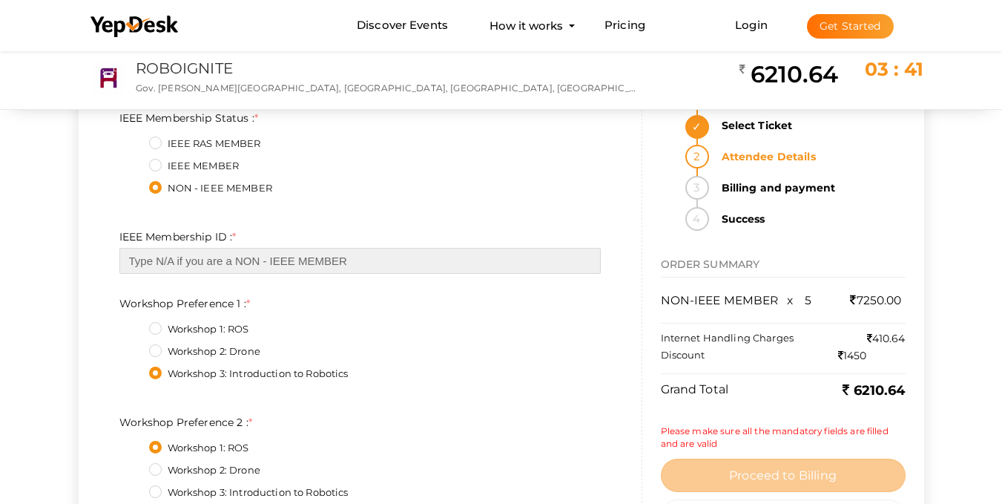
click at [320, 263] on input "text" at bounding box center [359, 261] width 481 height 26
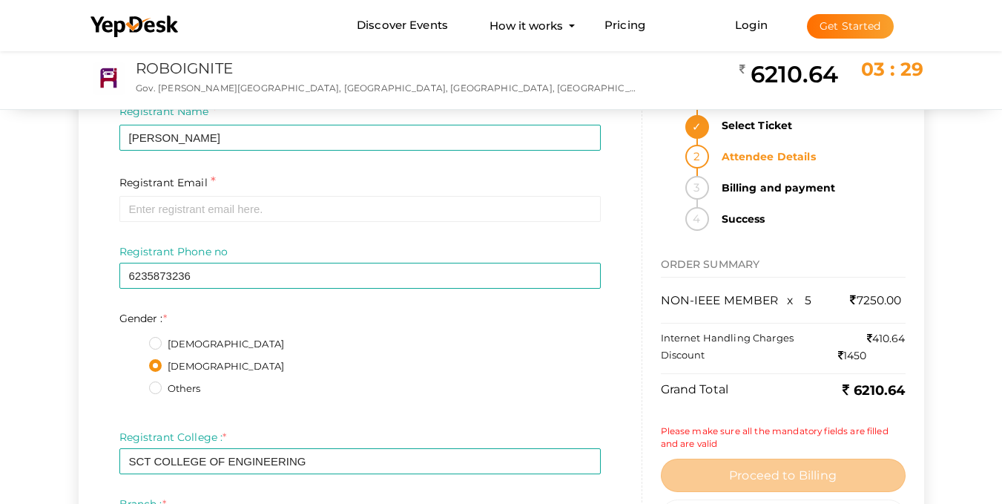
scroll to position [4747, 0]
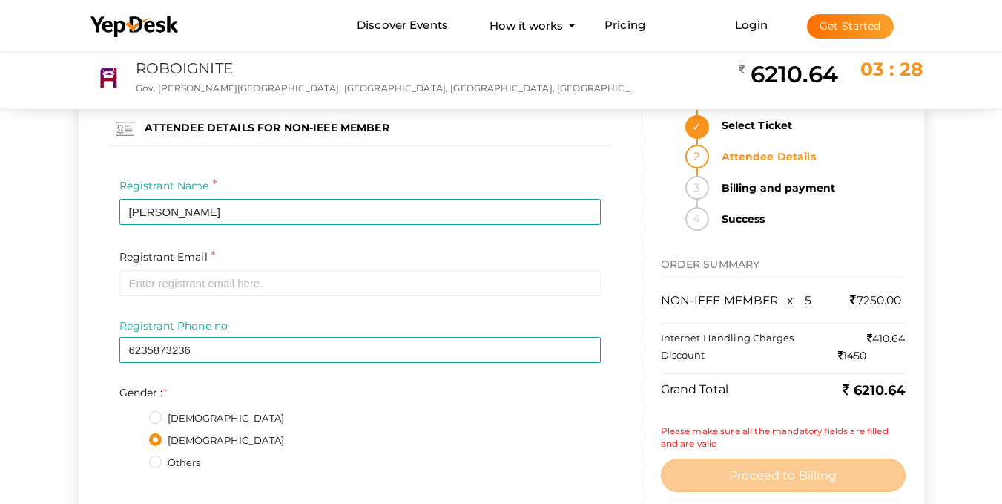
type input "N/A"
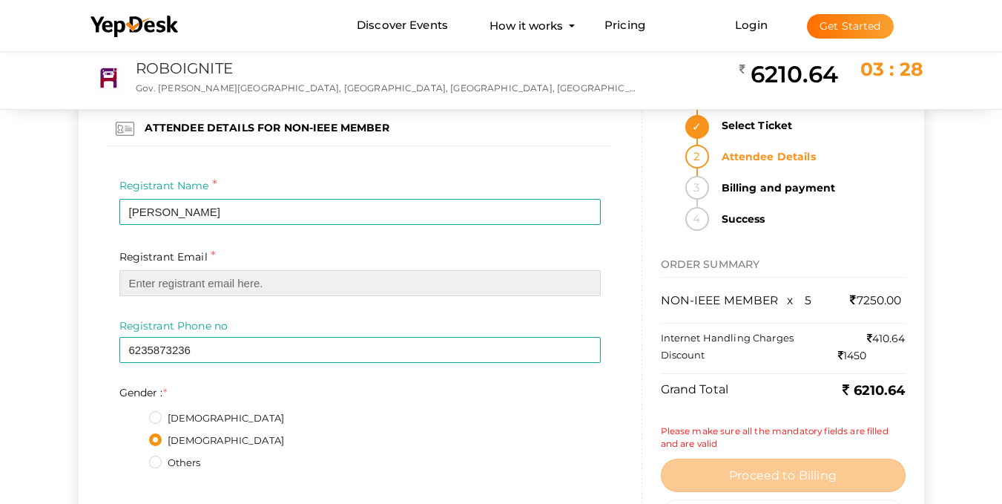
click at [339, 290] on input "email" at bounding box center [359, 283] width 481 height 26
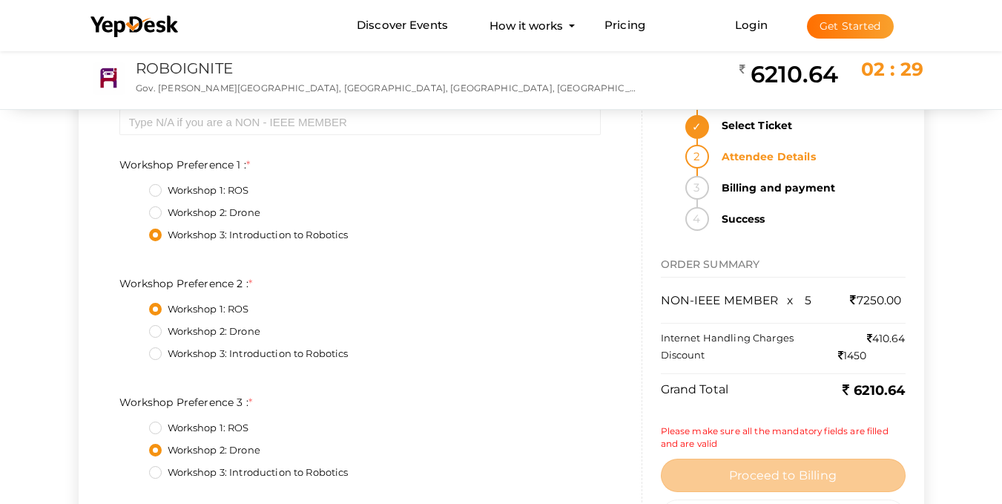
scroll to position [3857, 0]
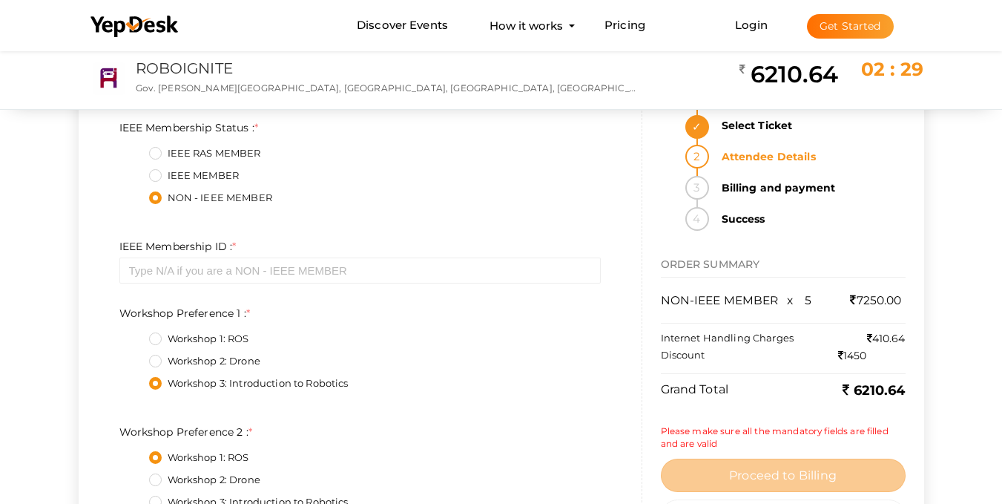
type input "[EMAIL_ADDRESS][DOMAIN_NAME]"
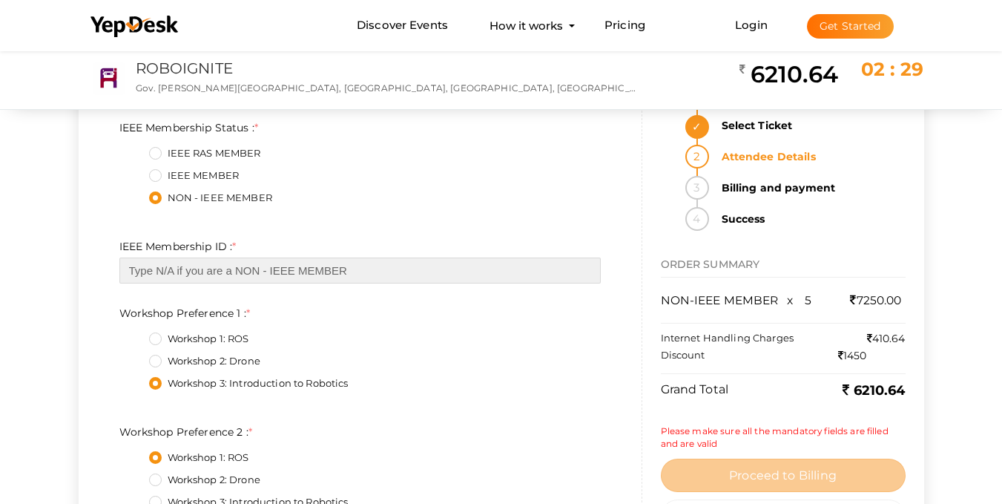
click at [286, 280] on input "text" at bounding box center [359, 270] width 481 height 26
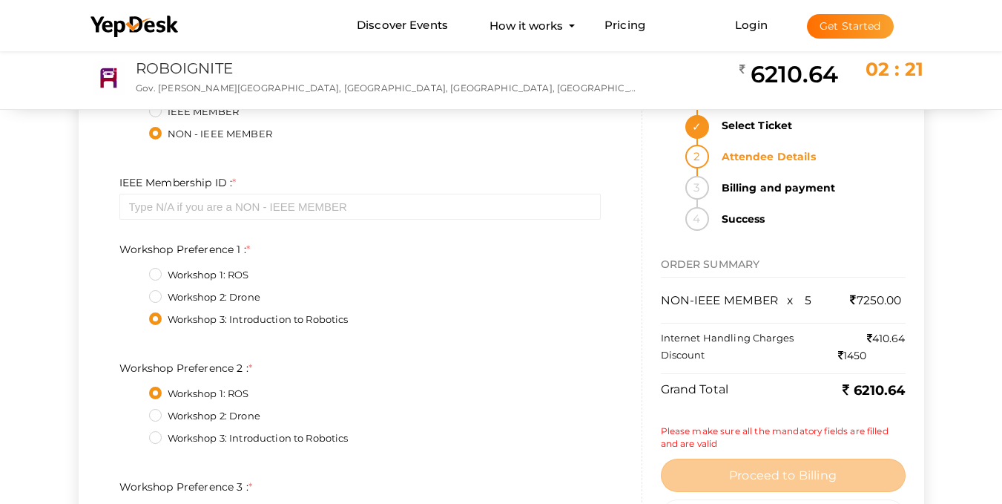
scroll to position [2225, 0]
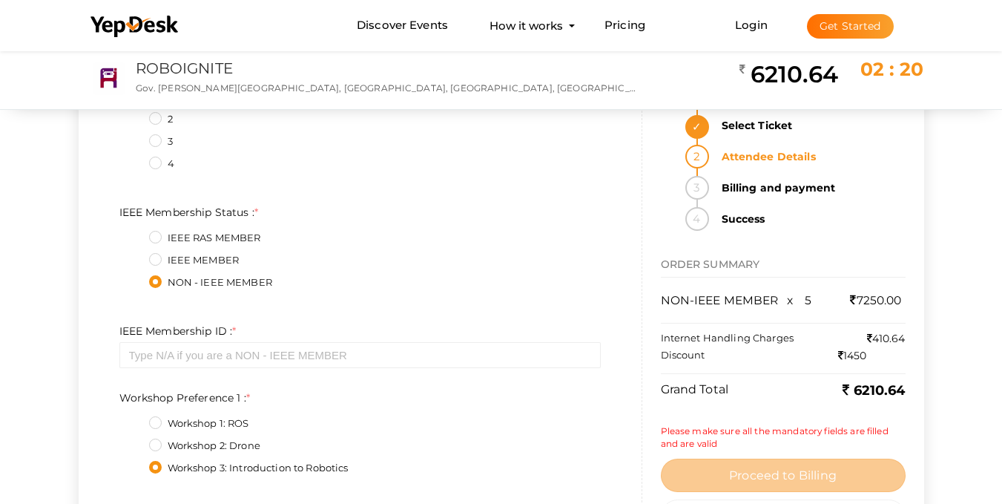
type input "N/A"
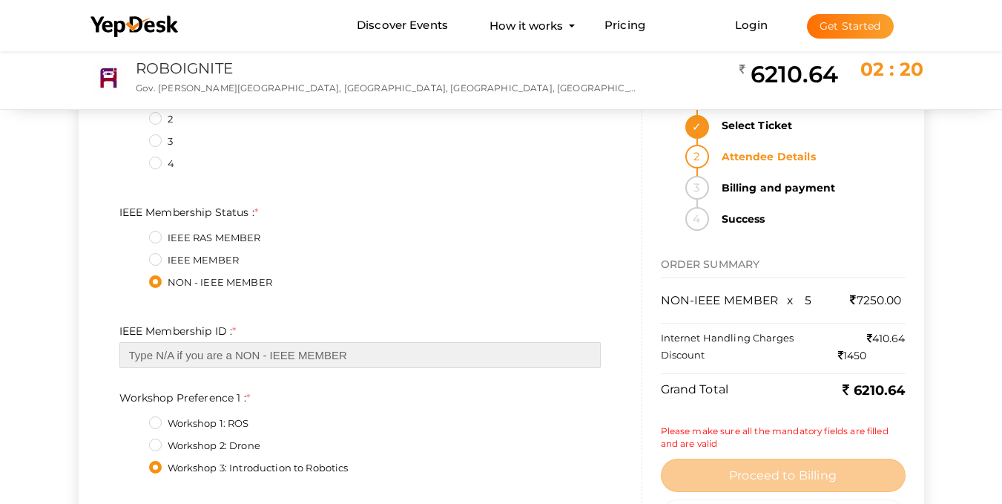
click at [284, 365] on input "text" at bounding box center [359, 355] width 481 height 26
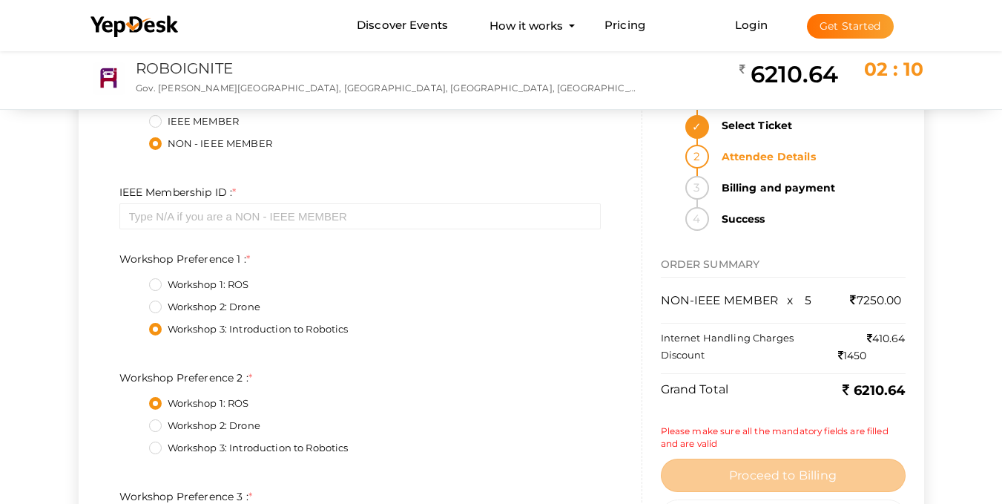
scroll to position [668, 0]
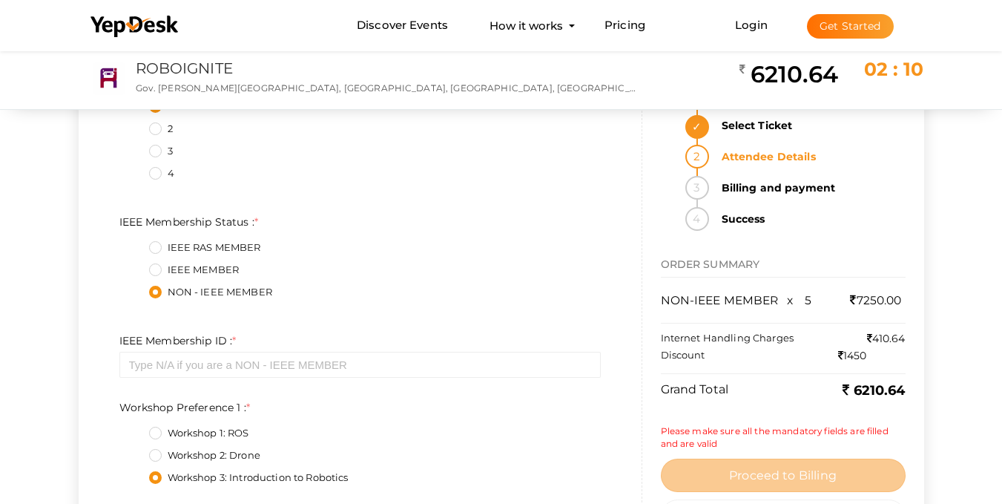
type input "N/A"
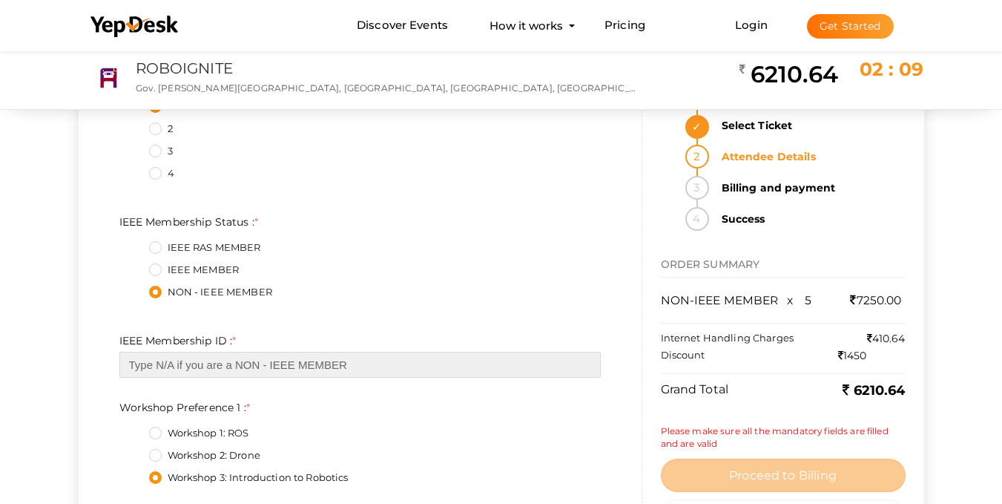
click at [288, 363] on input "text" at bounding box center [359, 365] width 481 height 26
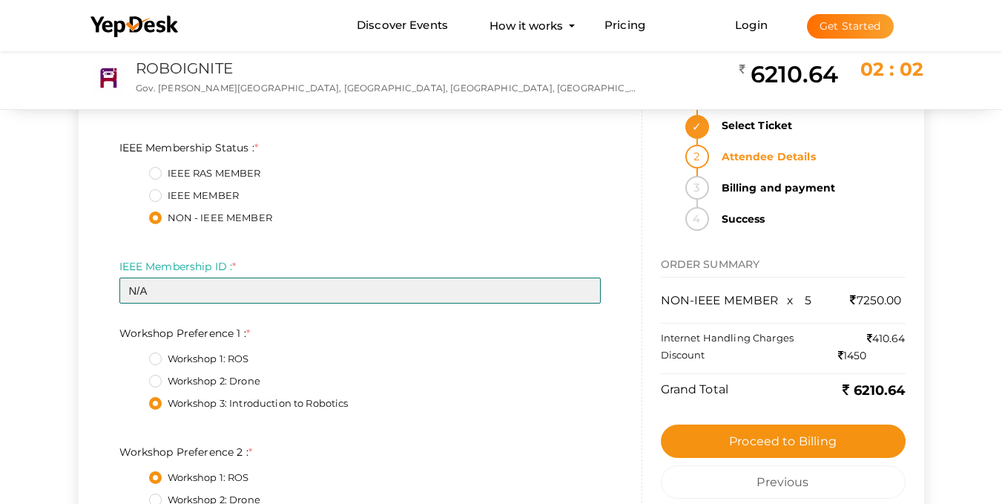
scroll to position [964, 0]
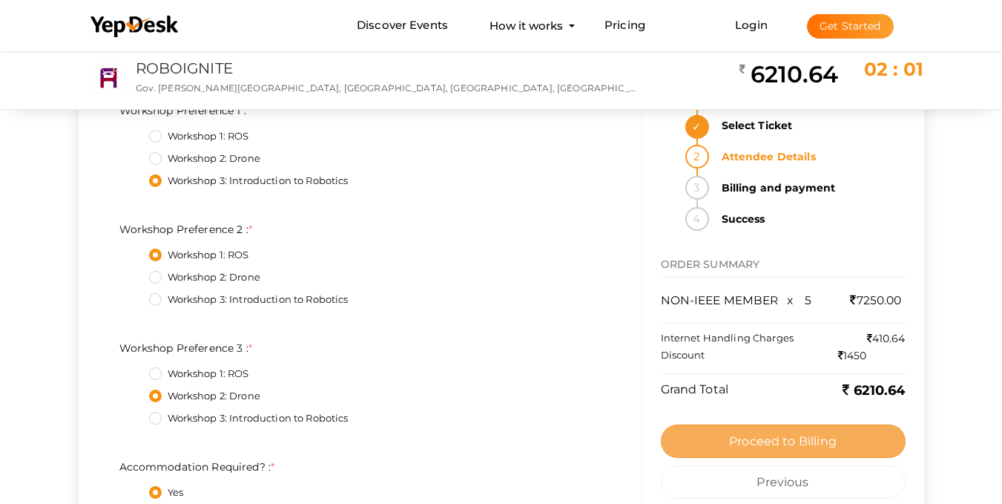
type input "N/A"
click at [824, 448] on span "Proceed to Billing" at bounding box center [783, 441] width 108 height 14
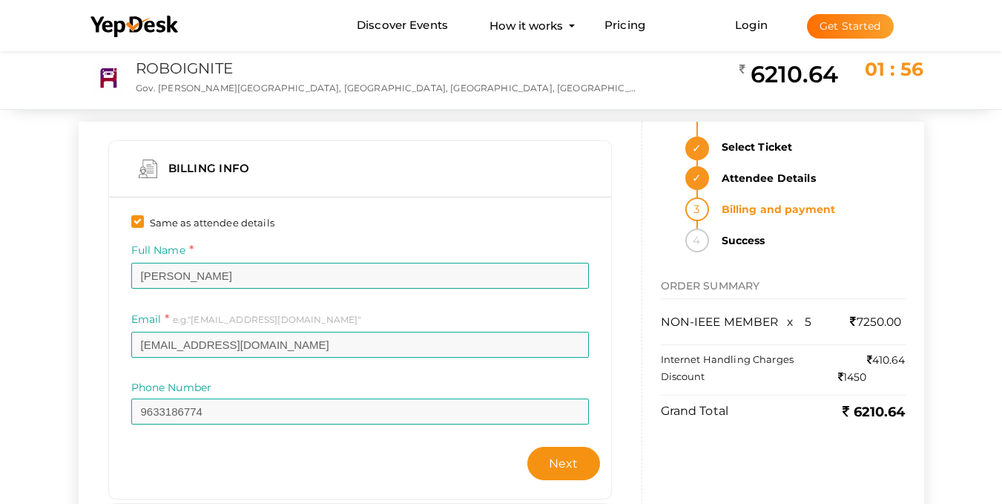
scroll to position [223, 0]
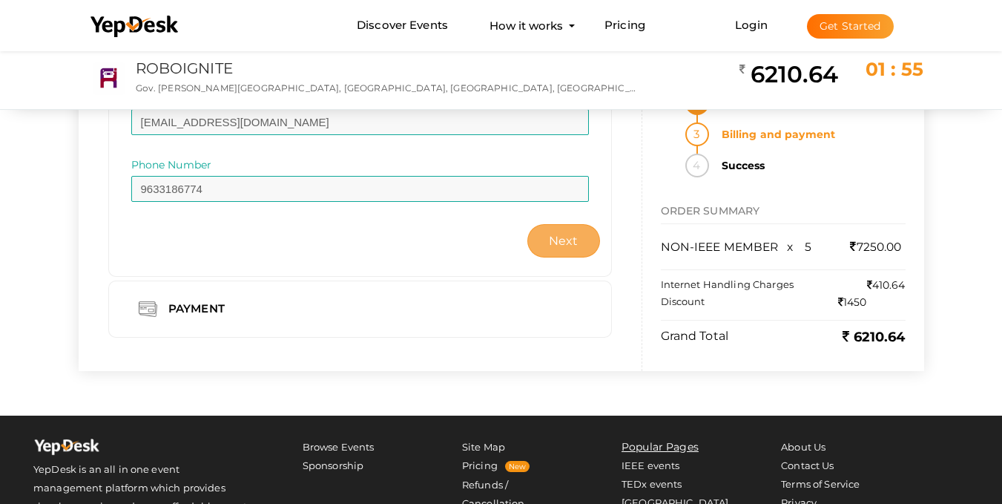
click at [565, 243] on span "Next" at bounding box center [564, 241] width 30 height 14
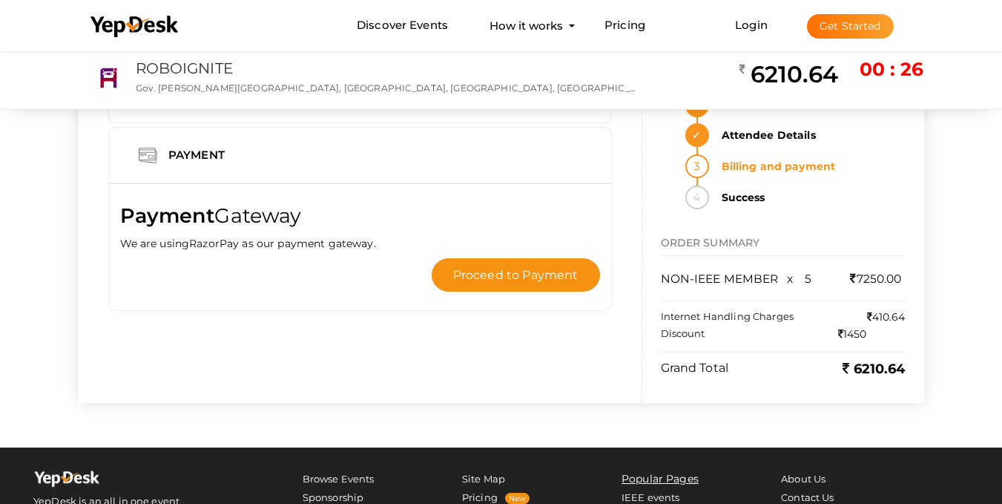
scroll to position [0, 0]
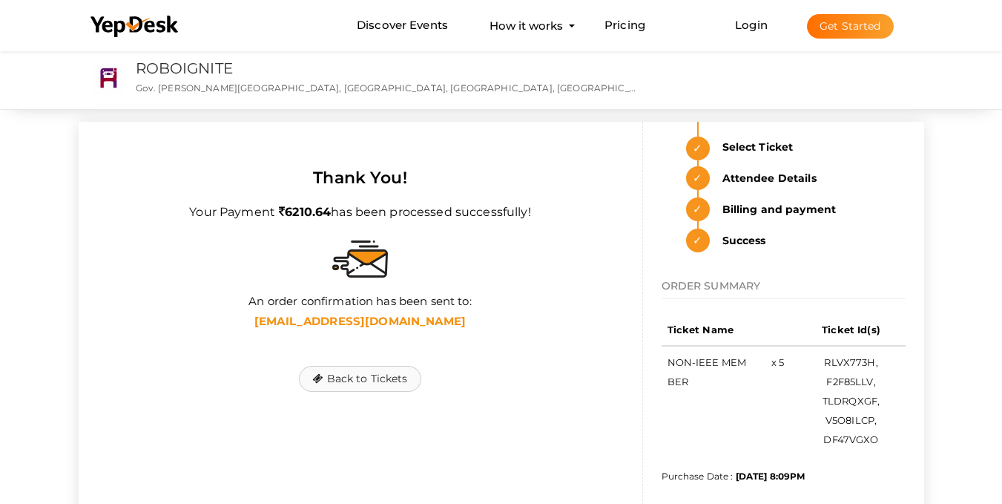
click at [372, 373] on button "Back to Tickets" at bounding box center [360, 379] width 122 height 26
